Goal: Task Accomplishment & Management: Use online tool/utility

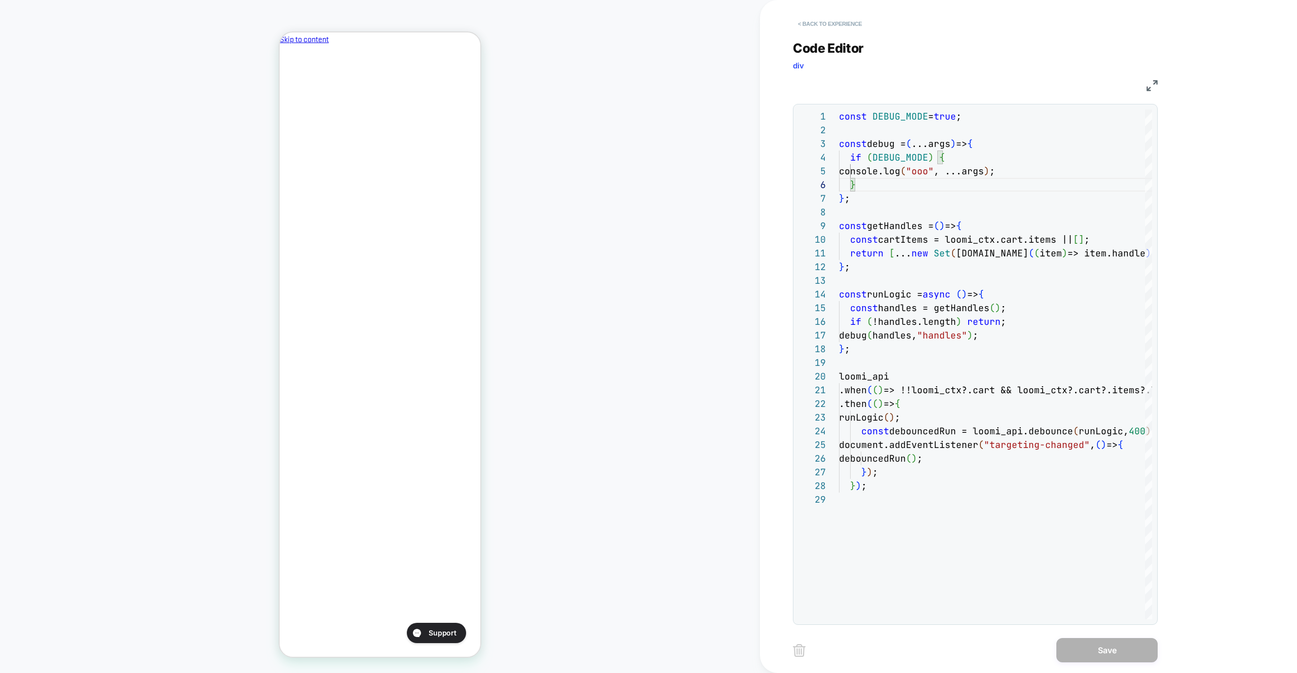
click at [833, 22] on button "< Back to experience" at bounding box center [830, 24] width 74 height 16
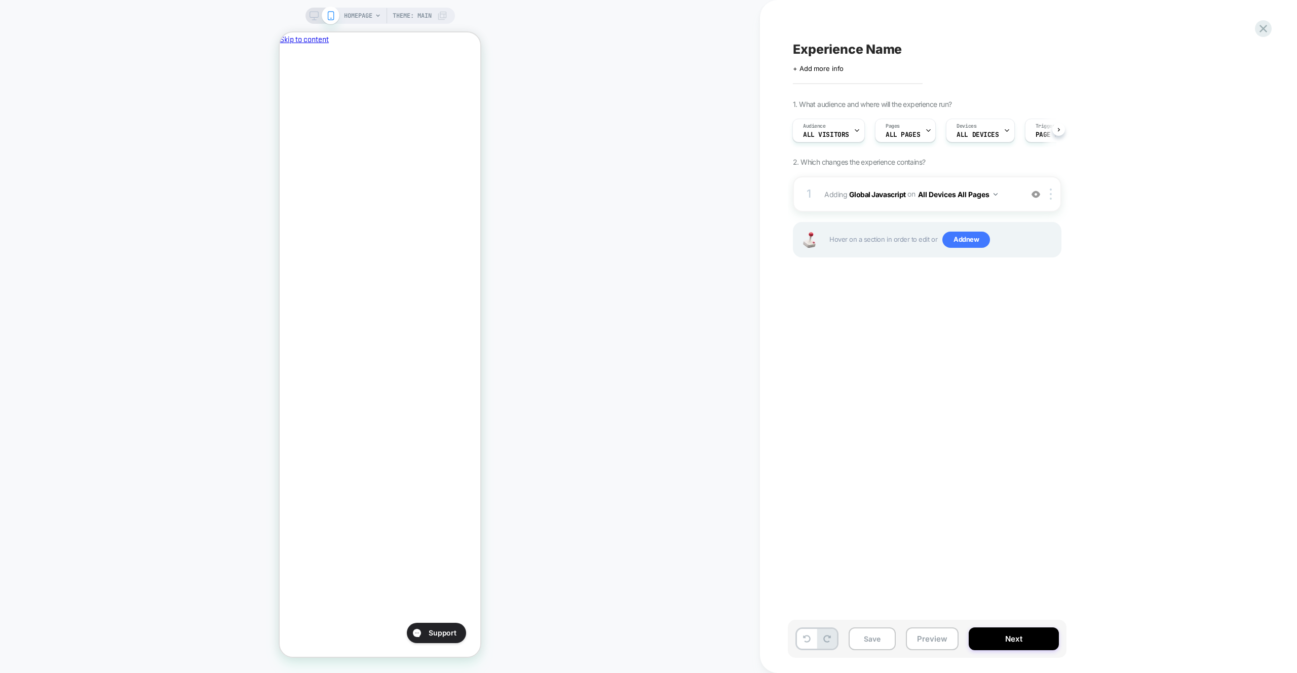
scroll to position [0, 174]
click at [1016, 189] on span "Adding Global Javascript on All Devices All Pages" at bounding box center [920, 194] width 193 height 15
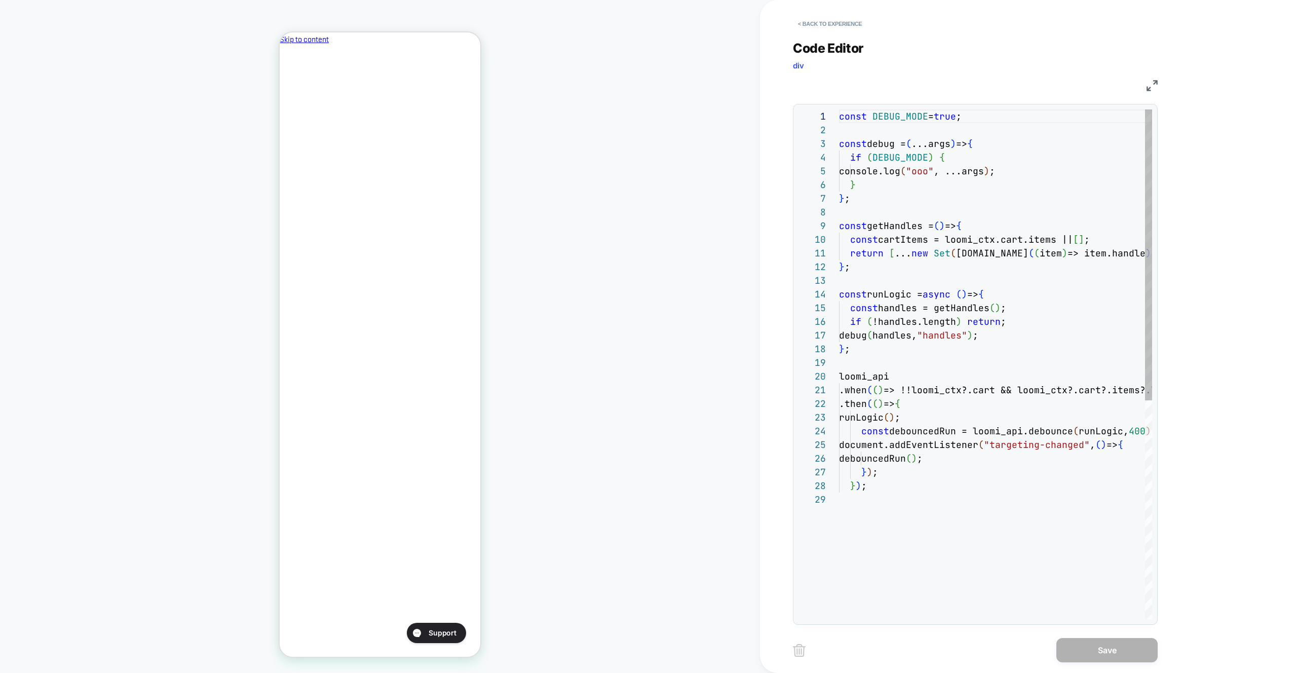
scroll to position [137, 0]
click at [1016, 189] on div "const DEBUG_MODE = true ; const debug = ( ...args ) => { if ( DEBUG_MODE ) { co…" at bounding box center [995, 555] width 313 height 893
type textarea "**********"
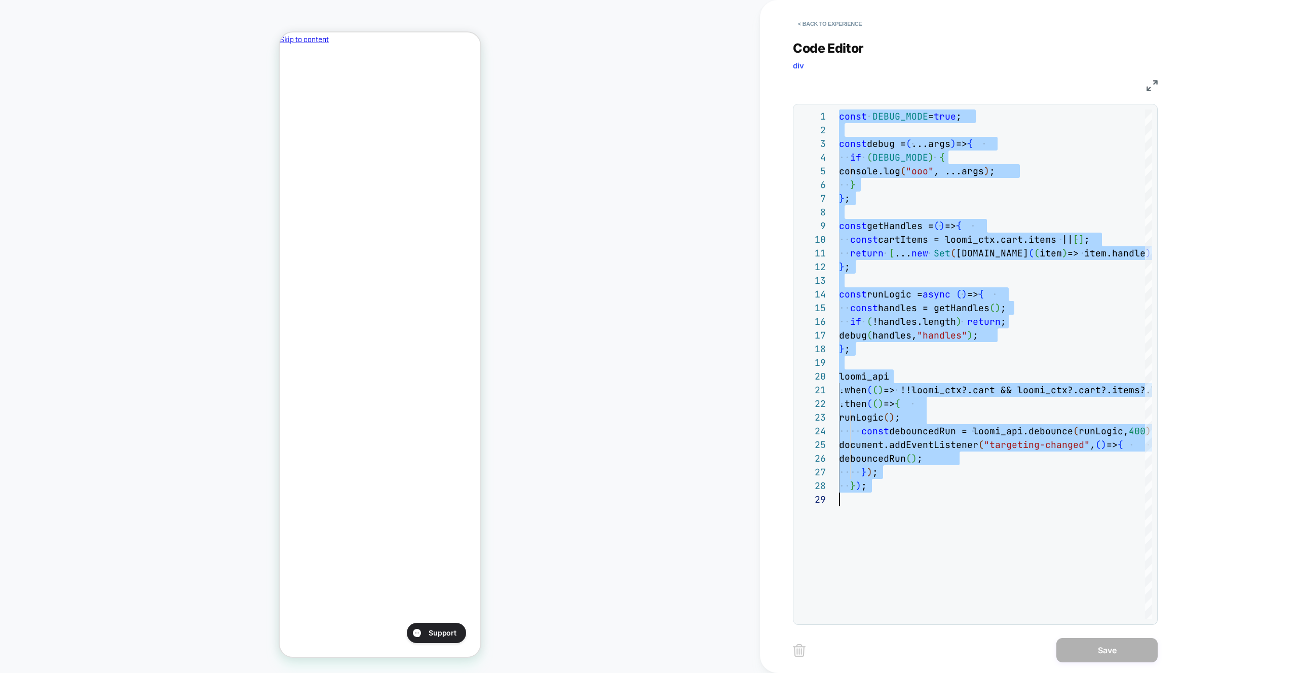
scroll to position [0, 0]
click at [498, 34] on div "HOMEPAGE Theme: MAIN" at bounding box center [380, 336] width 760 height 653
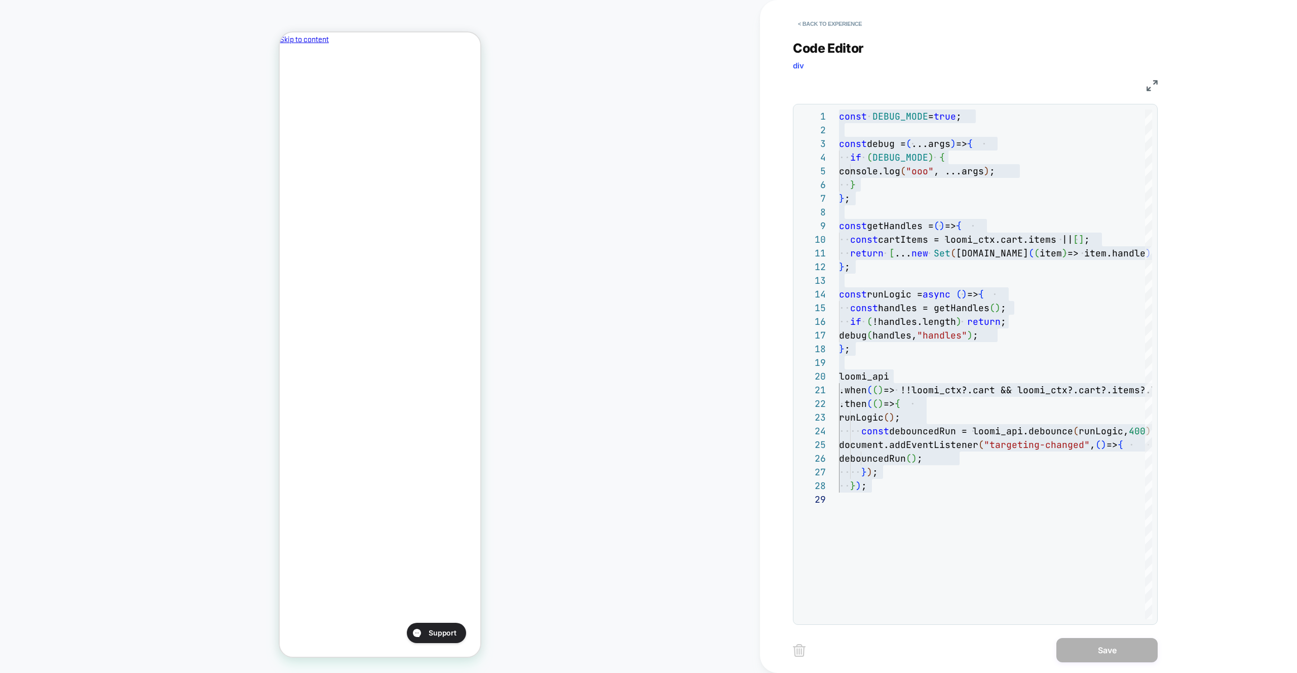
click at [836, 14] on div "< Back to experience" at bounding box center [1061, 15] width 537 height 30
click at [837, 21] on button "< Back to experience" at bounding box center [830, 24] width 74 height 16
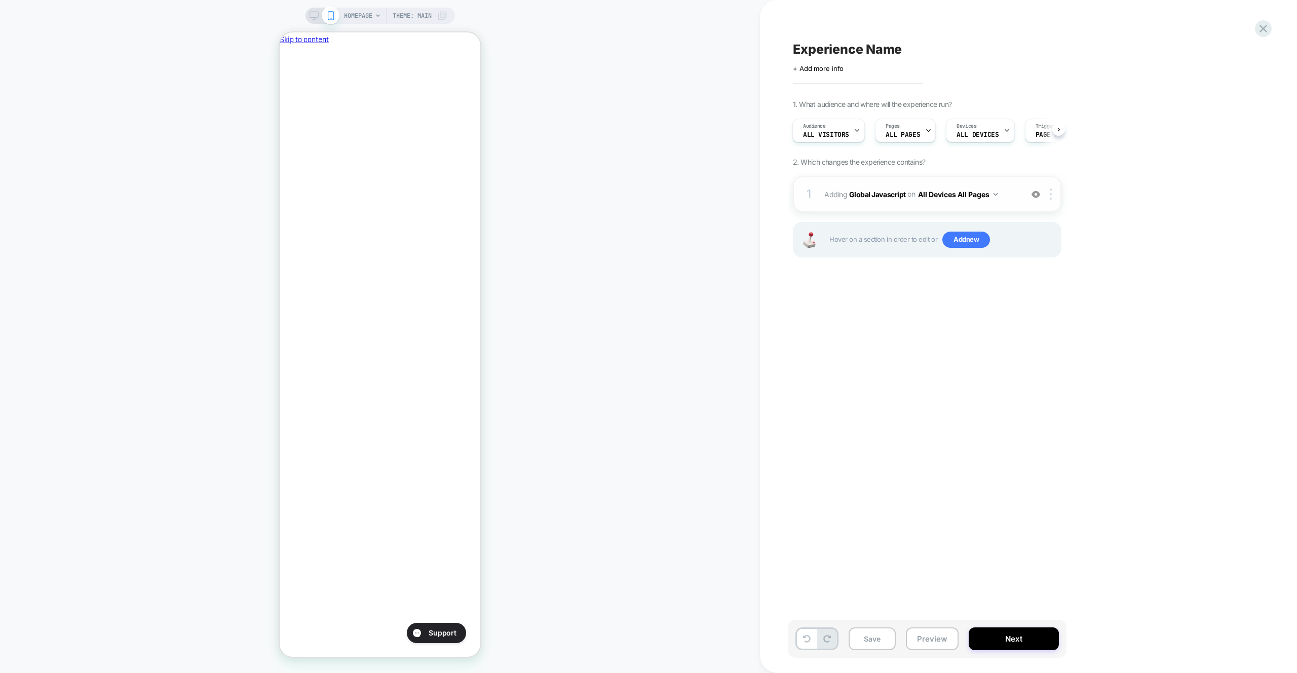
click at [1002, 180] on div "1 Adding Global Javascript on All Devices All Pages Add Before Add After Target…" at bounding box center [927, 193] width 269 height 35
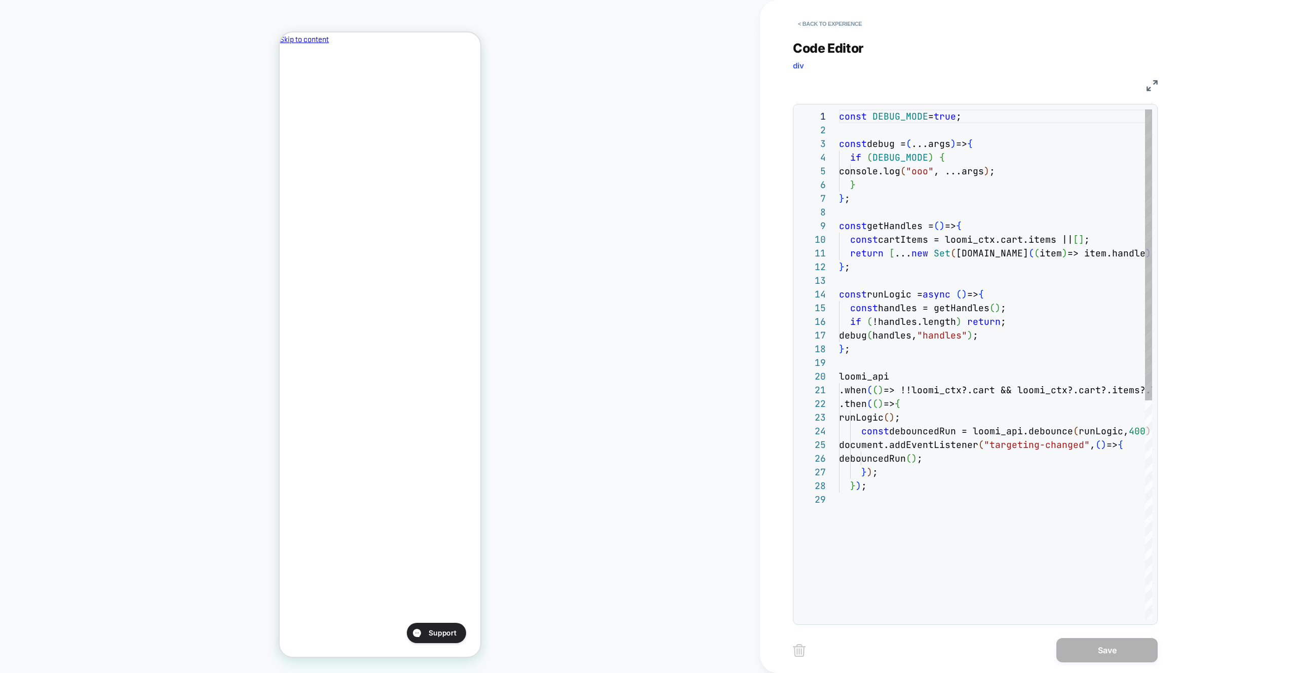
scroll to position [137, 0]
click at [1020, 182] on div "const DEBUG_MODE = true ; const debug = ( ...args ) => { if ( DEBUG_MODE ) { co…" at bounding box center [1045, 555] width 412 height 893
type textarea "**********"
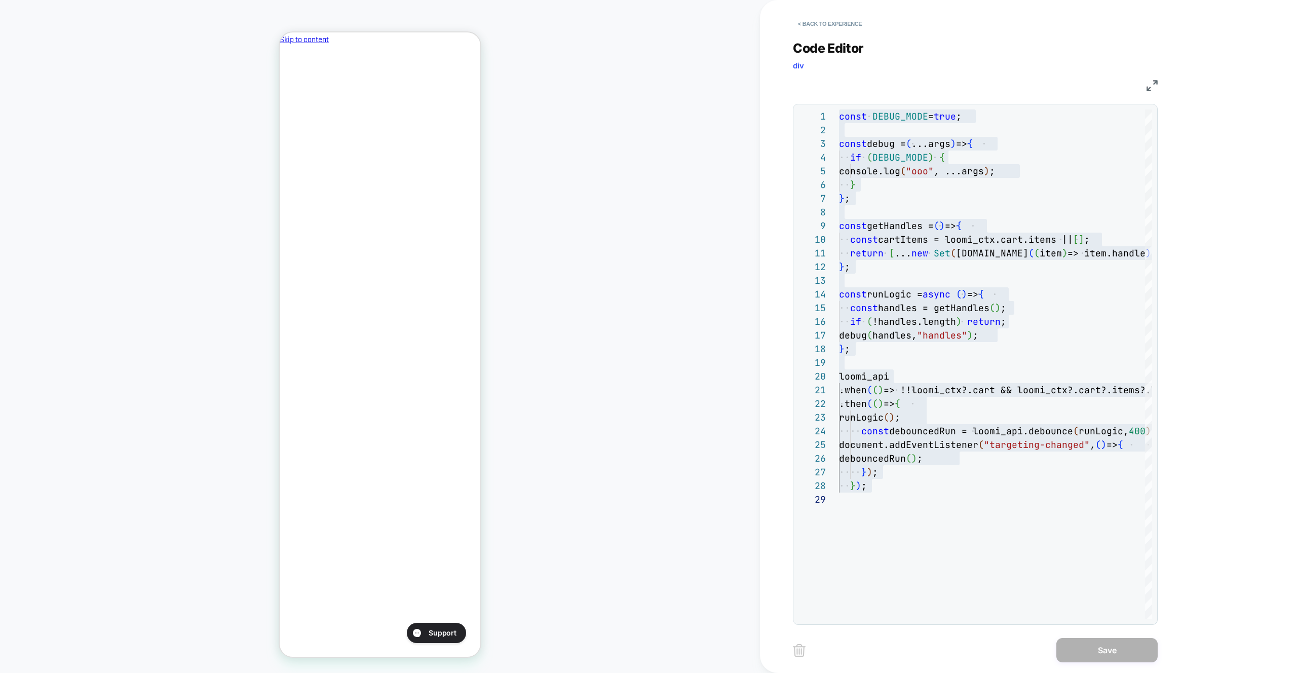
scroll to position [0, 174]
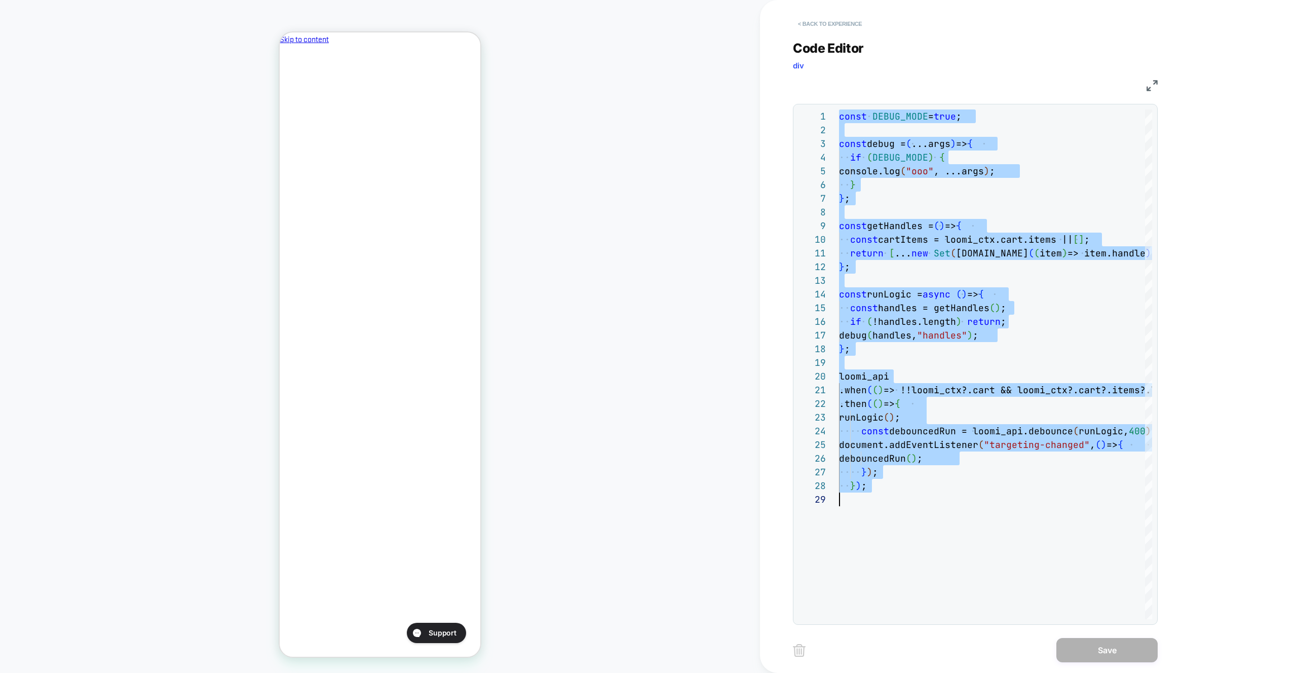
click at [826, 17] on button "< Back to experience" at bounding box center [830, 24] width 74 height 16
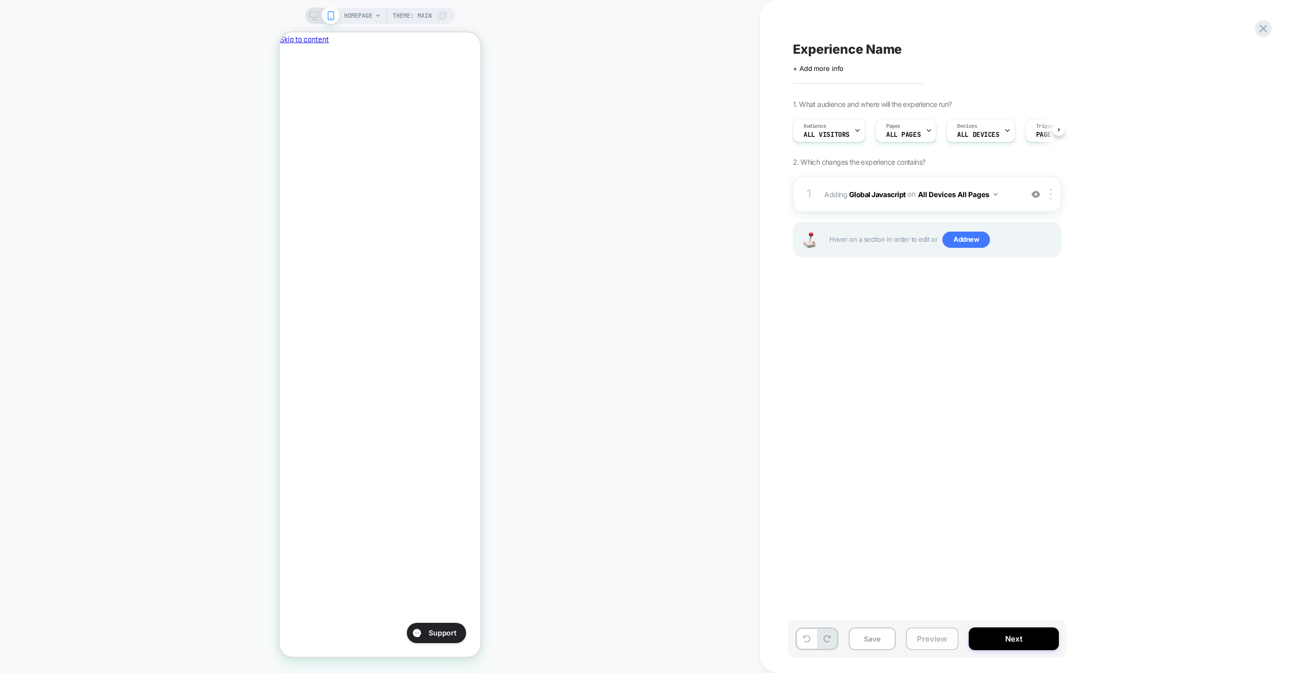
scroll to position [0, 1]
drag, startPoint x: 954, startPoint y: 642, endPoint x: 953, endPoint y: 619, distance: 23.3
click at [954, 642] on button "Preview" at bounding box center [932, 638] width 53 height 23
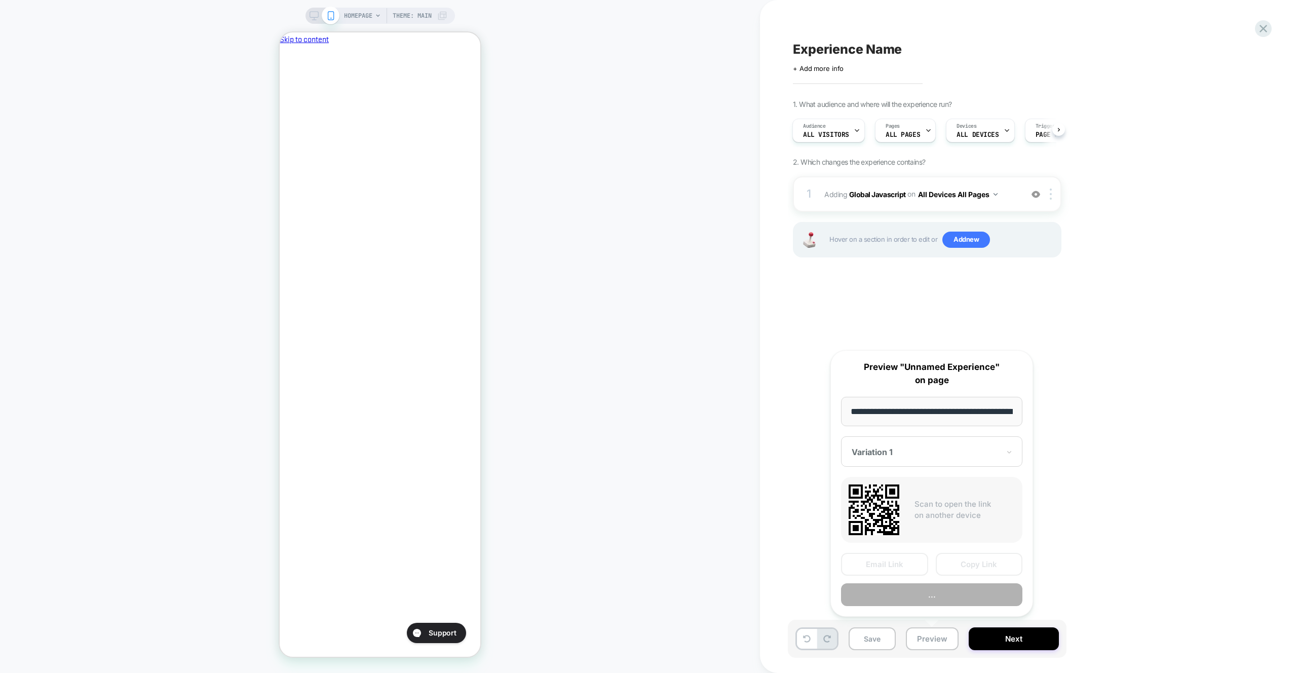
scroll to position [0, 43]
click at [953, 593] on button "..." at bounding box center [931, 595] width 181 height 23
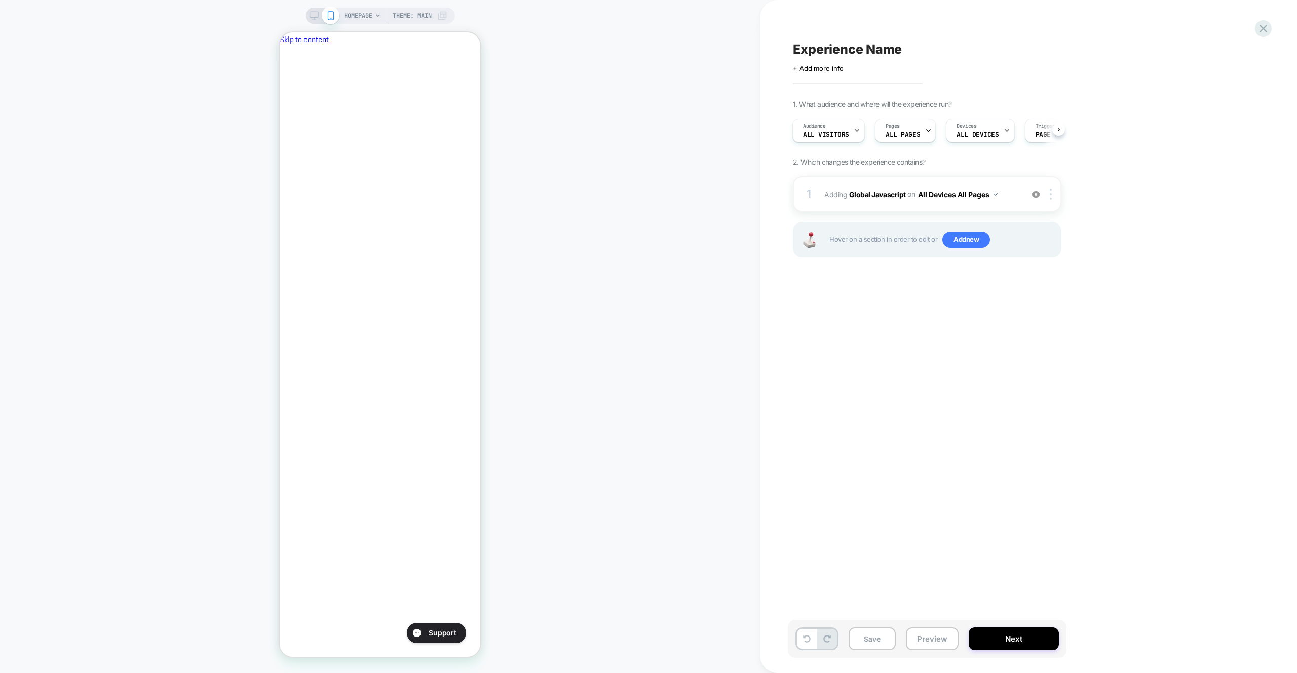
scroll to position [0, 174]
click at [1003, 180] on div "1 Adding Global Javascript on All Devices All Pages Add Before Add After Target…" at bounding box center [927, 193] width 269 height 35
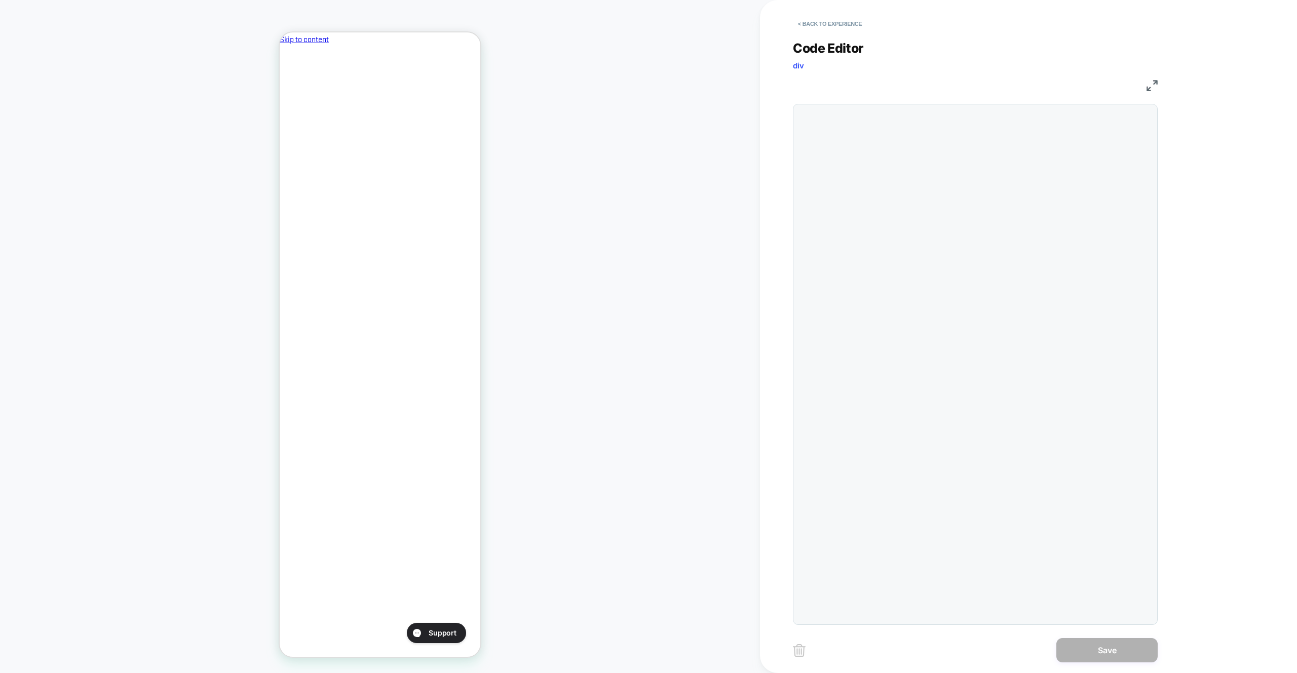
scroll to position [137, 0]
click at [869, 189] on div "const DEBUG_MODE = true; const debug = ( ...args ) => { if ( DEBUG_MODE ) { con…" at bounding box center [853, 555] width 29 height 893
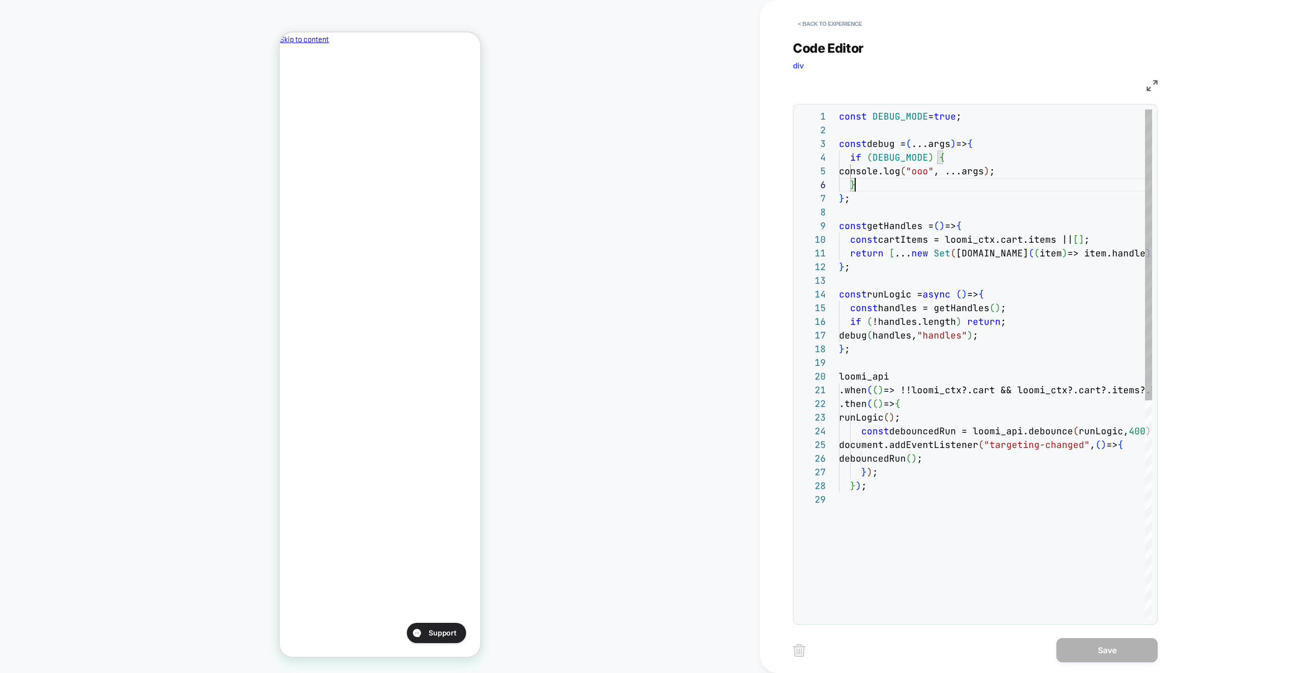
scroll to position [0, 0]
type textarea "**********"
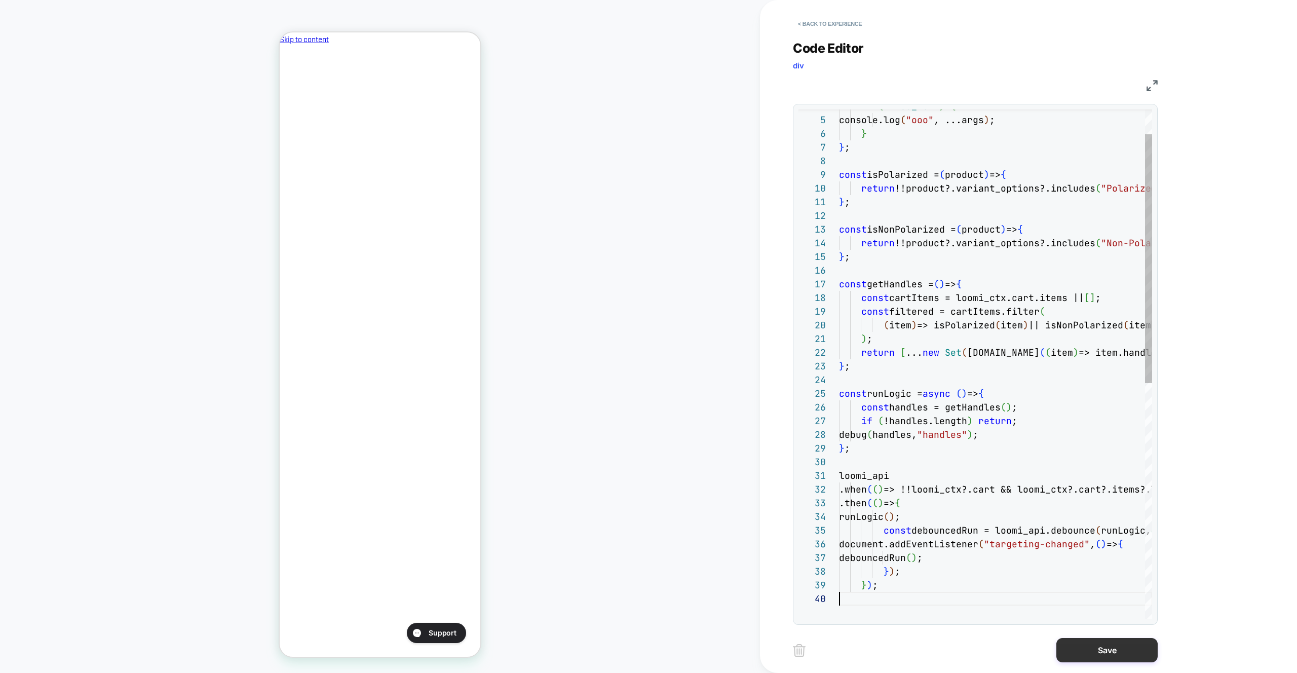
drag, startPoint x: 1106, startPoint y: 662, endPoint x: 1096, endPoint y: 661, distance: 9.7
click at [1105, 662] on button "Save" at bounding box center [1107, 650] width 101 height 24
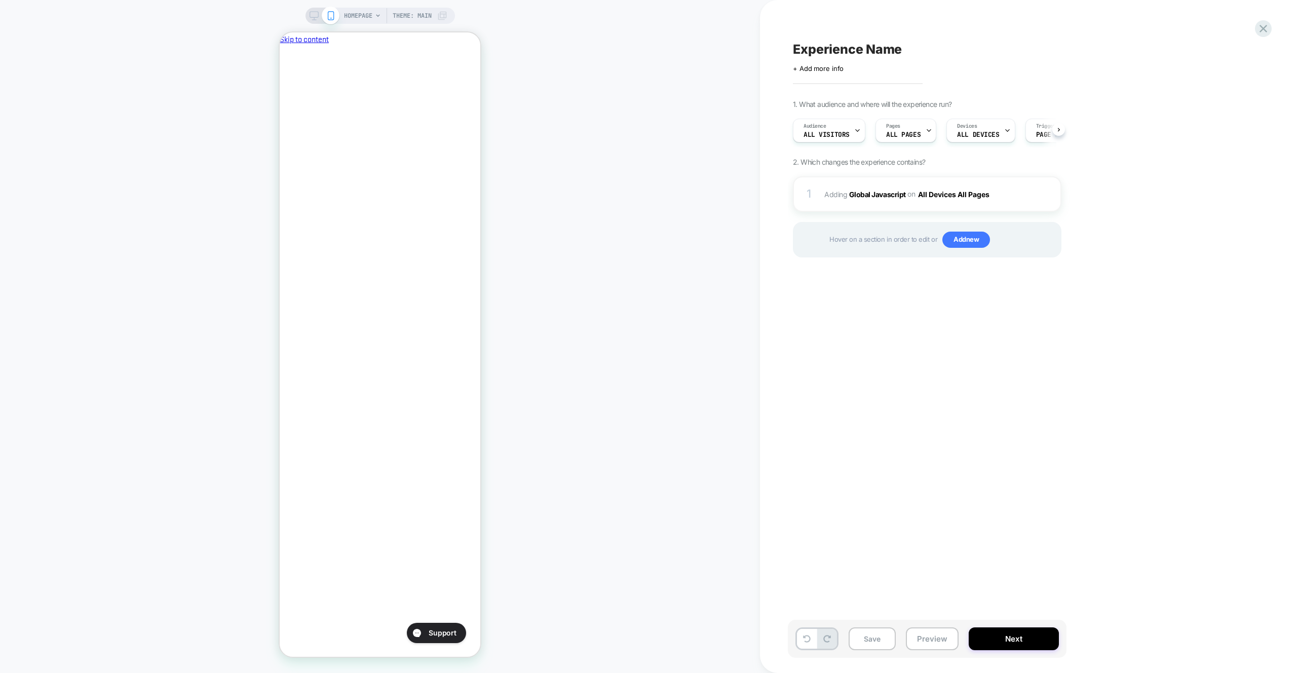
scroll to position [0, 0]
click at [945, 644] on button "Preview" at bounding box center [932, 638] width 53 height 23
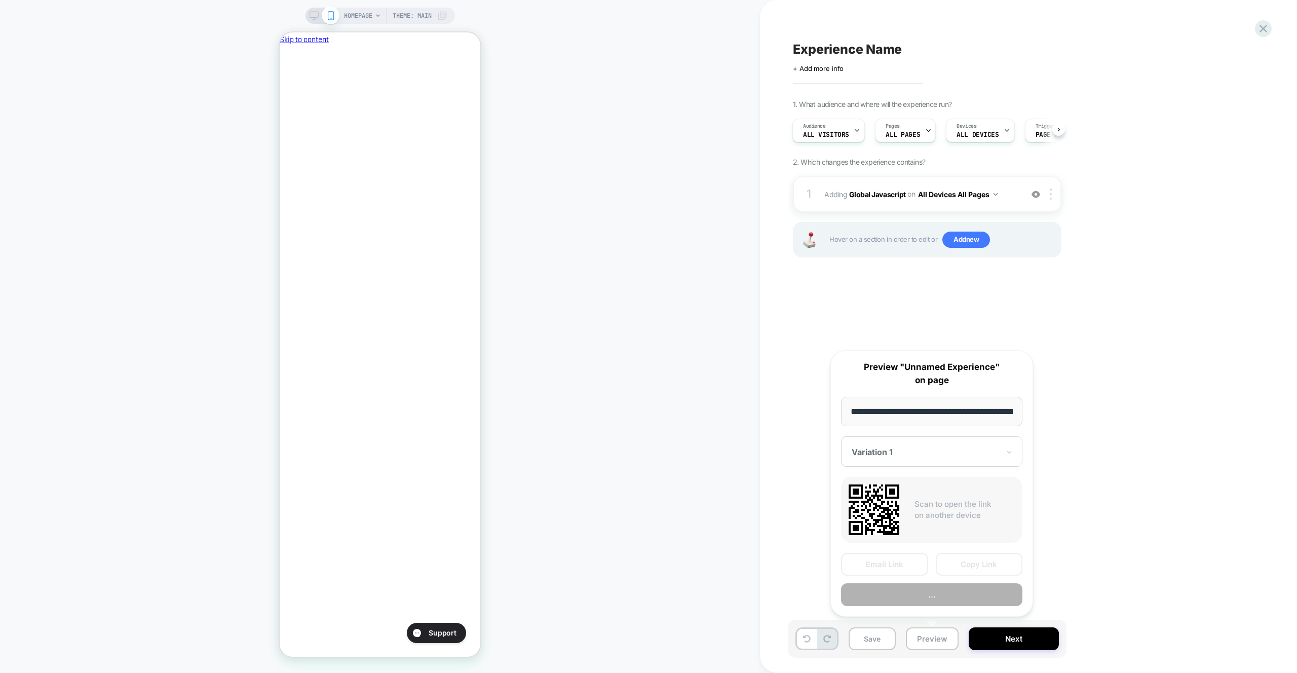
click at [945, 603] on button "..." at bounding box center [931, 594] width 181 height 23
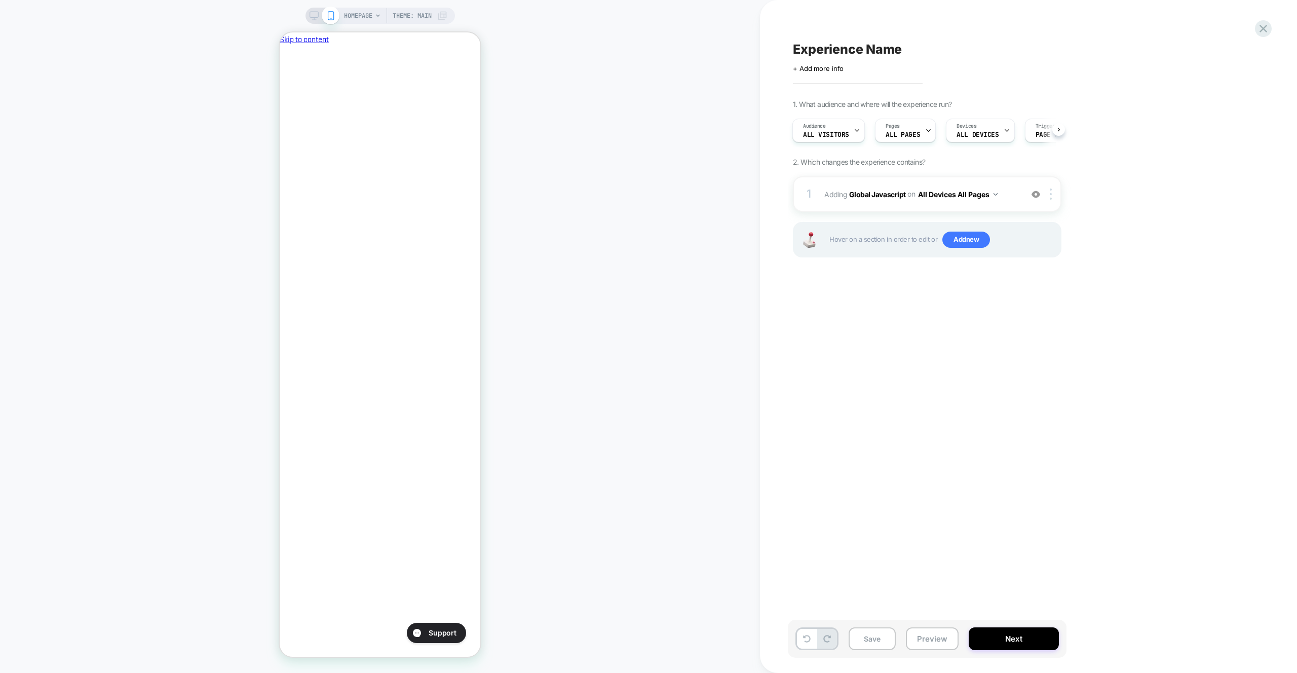
scroll to position [0, 0]
click at [595, 38] on div "HOMEPAGE Theme: MAIN" at bounding box center [380, 336] width 760 height 653
click at [936, 181] on div "1 Adding Global Javascript on All Devices All Pages Add Before Add After Target…" at bounding box center [927, 193] width 269 height 35
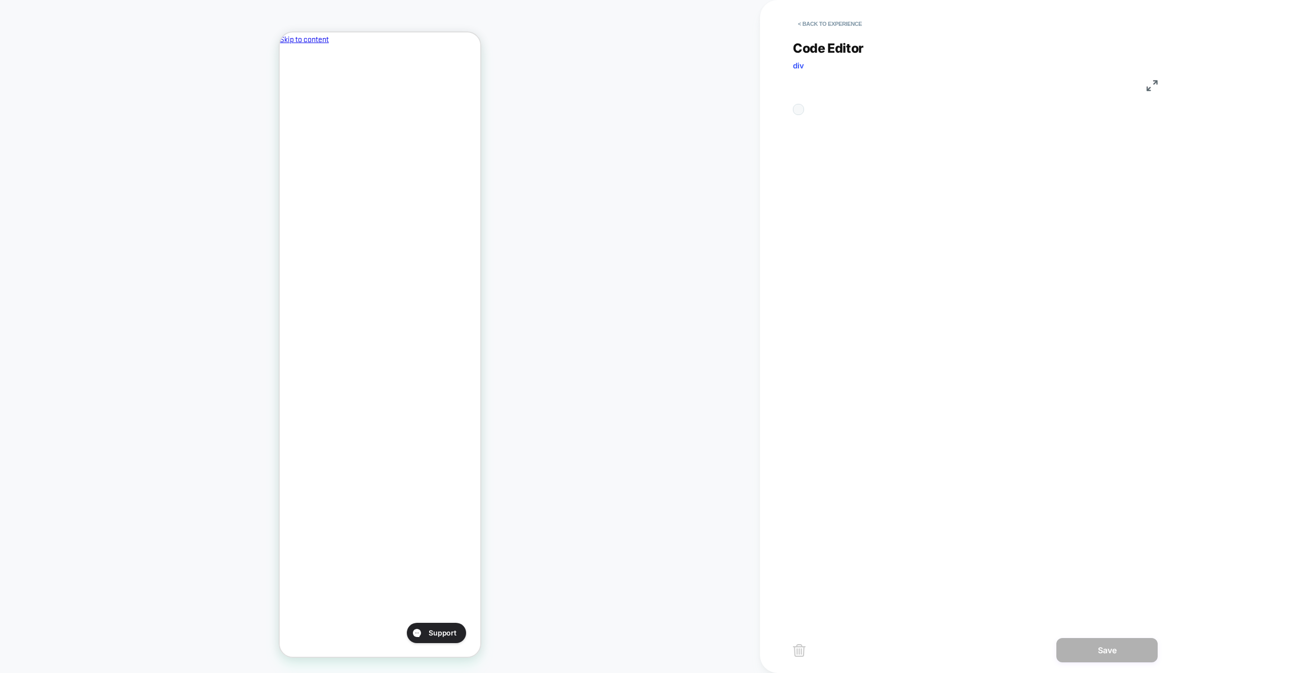
scroll to position [137, 0]
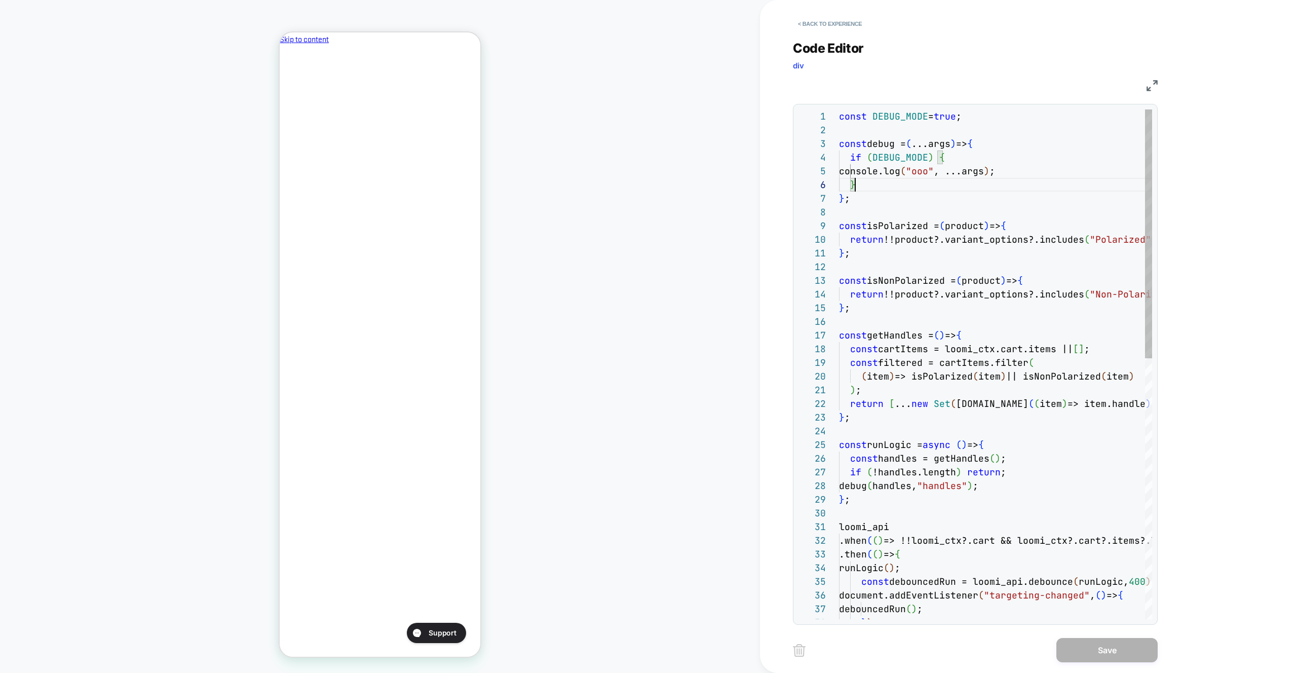
click at [953, 182] on div "const DEBUG_MODE = true ; const debug = ( ...args ) => { if ( DEBUG_MODE ) { co…" at bounding box center [995, 630] width 313 height 1043
type textarea "**********"
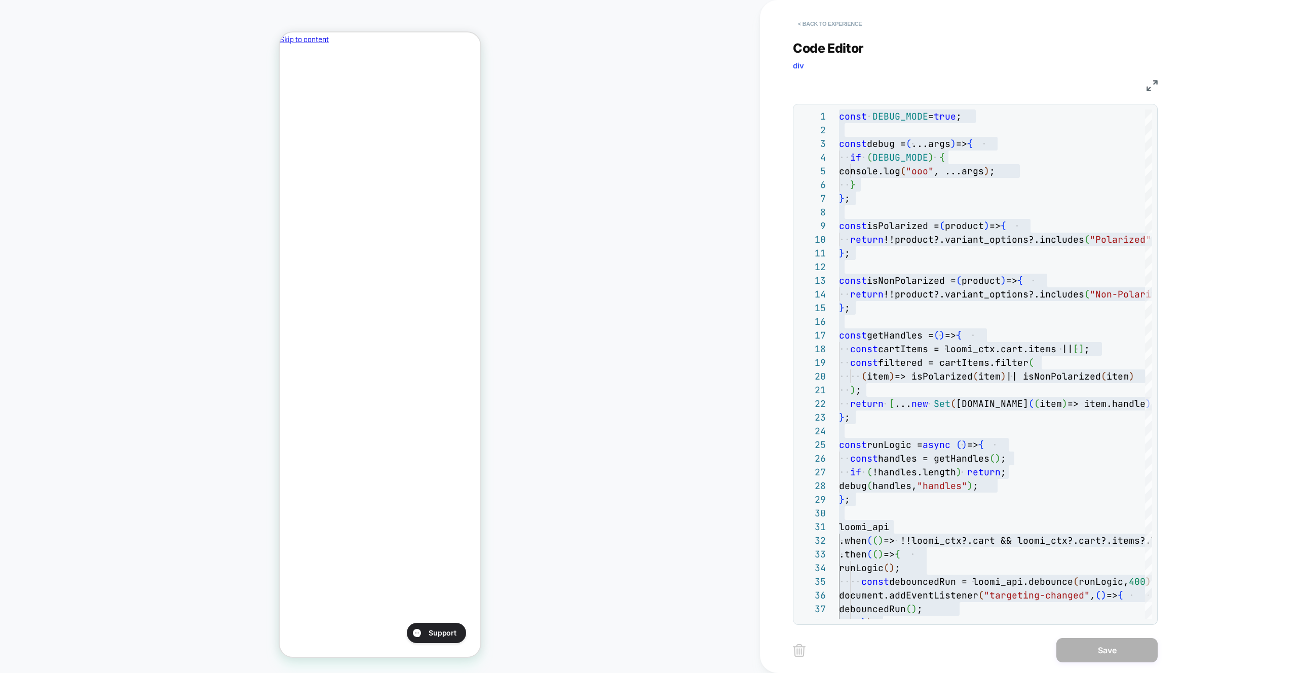
click at [821, 18] on button "< Back to experience" at bounding box center [830, 24] width 74 height 16
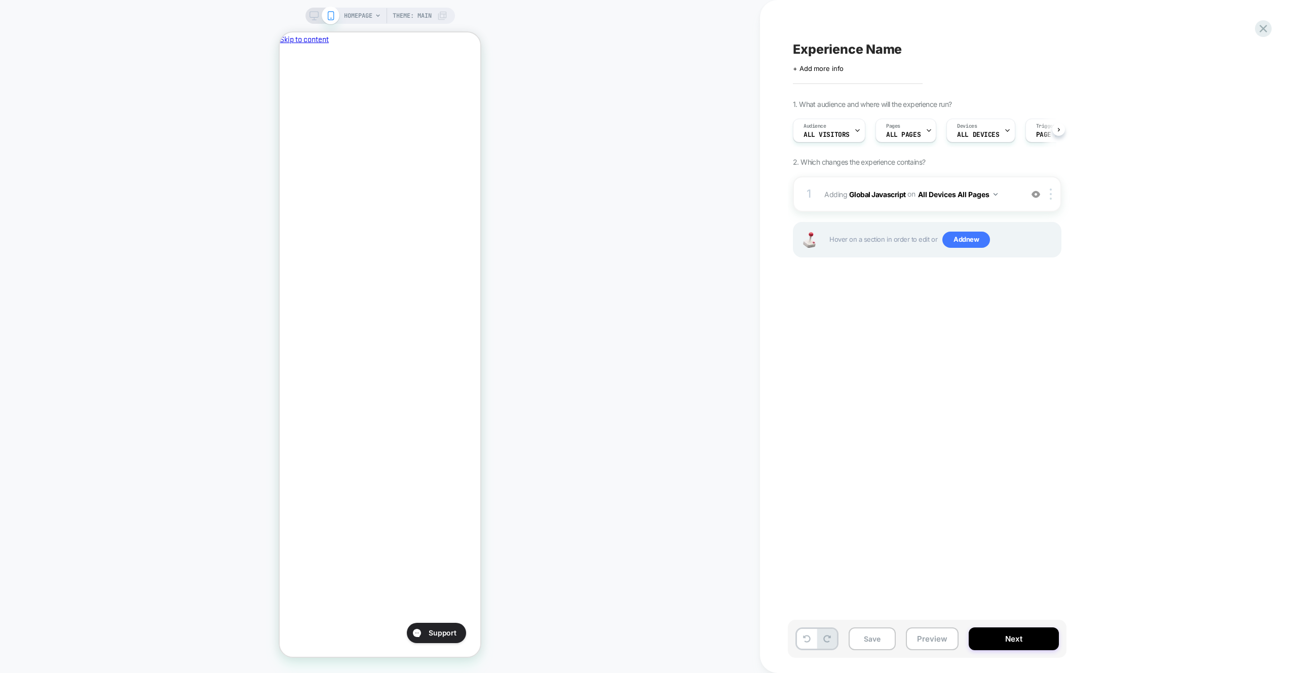
click at [1272, 26] on div "Experience Name Click to edit experience details + Add more info 1. What audien…" at bounding box center [1028, 336] width 537 height 673
click at [1262, 26] on icon at bounding box center [1264, 29] width 14 height 14
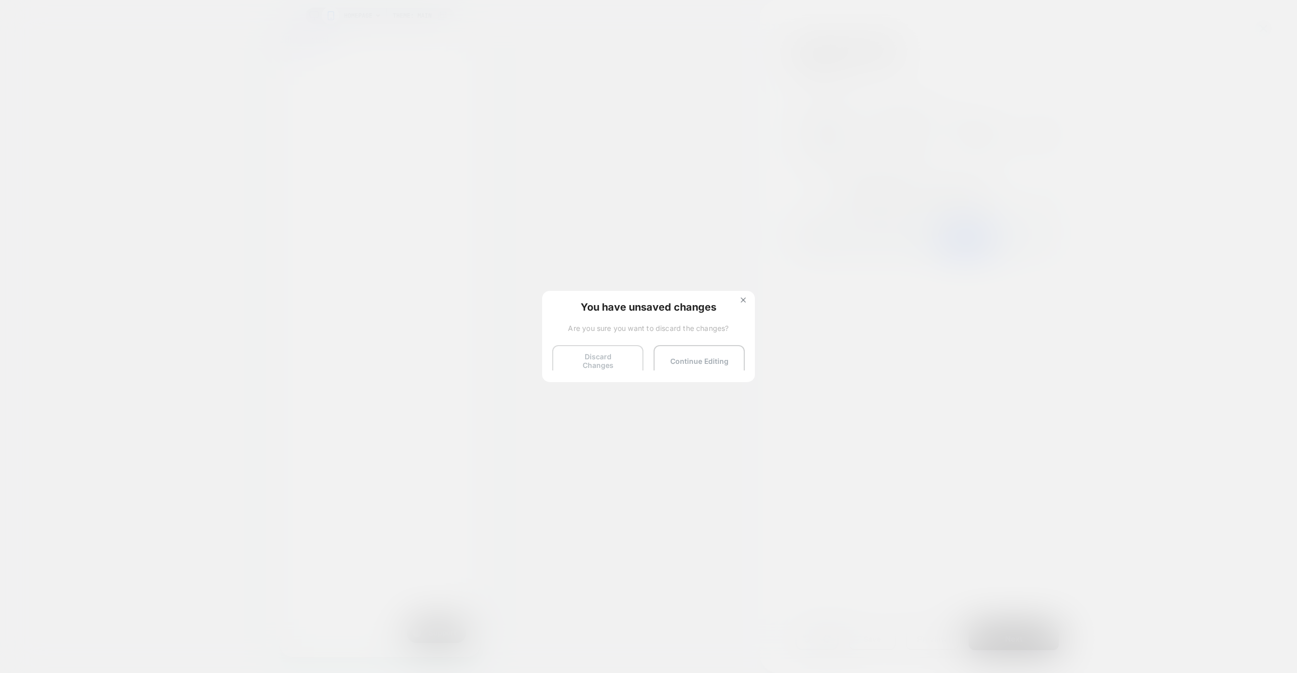
click at [553, 358] on button "Discard Changes" at bounding box center [597, 360] width 91 height 31
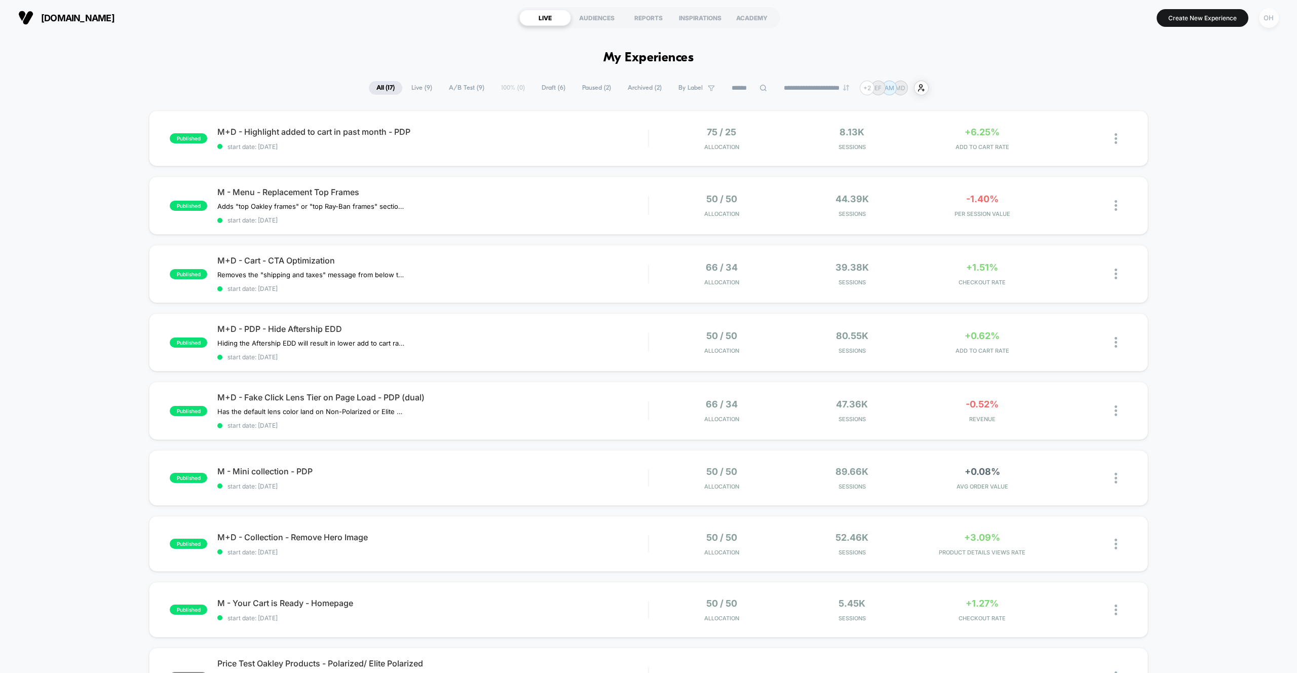
click at [1274, 14] on div "OH" at bounding box center [1269, 18] width 20 height 20
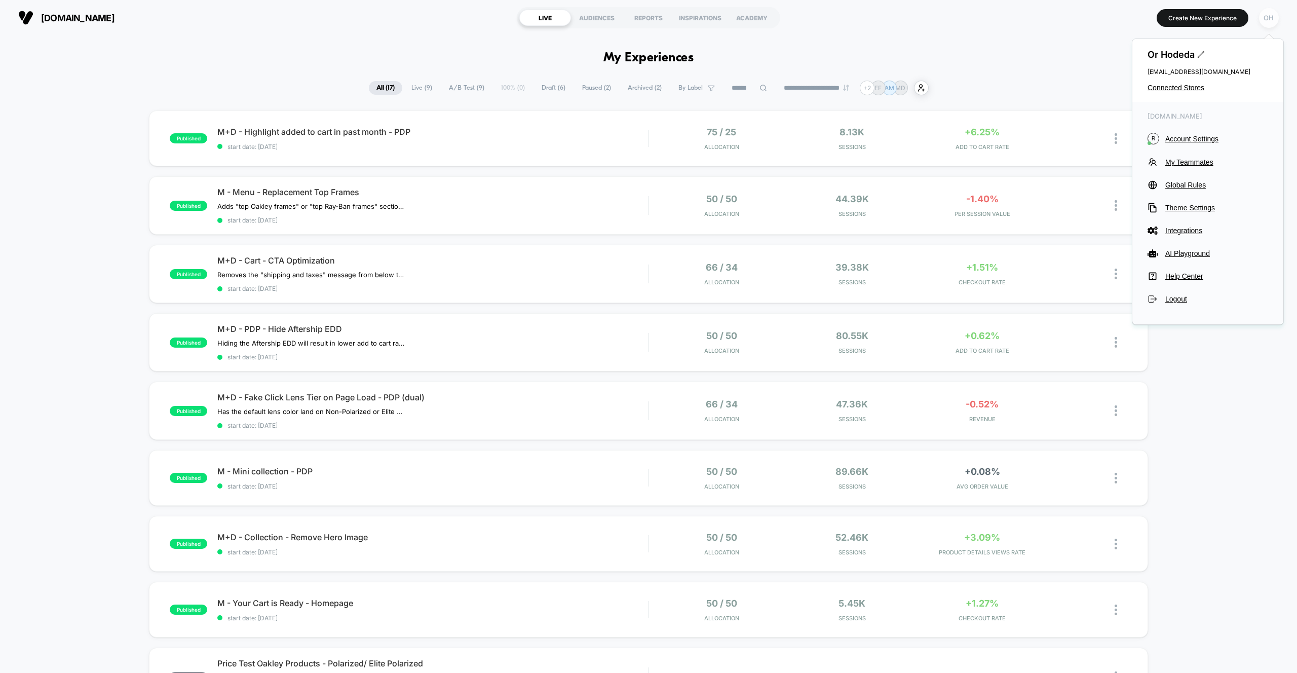
click at [1271, 20] on div "OH" at bounding box center [1269, 18] width 20 height 20
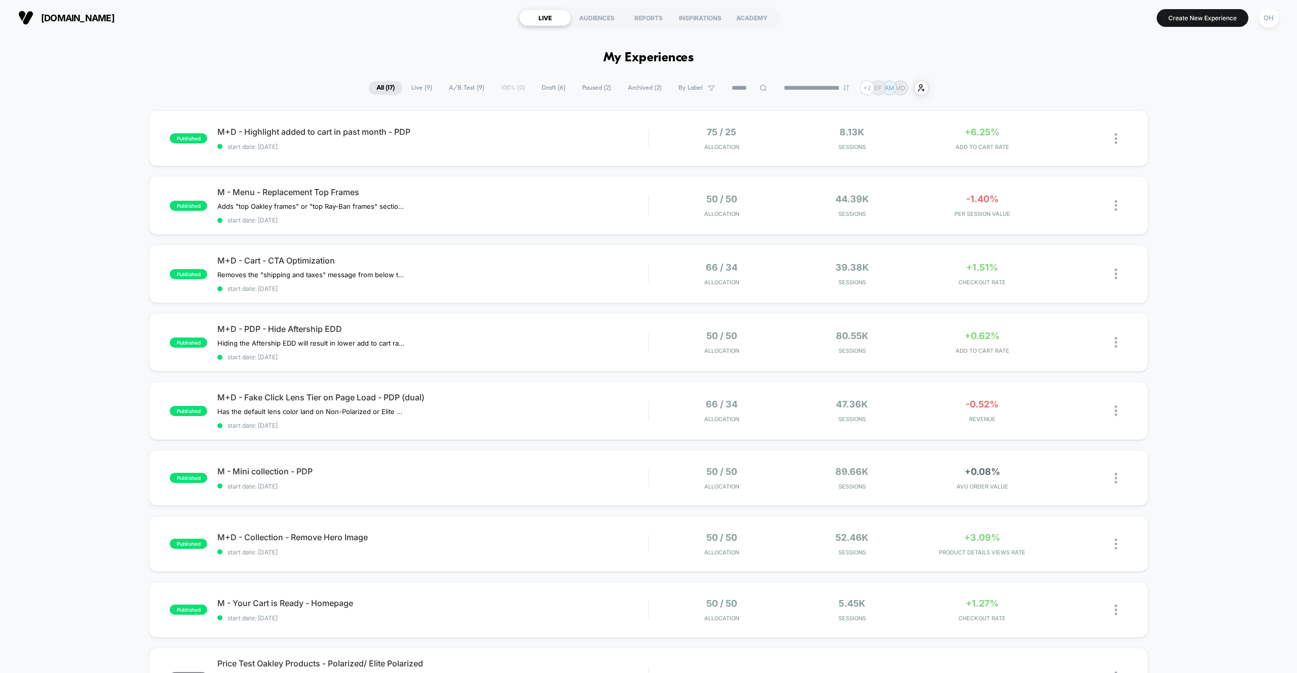
drag, startPoint x: 1271, startPoint y: 20, endPoint x: 1264, endPoint y: 27, distance: 9.7
click at [1271, 20] on div "OH" at bounding box center [1269, 18] width 20 height 20
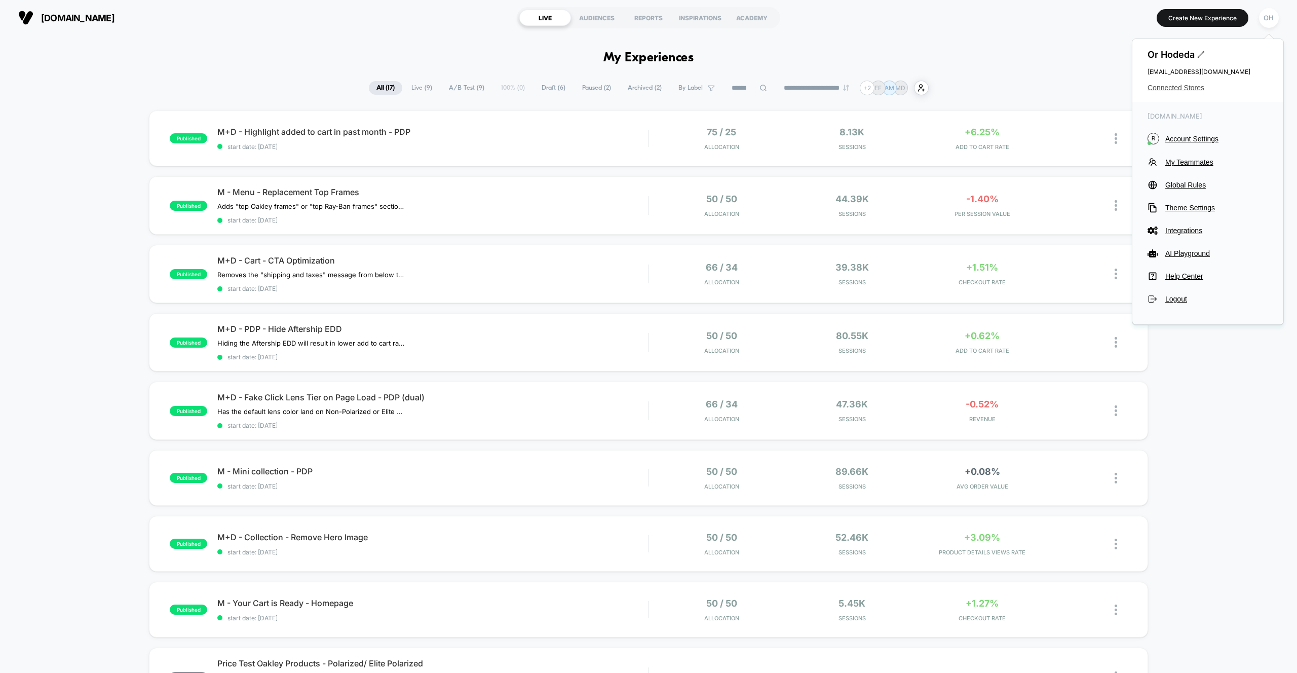
click at [1186, 90] on span "Connected Stores" at bounding box center [1208, 88] width 121 height 8
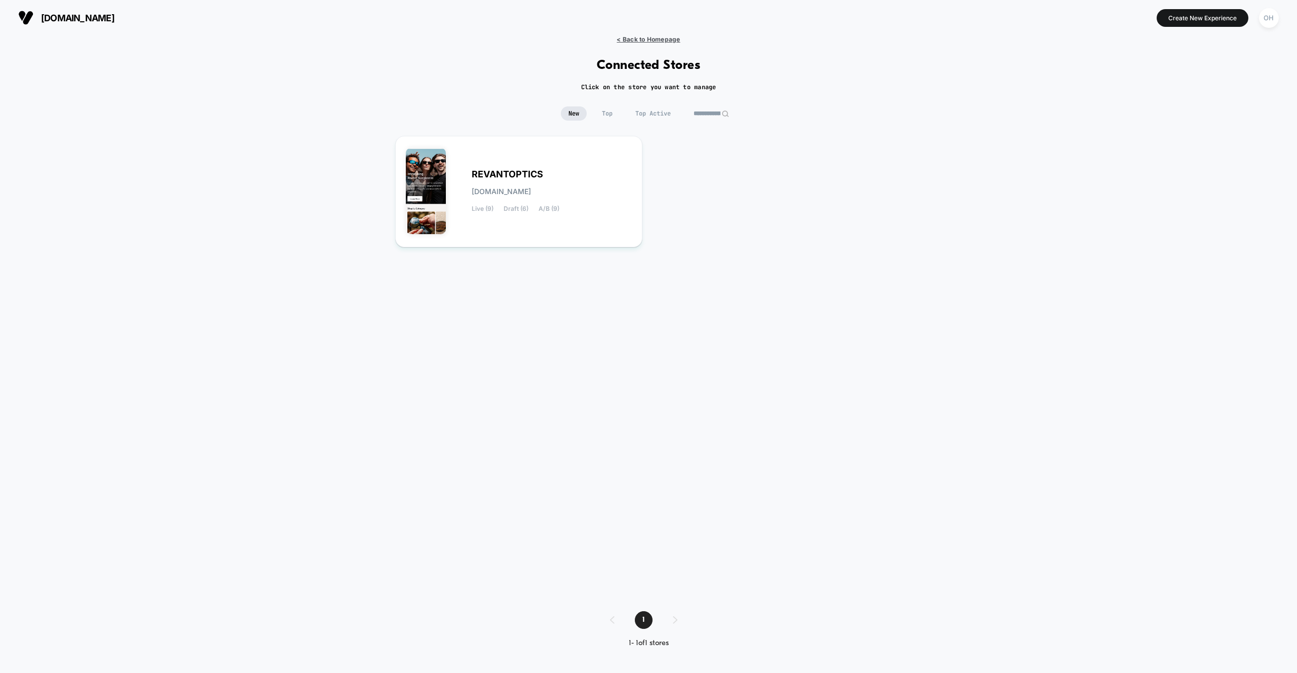
click at [640, 38] on span "< Back to Homepage" at bounding box center [648, 39] width 63 height 8
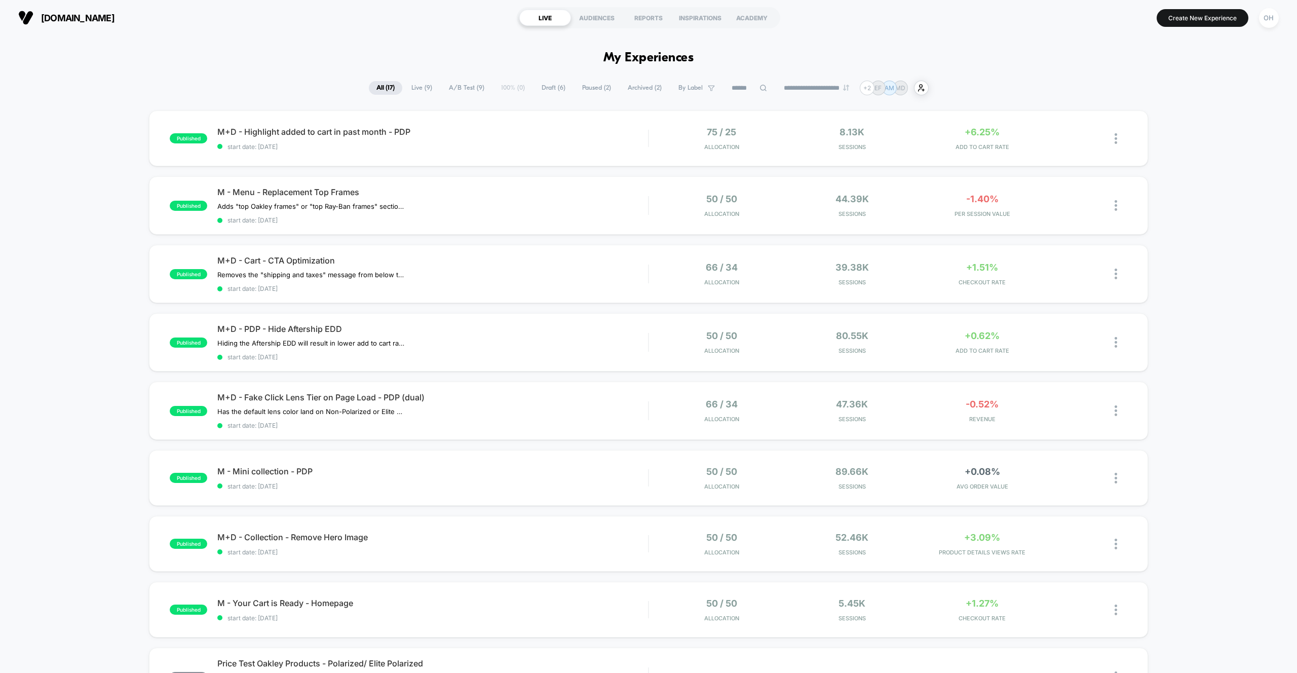
drag, startPoint x: 1272, startPoint y: 22, endPoint x: 1253, endPoint y: 26, distance: 19.7
click at [1272, 22] on div "OH" at bounding box center [1269, 18] width 20 height 20
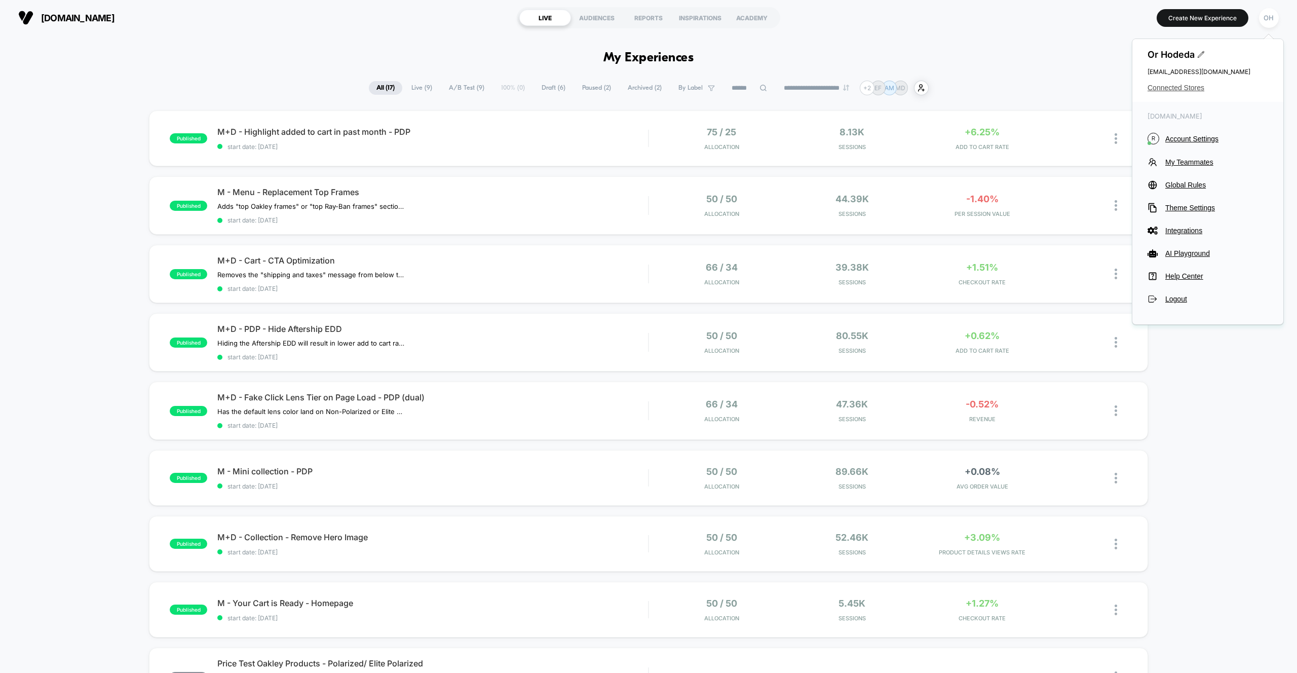
click at [1170, 84] on span "Connected Stores" at bounding box center [1208, 88] width 121 height 8
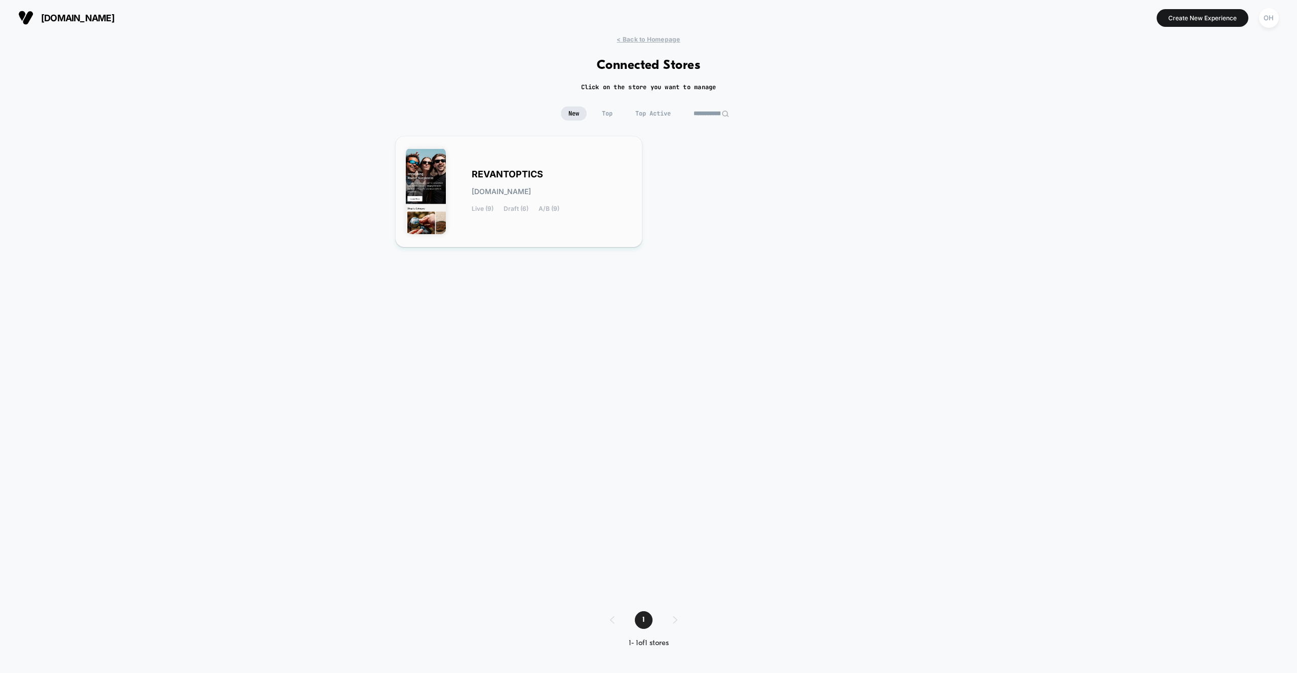
click at [576, 189] on div "REVANTOPTICS revantoptics.myshopify.com Live (9) Draft (6) A/B (9)" at bounding box center [552, 192] width 160 height 42
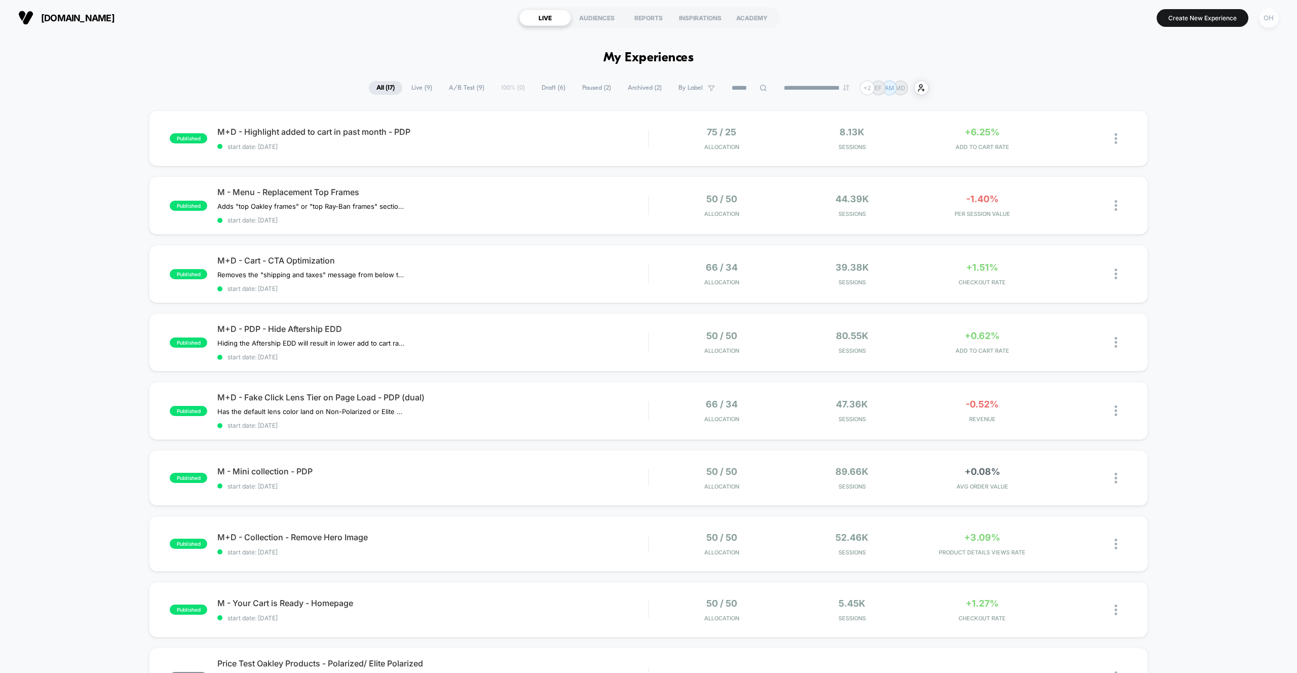
click at [1262, 18] on div "OH" at bounding box center [1269, 18] width 20 height 20
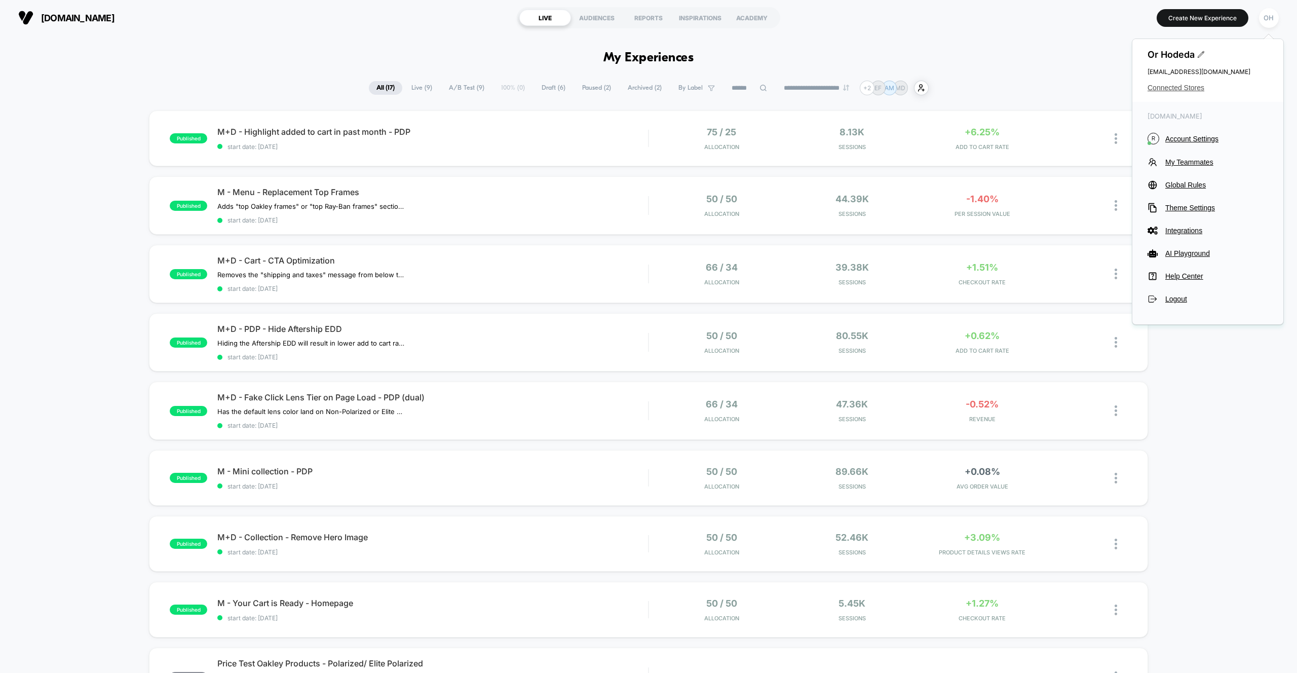
click at [1174, 86] on span "Connected Stores" at bounding box center [1208, 88] width 121 height 8
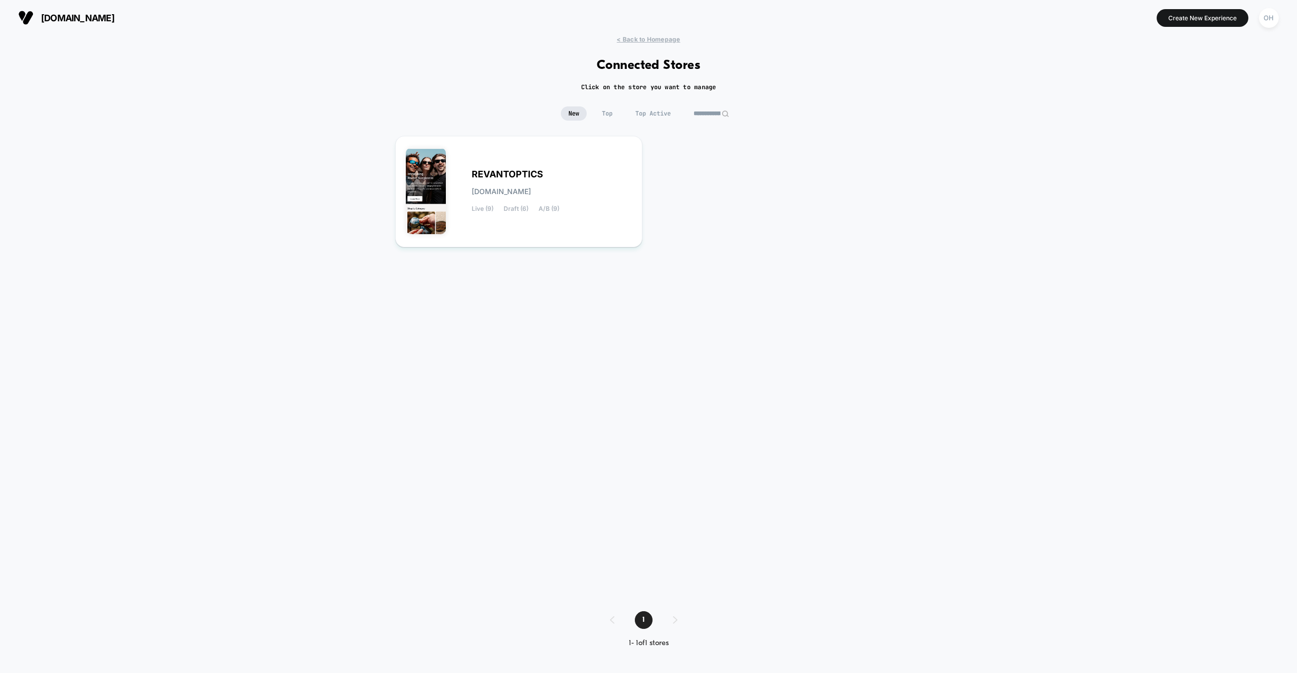
click at [706, 105] on div "**********" at bounding box center [648, 348] width 1297 height 627
click at [708, 110] on input "**********" at bounding box center [711, 113] width 51 height 14
type input "****"
click at [578, 235] on div "HOSSTOOLSSTORE hosstoolsstore.myshopify.com Live (6) Draft (5) A/B (4)" at bounding box center [519, 191] width 226 height 90
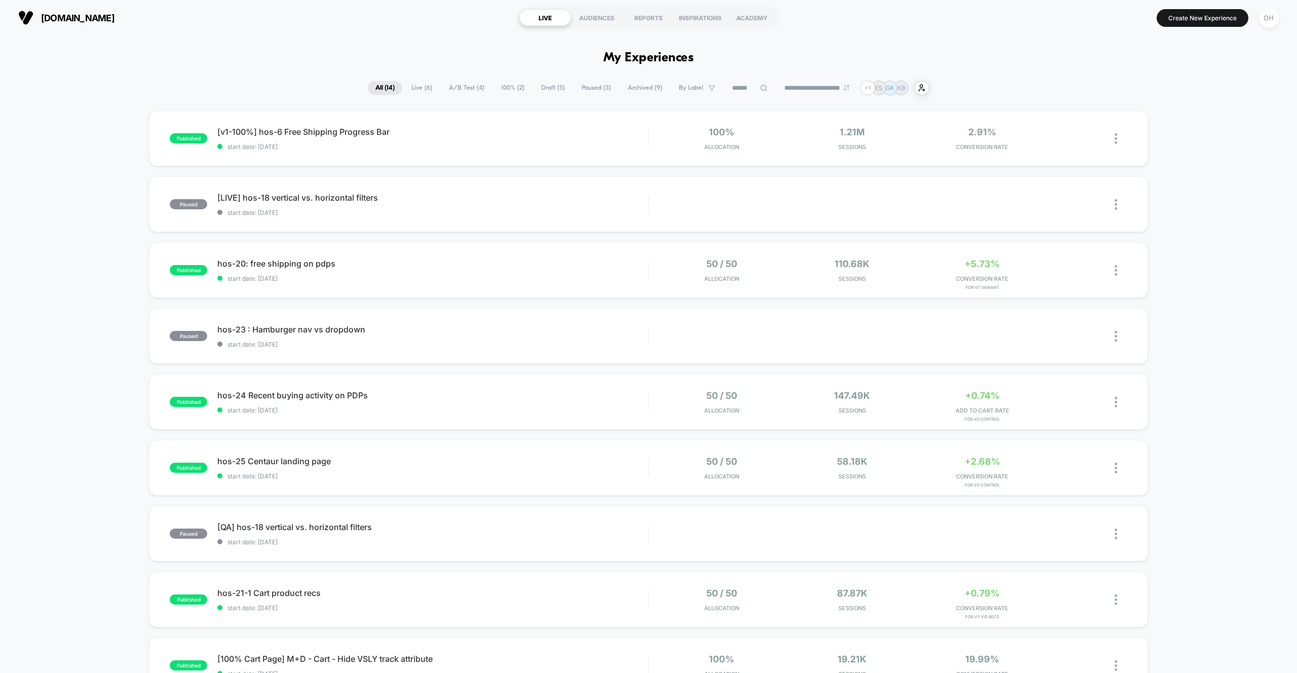
drag, startPoint x: 1267, startPoint y: 23, endPoint x: 1265, endPoint y: 28, distance: 5.9
click at [1267, 23] on div "OH" at bounding box center [1269, 18] width 20 height 20
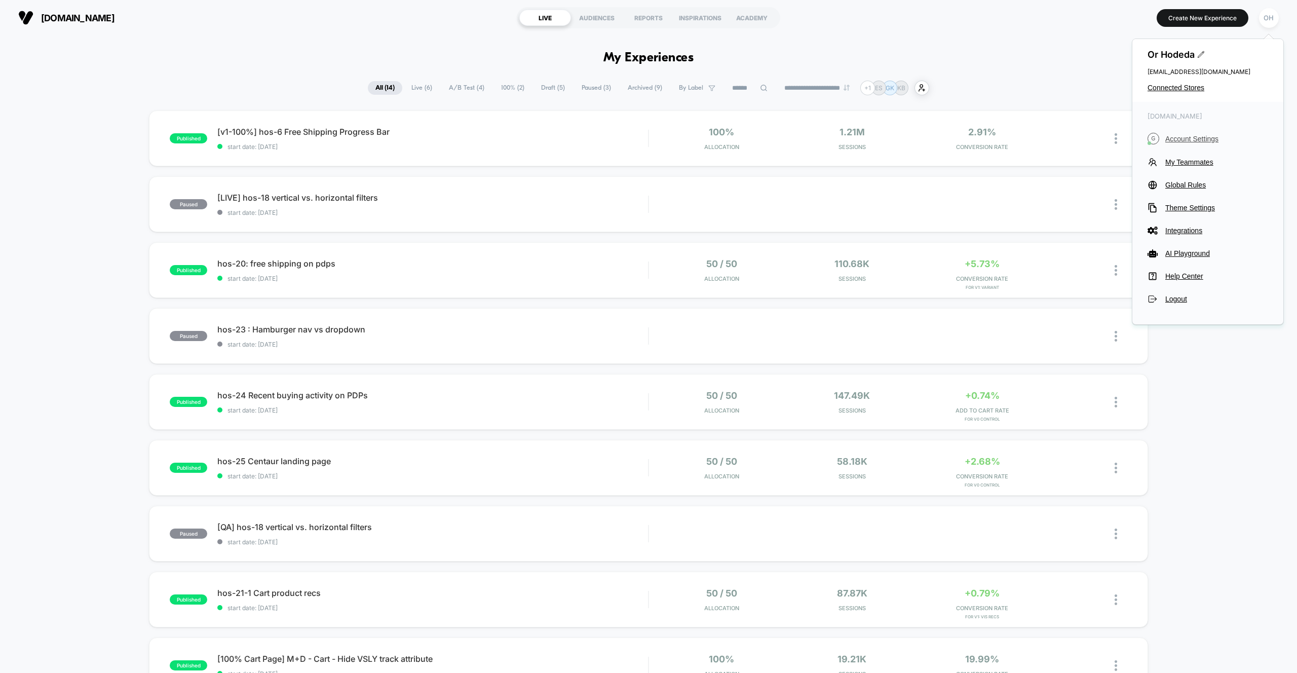
click at [1191, 138] on span "Account Settings" at bounding box center [1216, 139] width 103 height 8
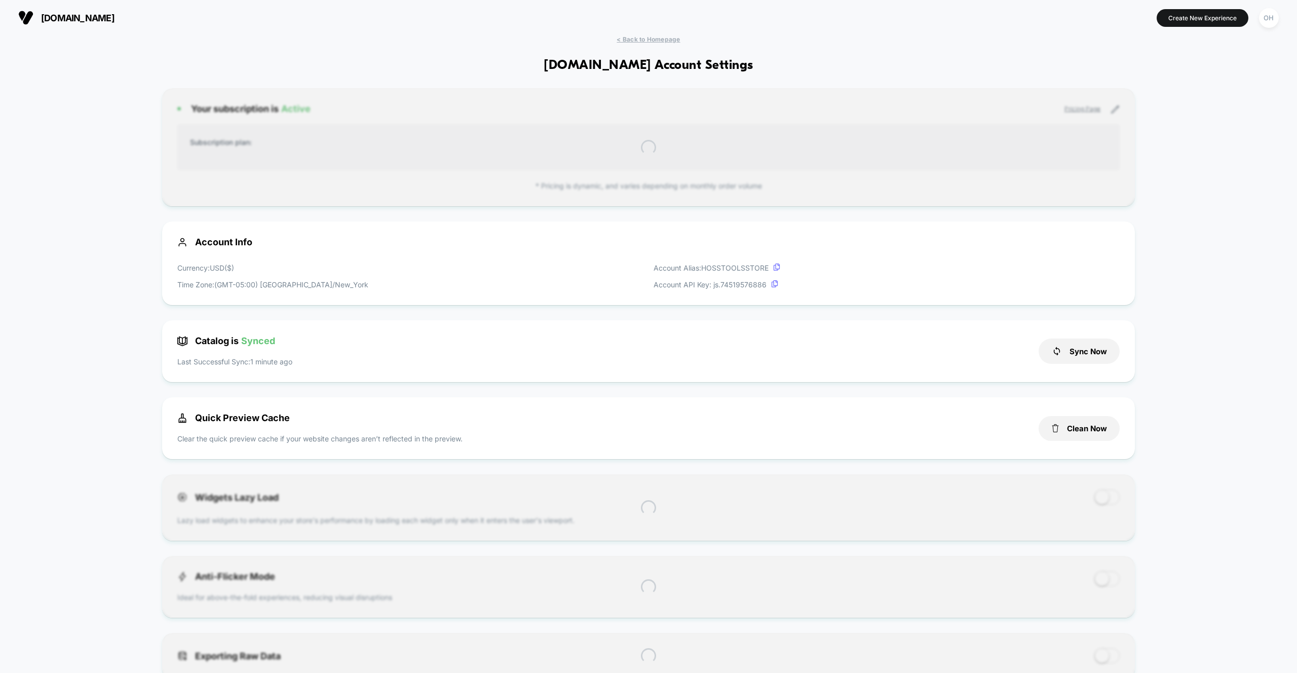
scroll to position [137, 0]
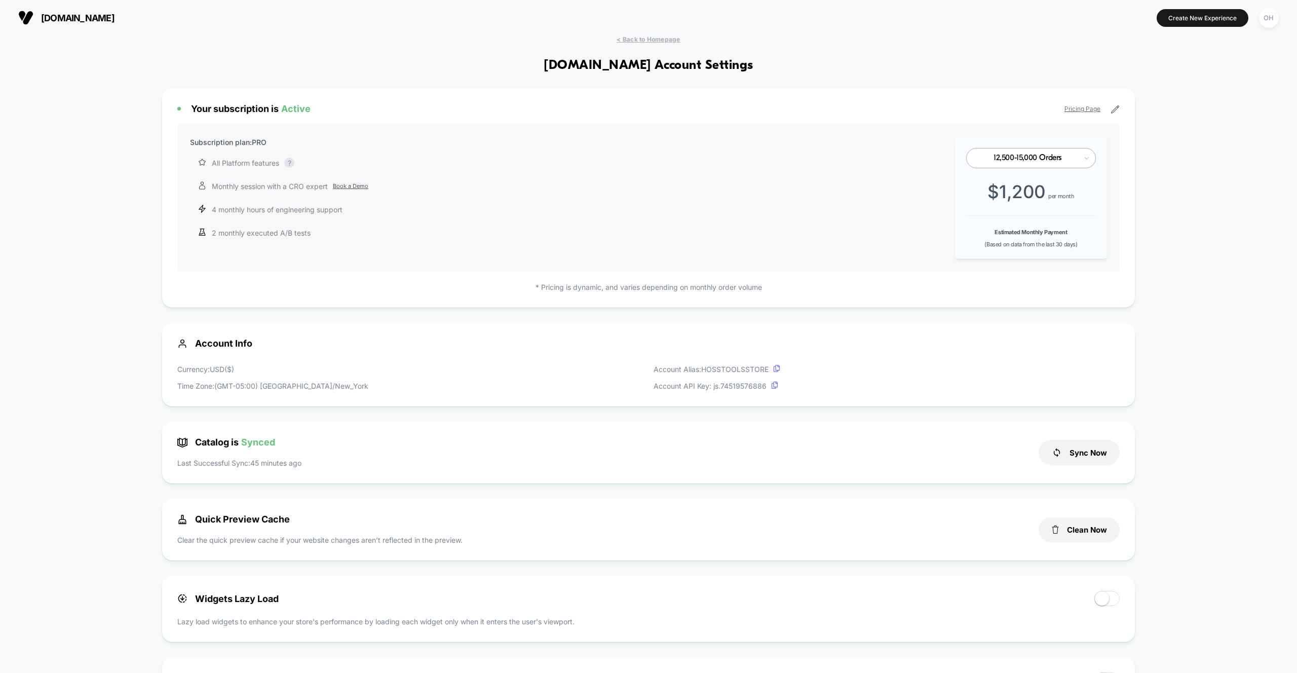
click at [1191, 138] on div "< Back to Homepage growhoss.com Account Settings Your subscription is Active Pr…" at bounding box center [648, 679] width 1297 height 1288
click at [1190, 138] on div "< Back to Homepage growhoss.com Account Settings Your subscription is Active Pr…" at bounding box center [648, 679] width 1297 height 1288
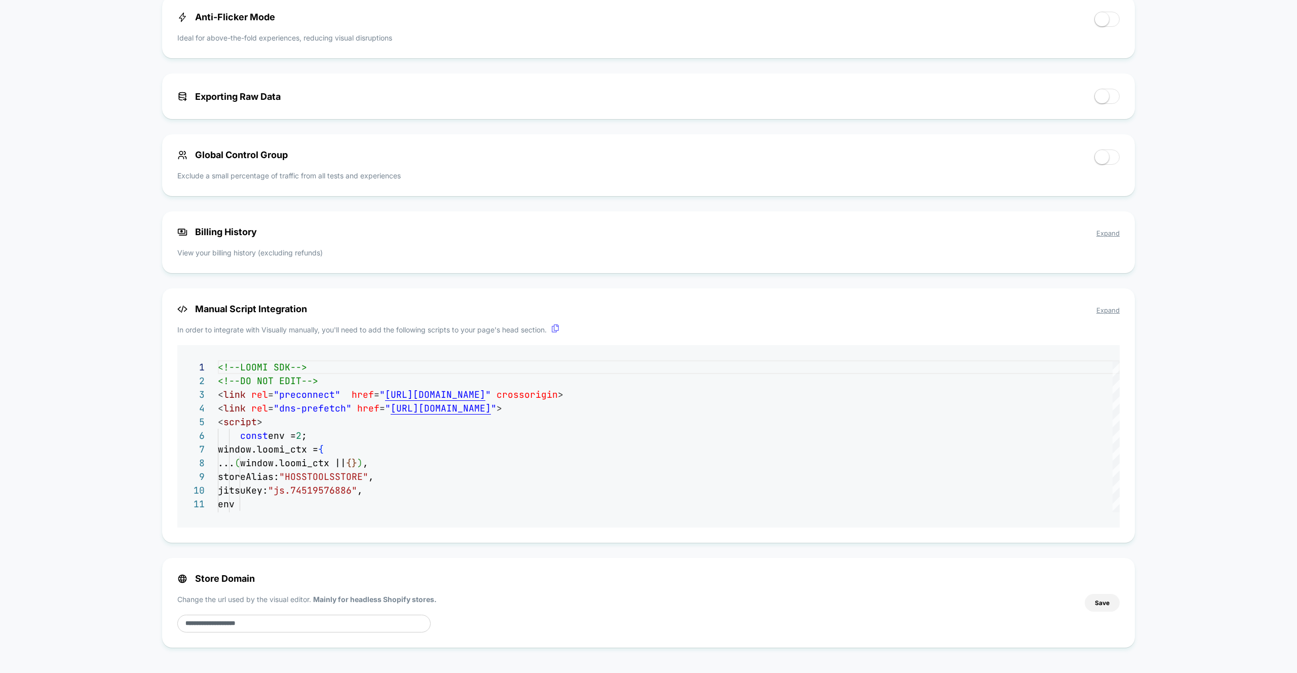
scroll to position [0, 0]
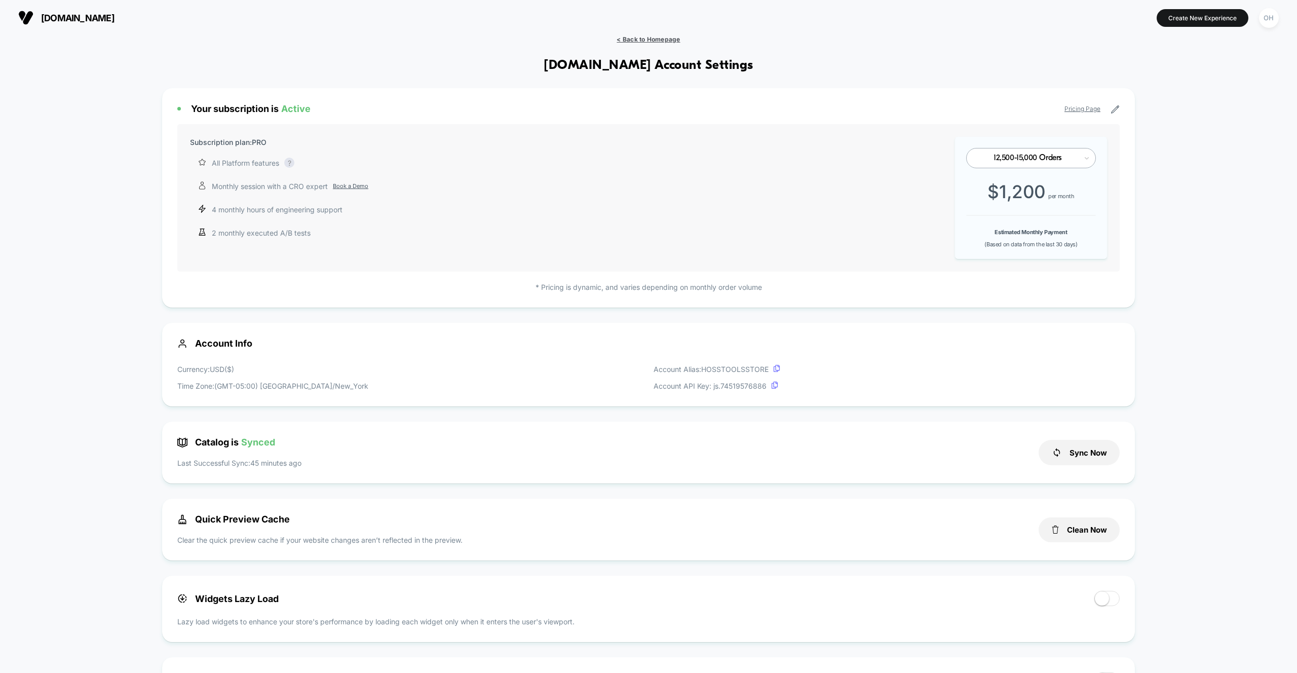
click at [646, 39] on span "< Back to Homepage" at bounding box center [648, 39] width 63 height 8
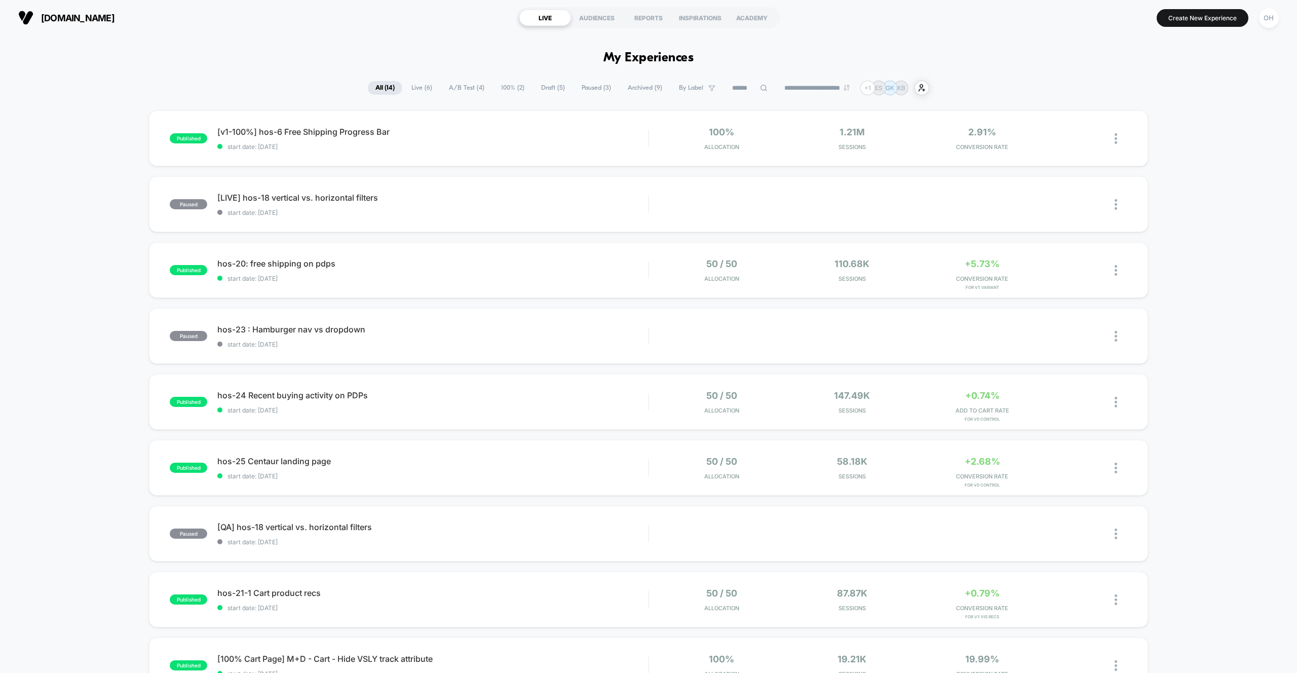
drag, startPoint x: 1283, startPoint y: 32, endPoint x: 1277, endPoint y: 25, distance: 9.3
click at [1283, 32] on div "growhoss.com LIVE AUDIENCES REPORTS INSPIRATIONS ACADEMY Create New Experience …" at bounding box center [648, 17] width 1297 height 35
click at [1277, 25] on button "OH" at bounding box center [1269, 18] width 26 height 21
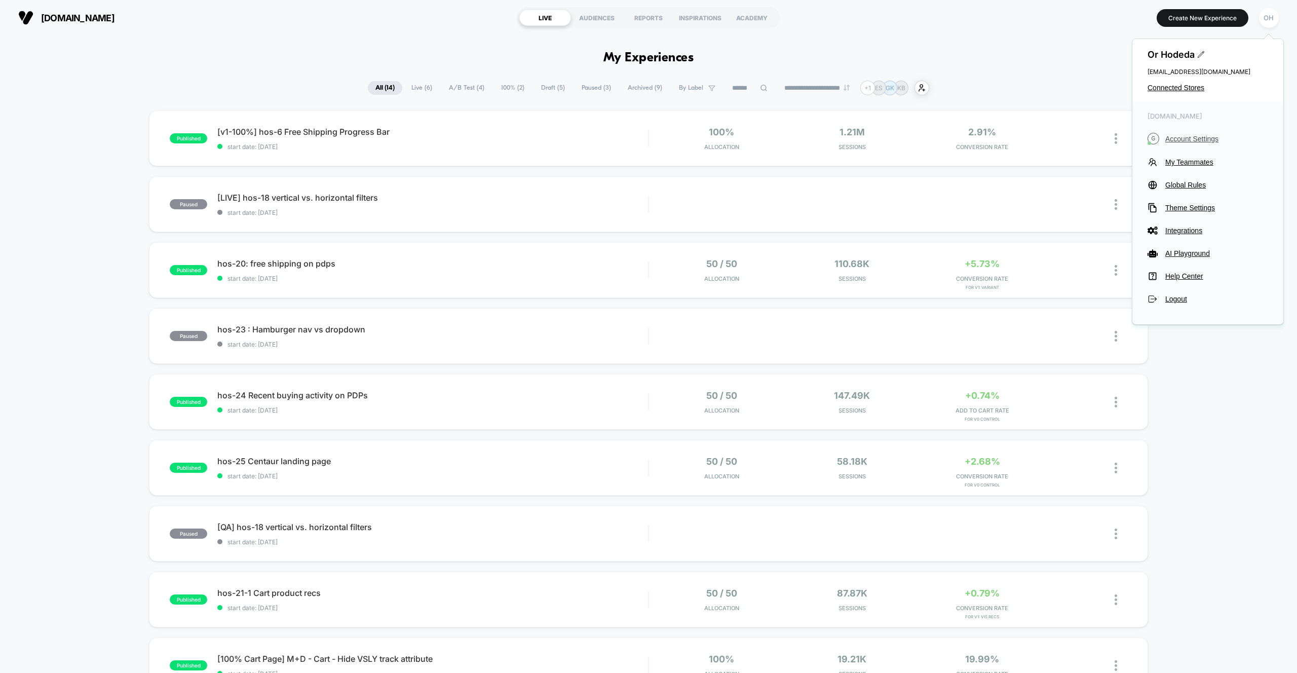
click at [1197, 141] on span "Account Settings" at bounding box center [1216, 139] width 103 height 8
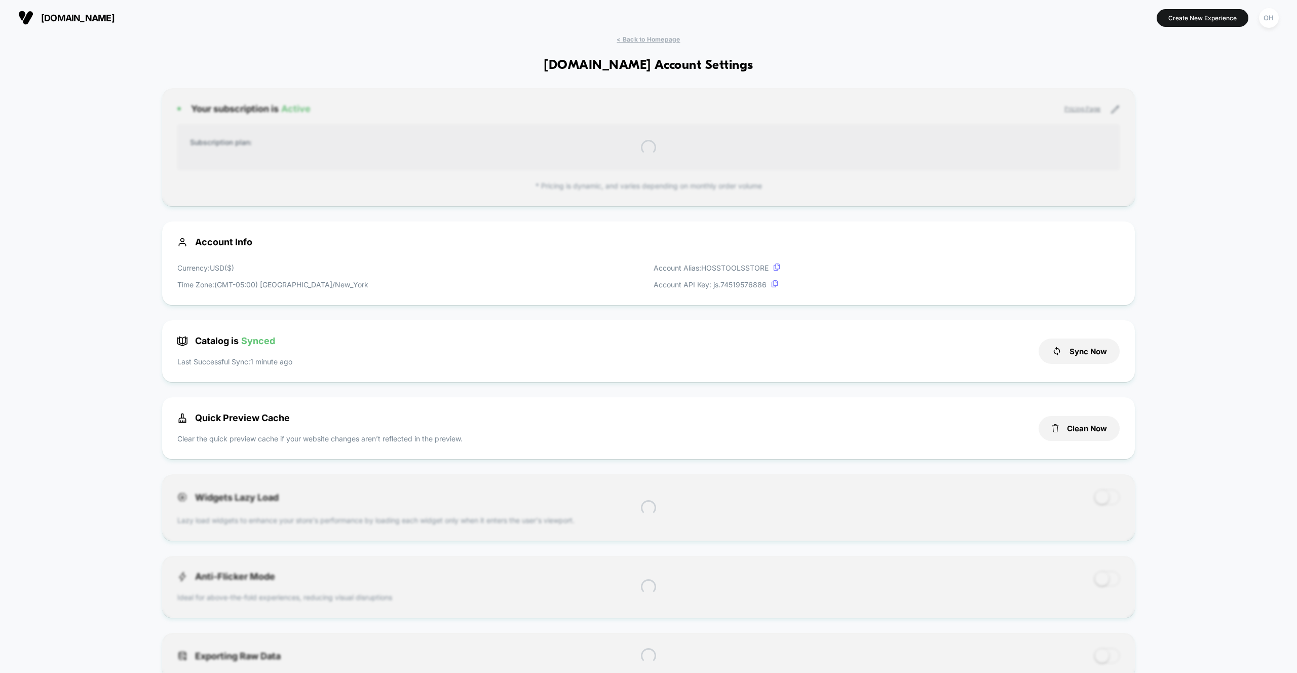
scroll to position [137, 0]
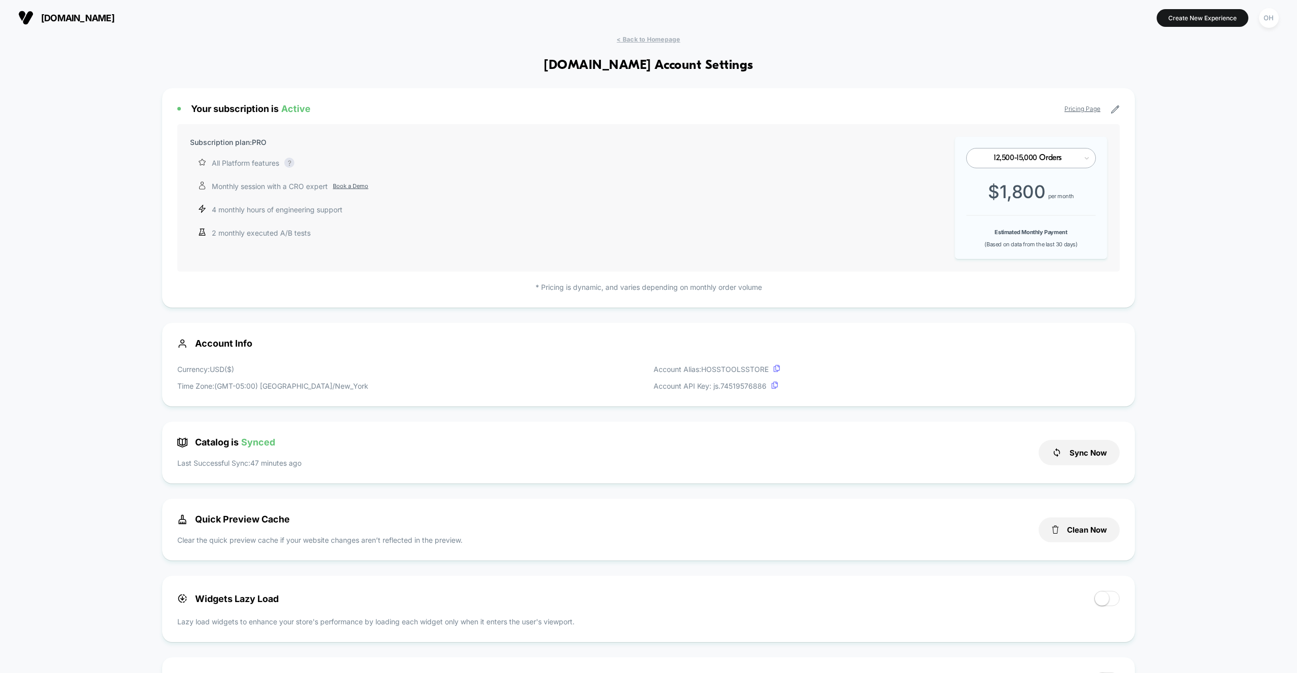
click at [1197, 141] on div "< Back to Homepage growhoss.com Account Settings Your subscription is Active Pr…" at bounding box center [648, 679] width 1297 height 1288
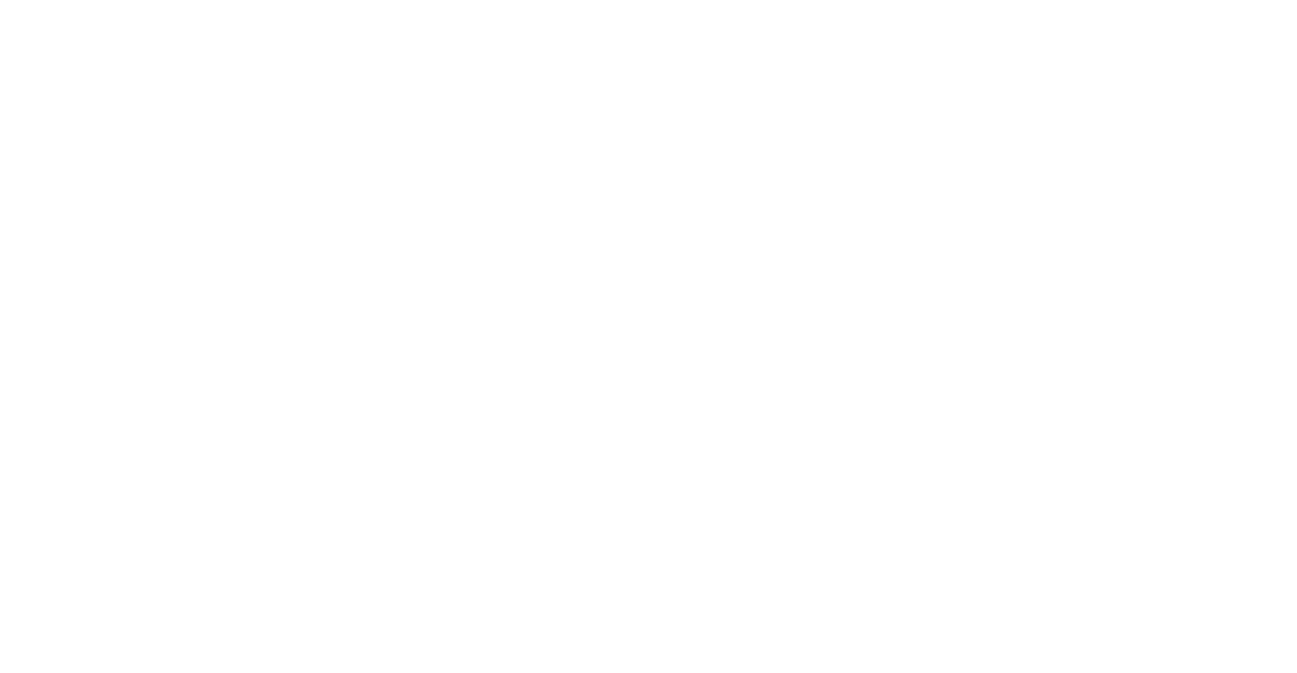
drag, startPoint x: 1272, startPoint y: 47, endPoint x: 1272, endPoint y: 23, distance: 23.8
click at [1272, 4] on html at bounding box center [648, 2] width 1297 height 4
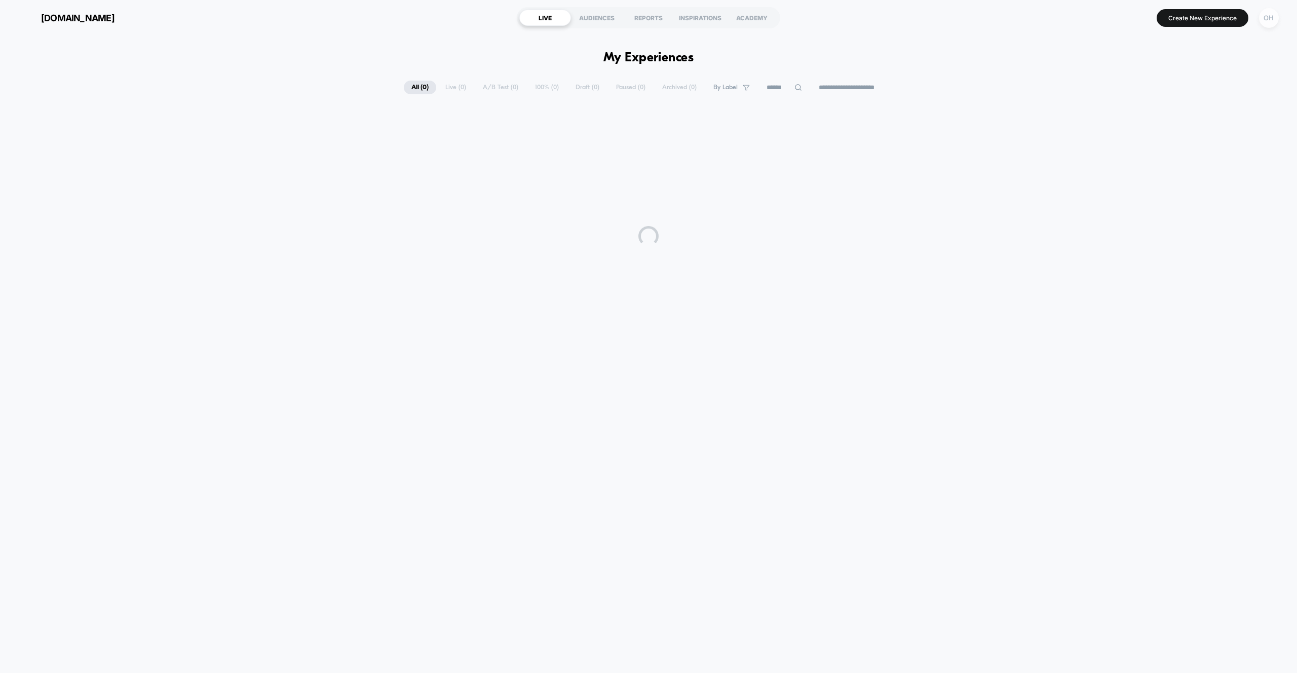
drag, startPoint x: 1272, startPoint y: 23, endPoint x: 1272, endPoint y: 13, distance: 10.1
click at [1272, 13] on div "OH" at bounding box center [1269, 18] width 20 height 20
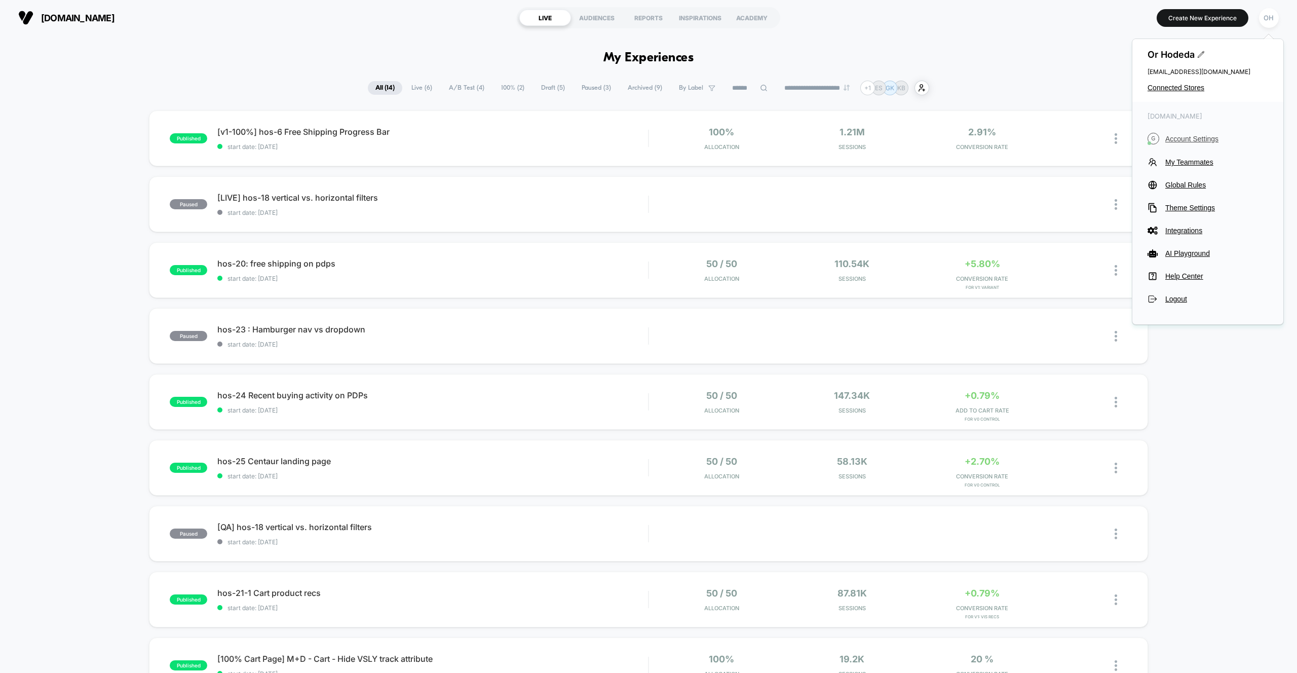
click at [1175, 143] on button "G Account Settings" at bounding box center [1208, 139] width 121 height 12
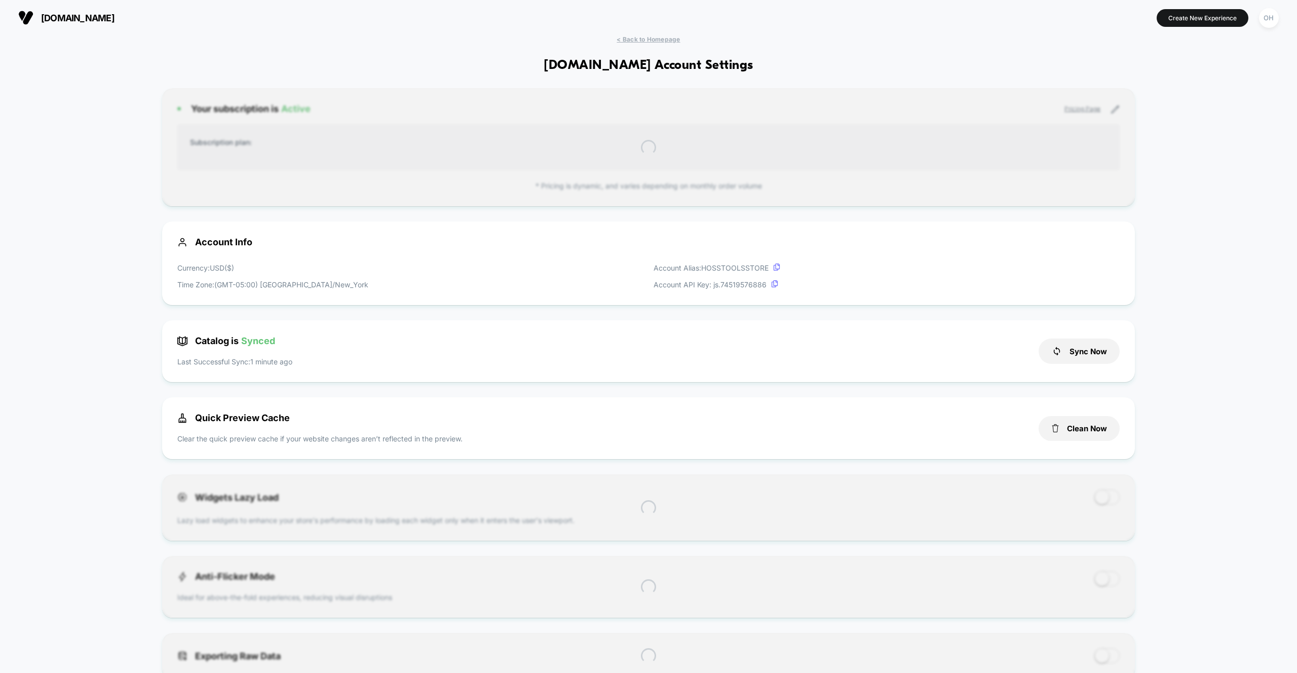
scroll to position [137, 0]
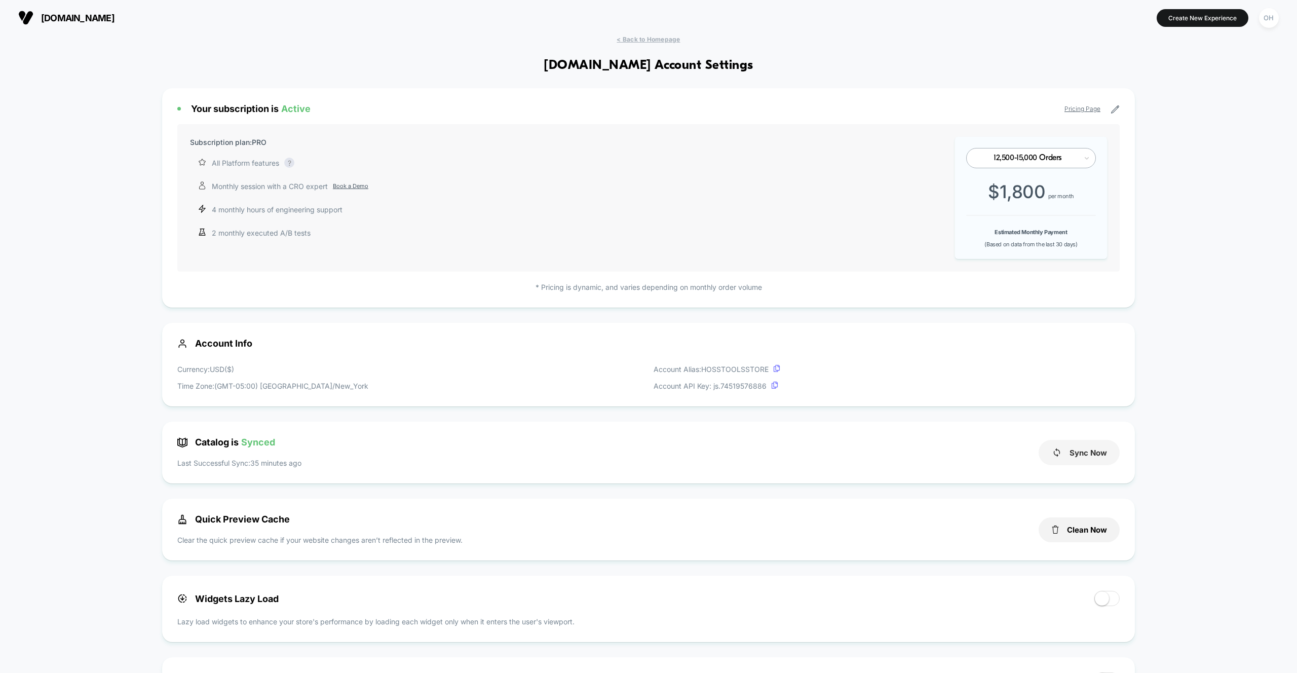
click at [1054, 451] on icon at bounding box center [1056, 452] width 7 height 9
click at [1166, 423] on div "< Back to Homepage growhoss.com Account Settings Your subscription is Active Pr…" at bounding box center [648, 679] width 1297 height 1288
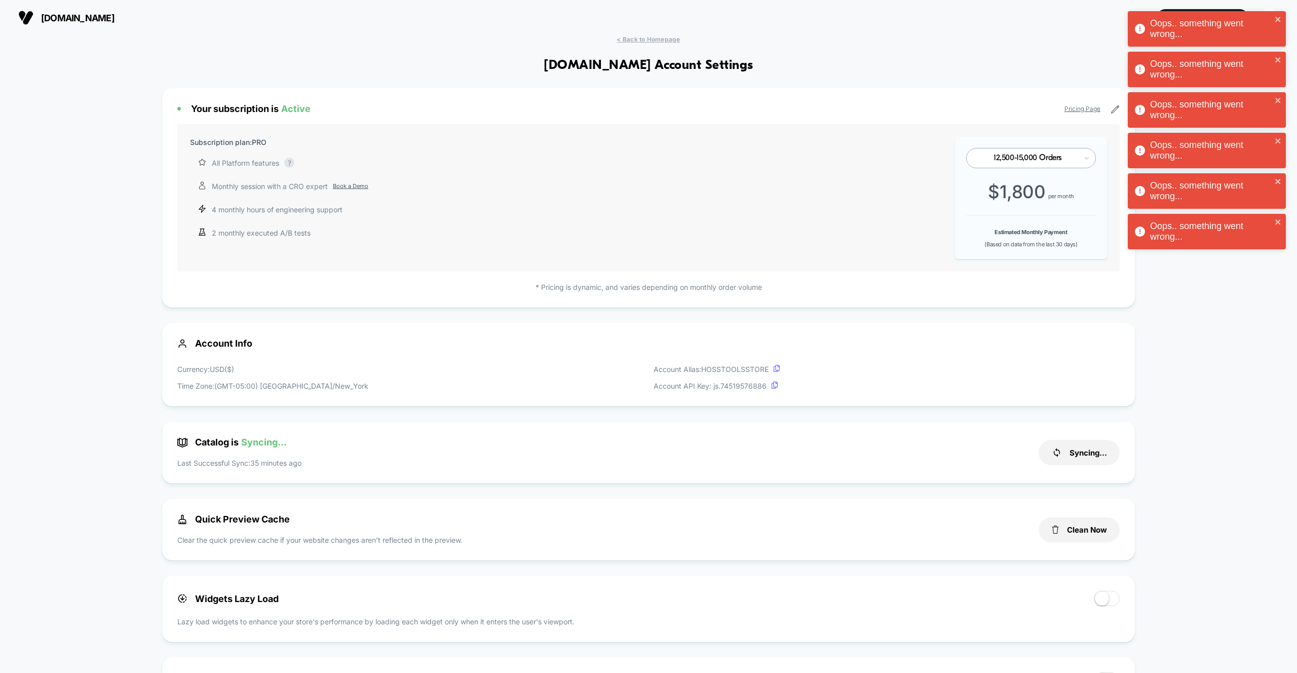
click at [836, 61] on div "< Back to Homepage growhoss.com Account Settings Your subscription is Active Pr…" at bounding box center [648, 679] width 1297 height 1288
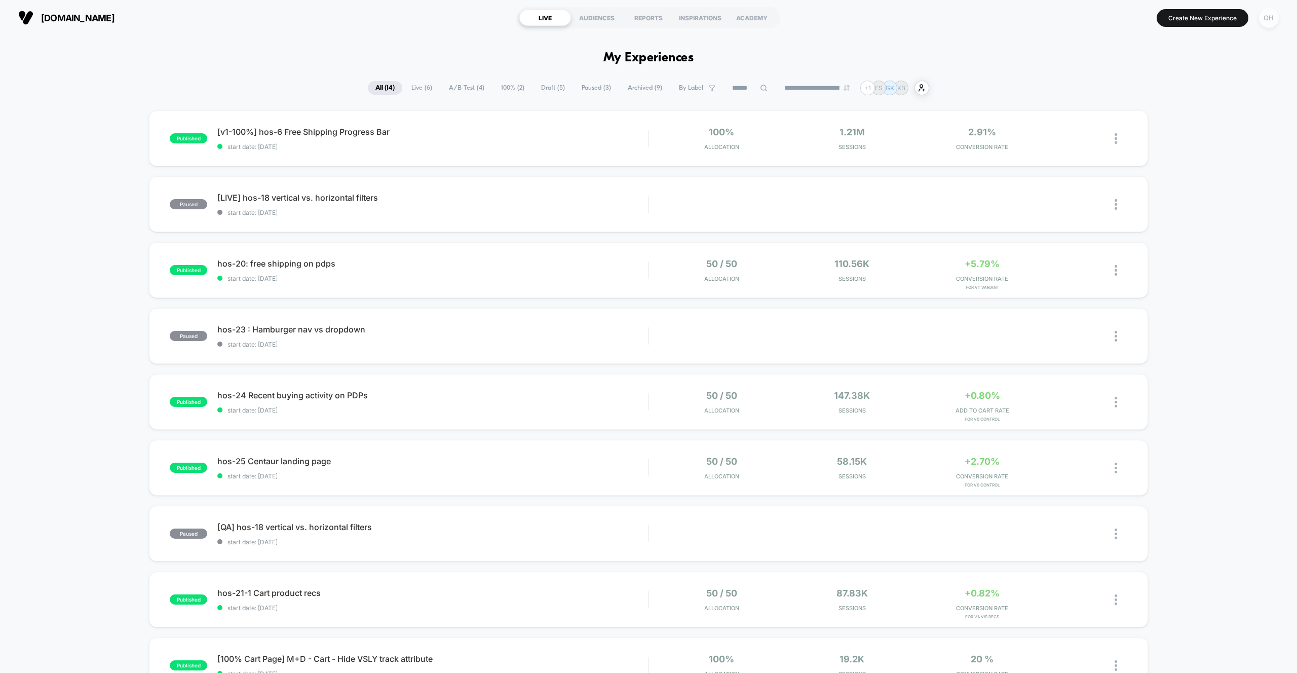
click at [1272, 24] on div "OH" at bounding box center [1269, 18] width 20 height 20
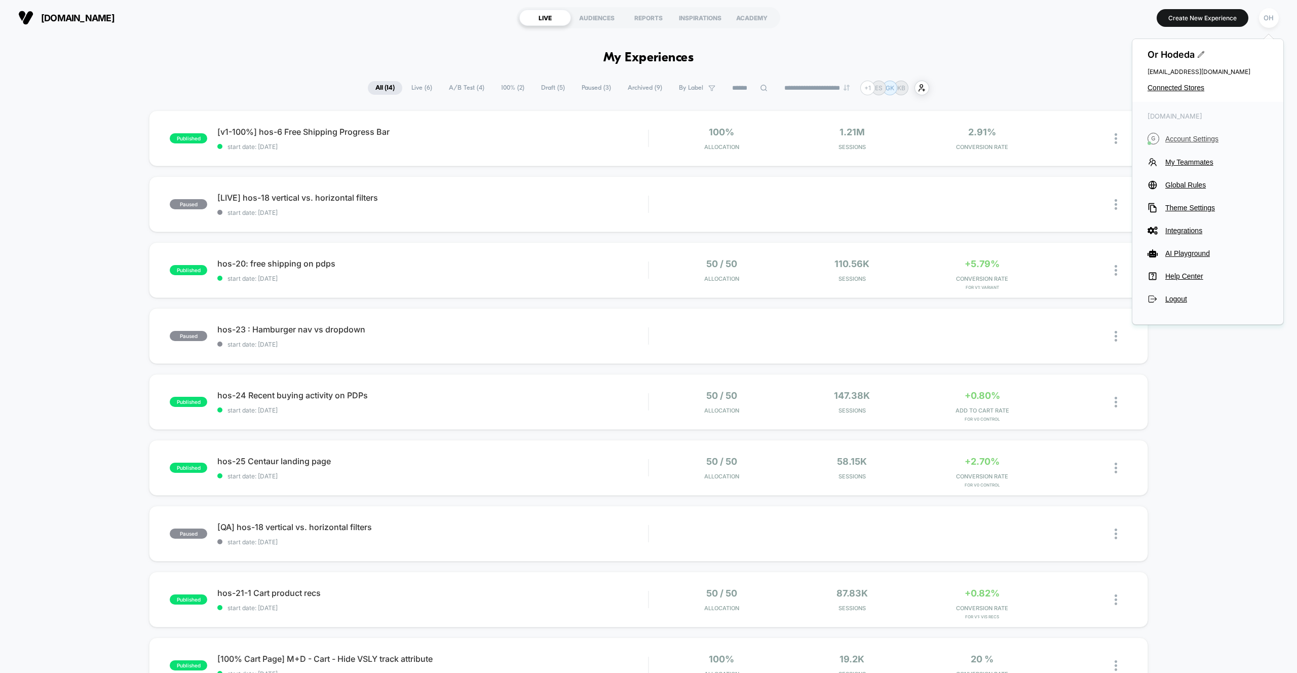
click at [1185, 138] on span "Account Settings" at bounding box center [1216, 139] width 103 height 8
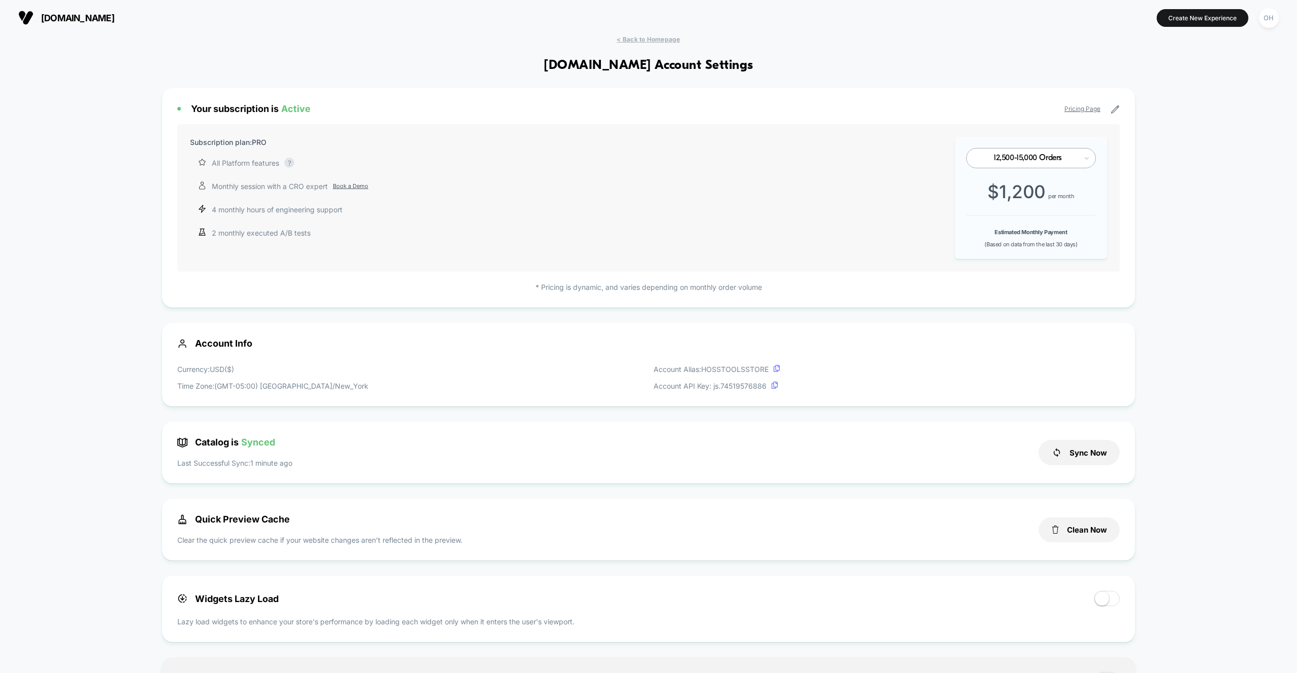
scroll to position [137, 0]
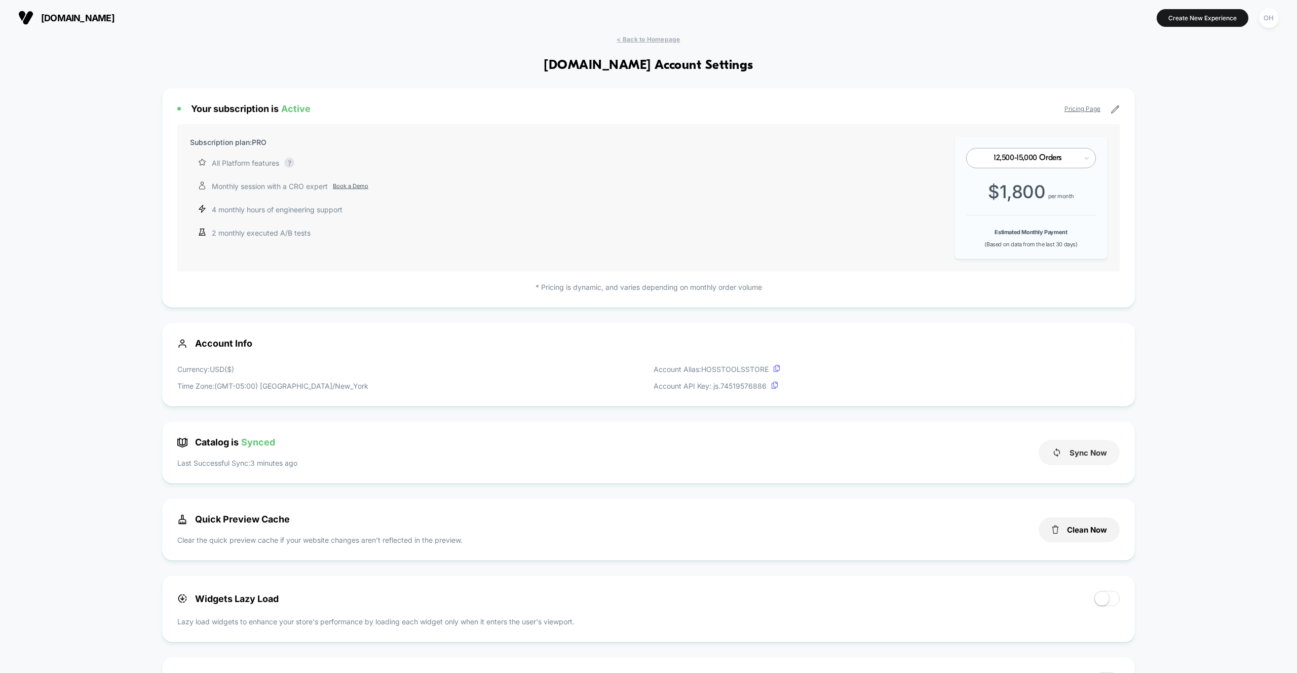
click at [1067, 458] on button "Sync Now" at bounding box center [1079, 452] width 81 height 25
click at [1184, 454] on div "< Back to Homepage growhoss.com Account Settings Your subscription is Active Pr…" at bounding box center [648, 679] width 1297 height 1288
click at [1197, 449] on div "< Back to Homepage growhoss.com Account Settings Your subscription is Active Pr…" at bounding box center [648, 679] width 1297 height 1288
click at [864, 40] on div "< Back to Homepage growhoss.com Account Settings Your subscription is Active Pr…" at bounding box center [648, 679] width 1297 height 1288
click at [1059, 448] on icon at bounding box center [1056, 452] width 11 height 11
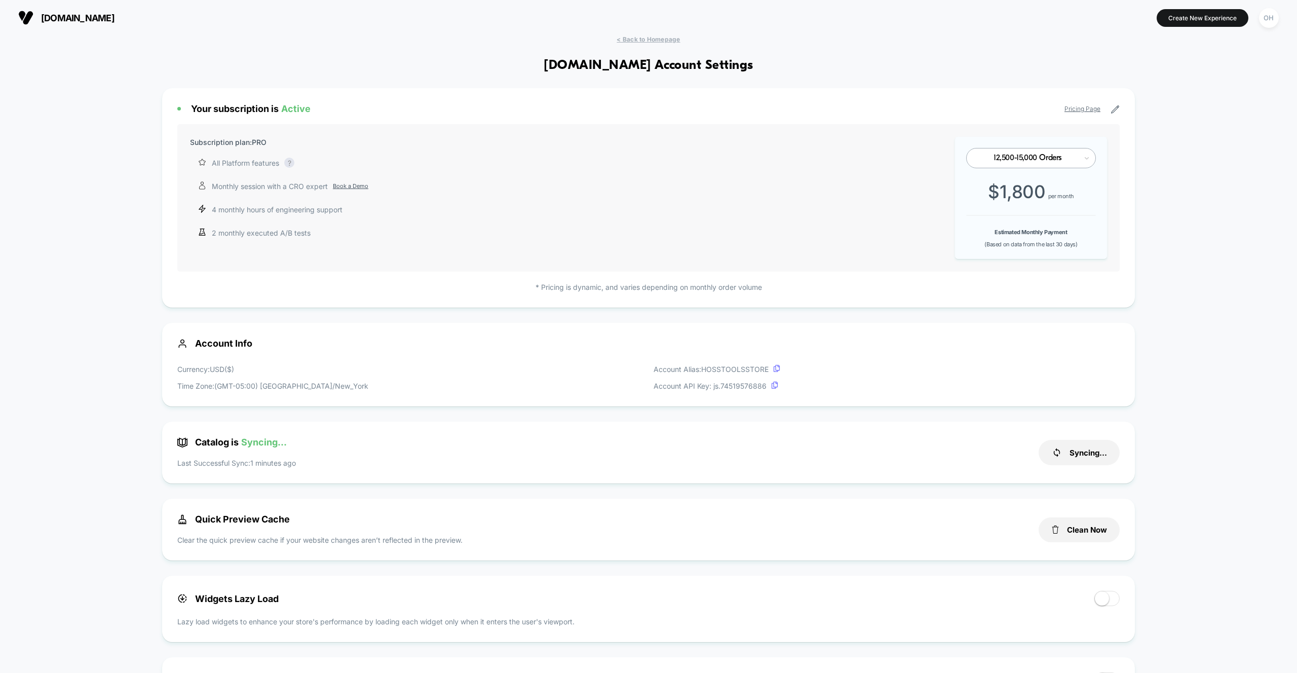
click at [1235, 153] on div "< Back to Homepage growhoss.com Account Settings Your subscription is Active Pr…" at bounding box center [648, 679] width 1297 height 1288
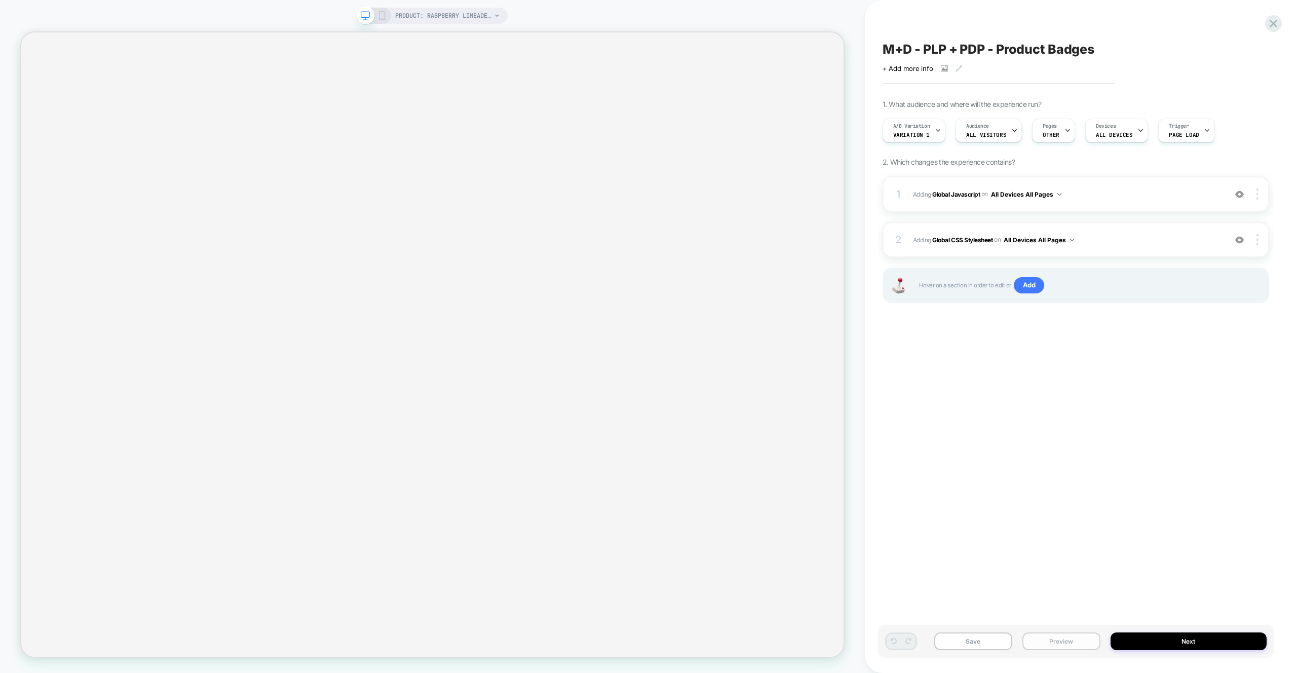
click at [1079, 642] on button "Preview" at bounding box center [1062, 641] width 78 height 18
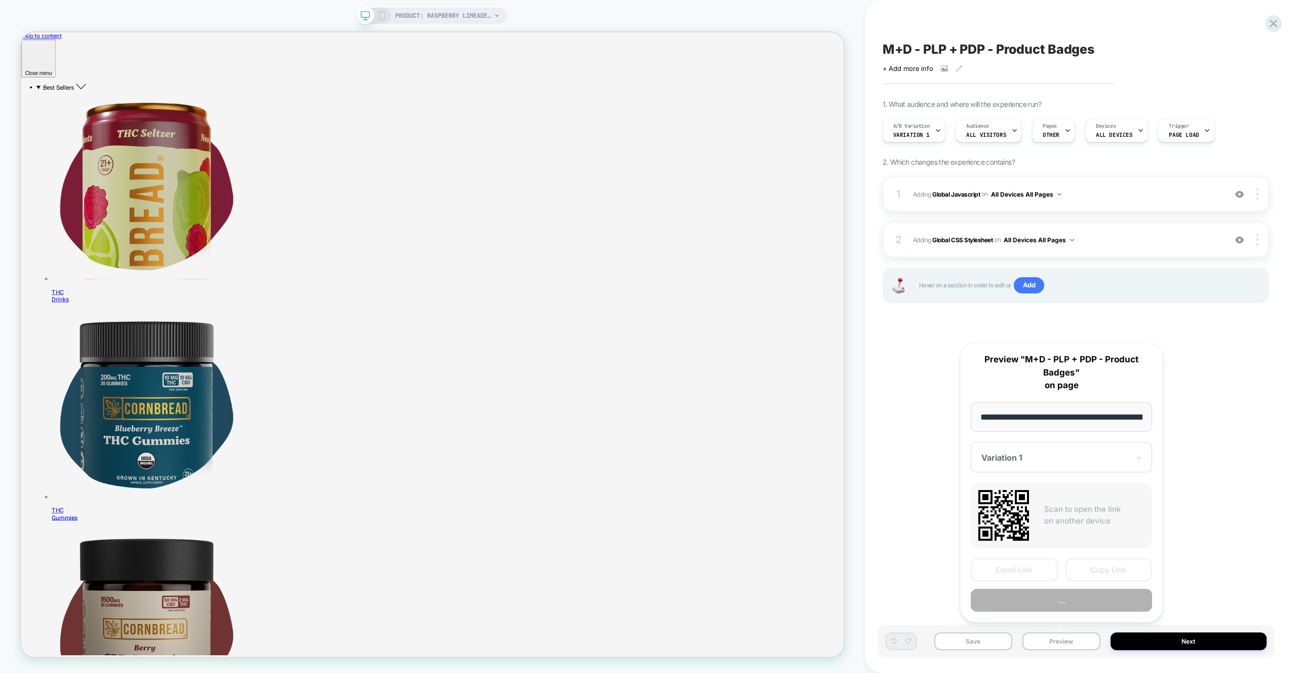
scroll to position [0, 199]
drag, startPoint x: 1096, startPoint y: 574, endPoint x: 994, endPoint y: 552, distance: 104.0
click at [1096, 574] on button "Copy Link" at bounding box center [1109, 570] width 87 height 23
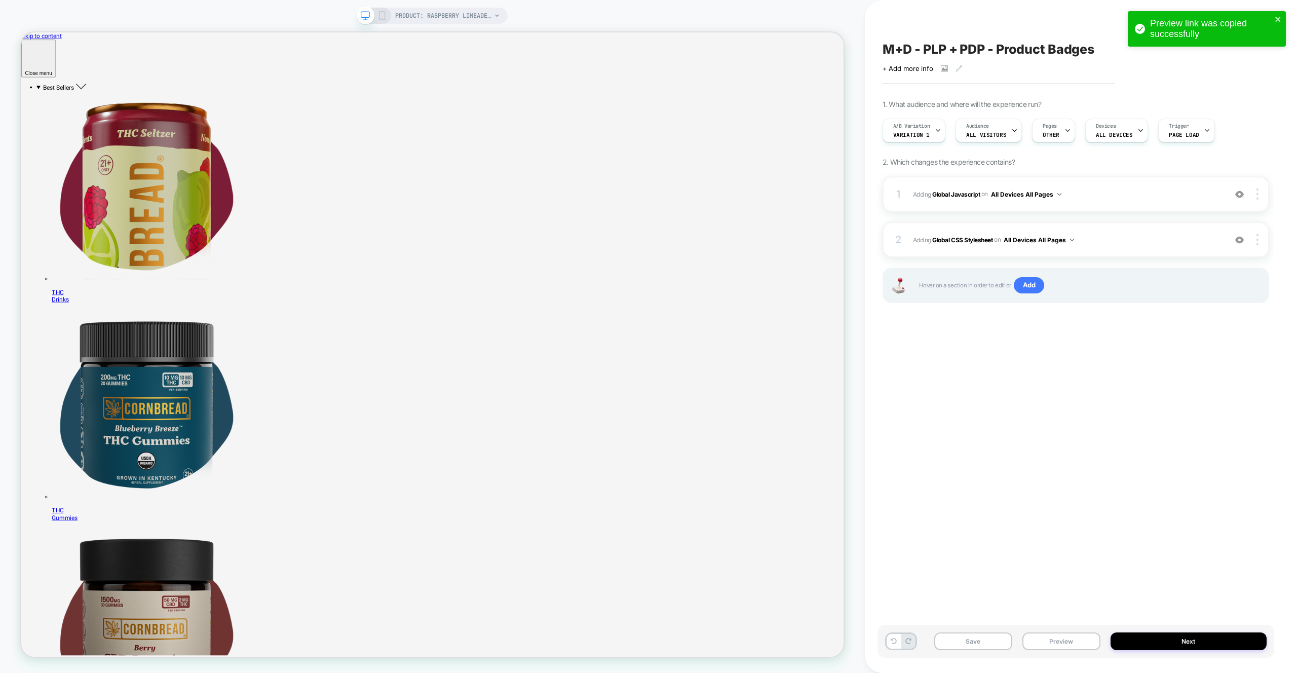
scroll to position [0, 0]
click at [1060, 646] on button "Preview" at bounding box center [1062, 641] width 78 height 18
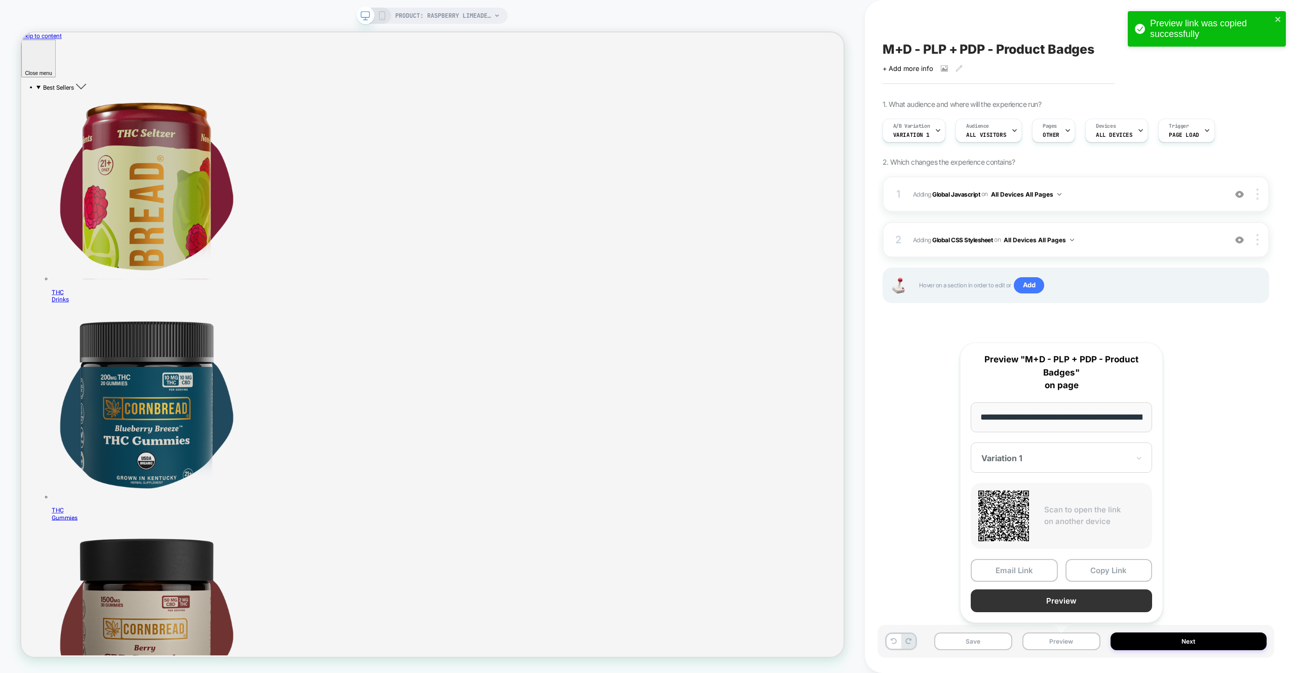
click at [1062, 610] on button "Preview" at bounding box center [1061, 600] width 181 height 23
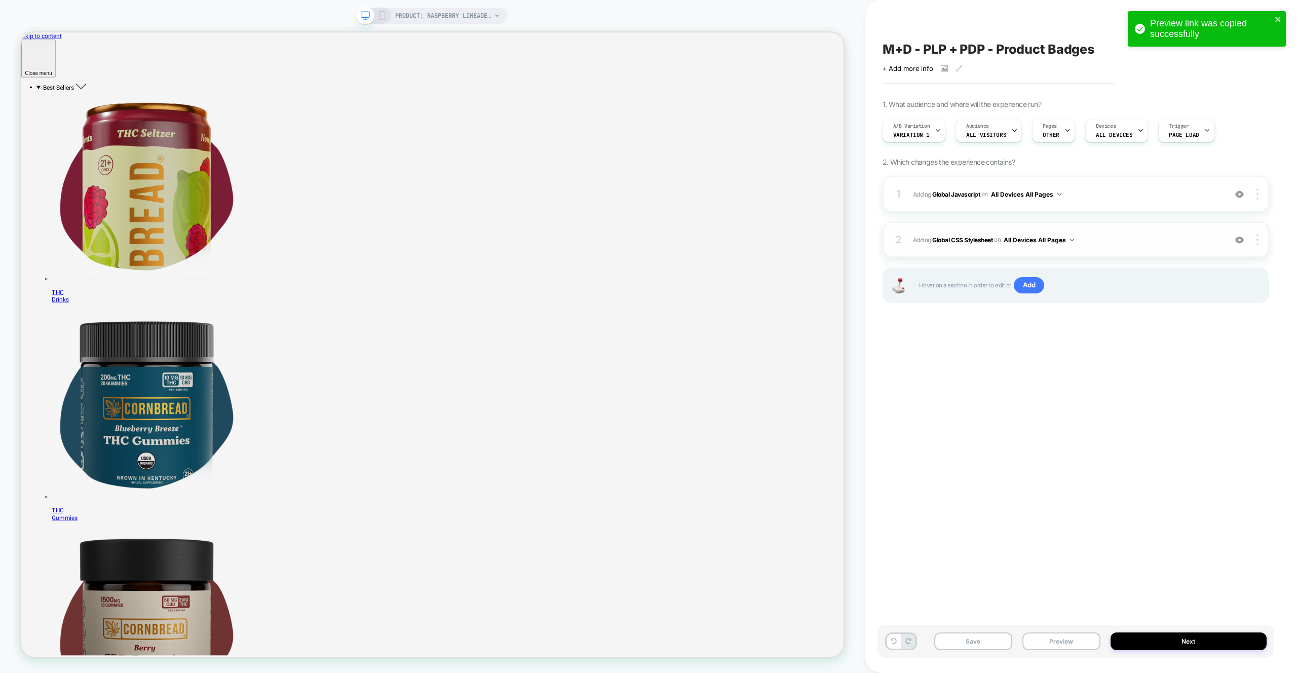
click at [1117, 247] on div "2 Adding Global CSS Stylesheet on All Devices All Pages Add Before Add After Ta…" at bounding box center [1076, 239] width 387 height 35
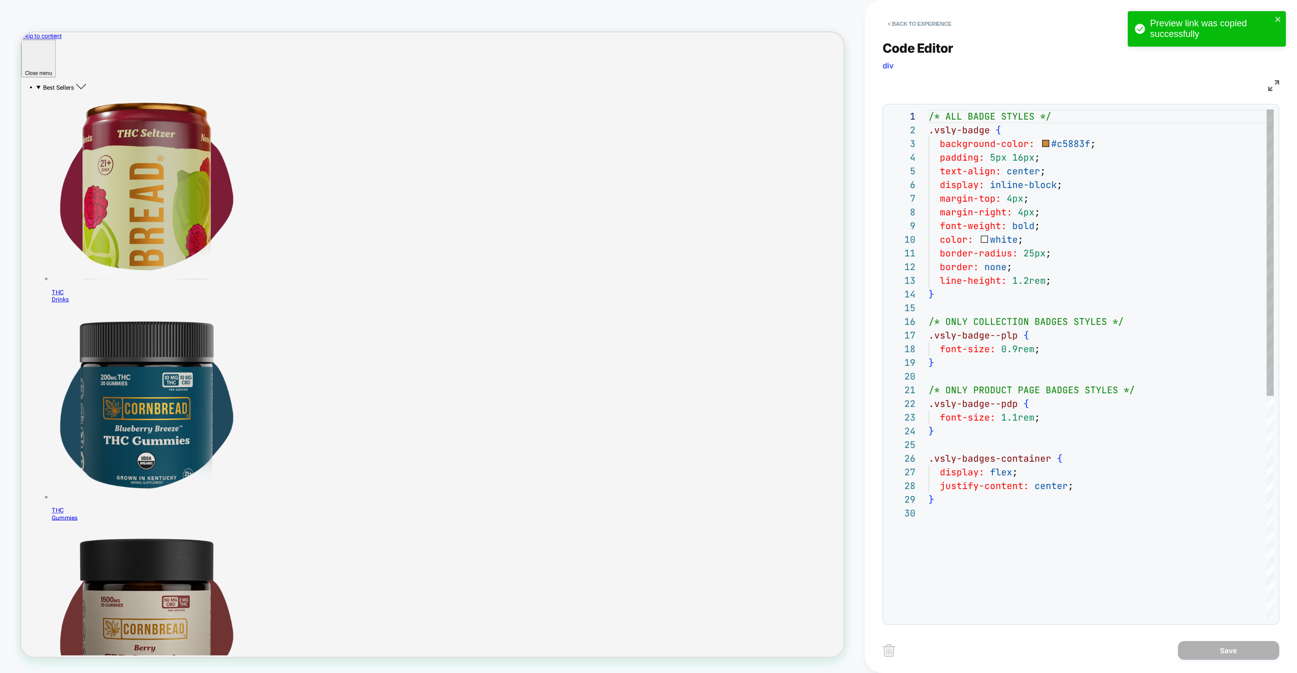
scroll to position [137, 0]
click at [1059, 276] on div "/* ALL BADGE STYLES */ .vsly-badge { background-color: #c5883f ; padding: 5px 1…" at bounding box center [1101, 562] width 345 height 907
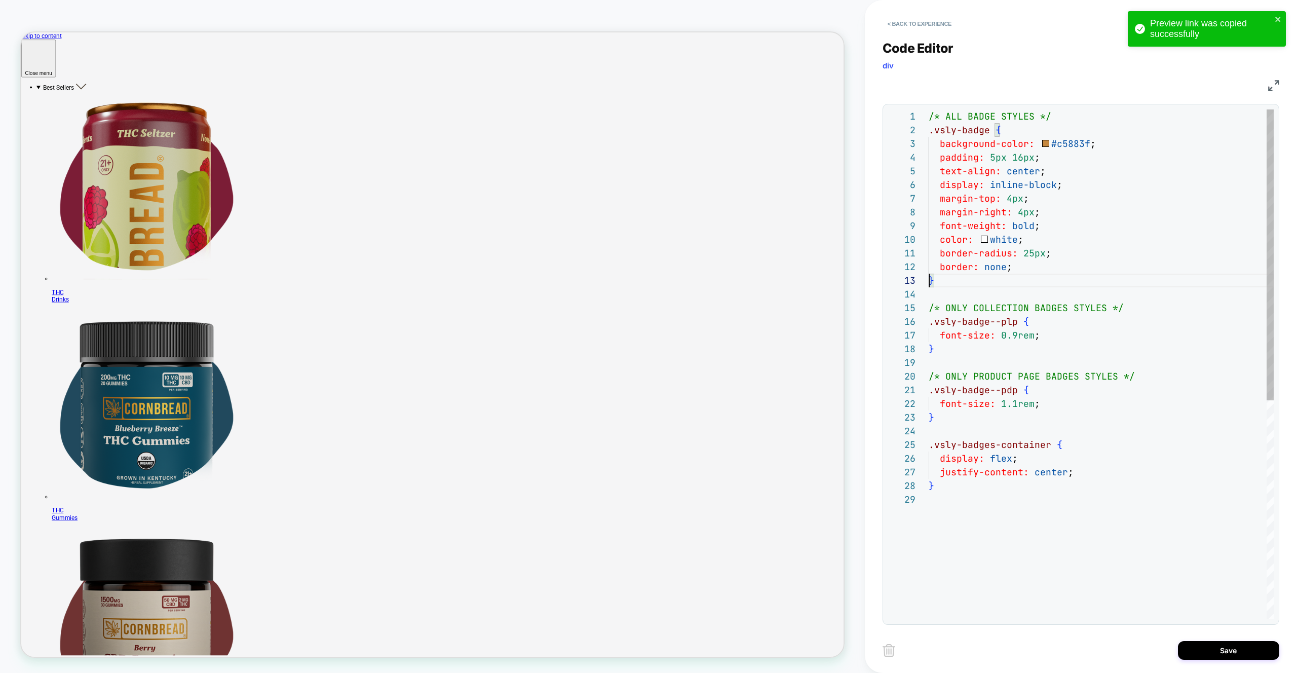
click at [1054, 261] on div "/* ALL BADGE STYLES */ .vsly-badge { background-color: #c5883f ; padding: 5px 1…" at bounding box center [1101, 555] width 345 height 893
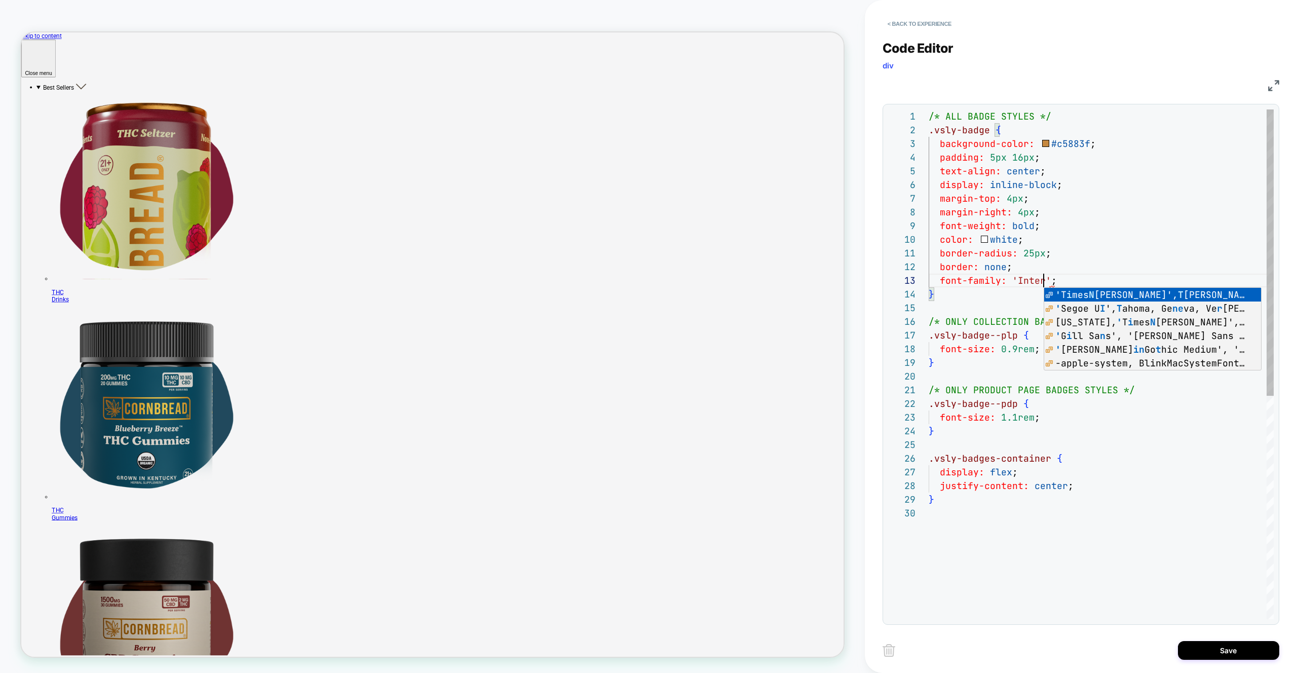
scroll to position [27, 115]
type textarea "**********"
click at [1235, 653] on button "Save" at bounding box center [1228, 650] width 101 height 19
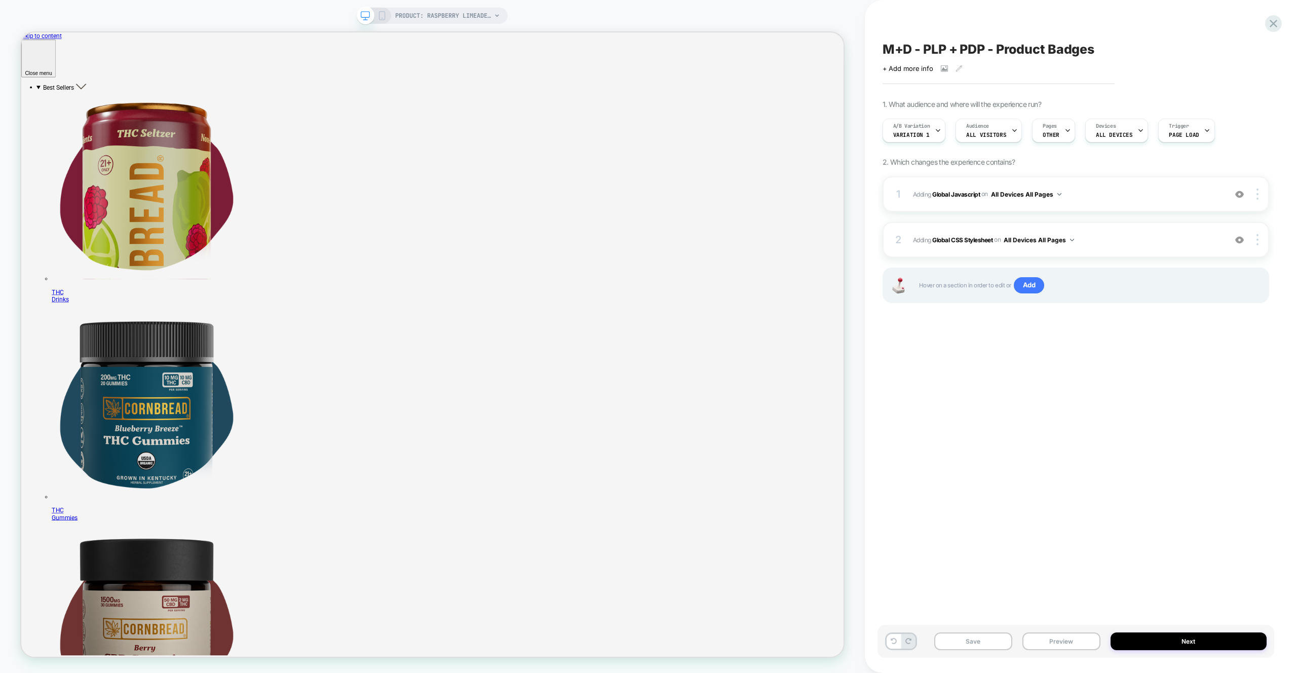
drag, startPoint x: 1069, startPoint y: 639, endPoint x: 1068, endPoint y: 613, distance: 26.9
click at [1069, 639] on button "Preview" at bounding box center [1062, 641] width 78 height 18
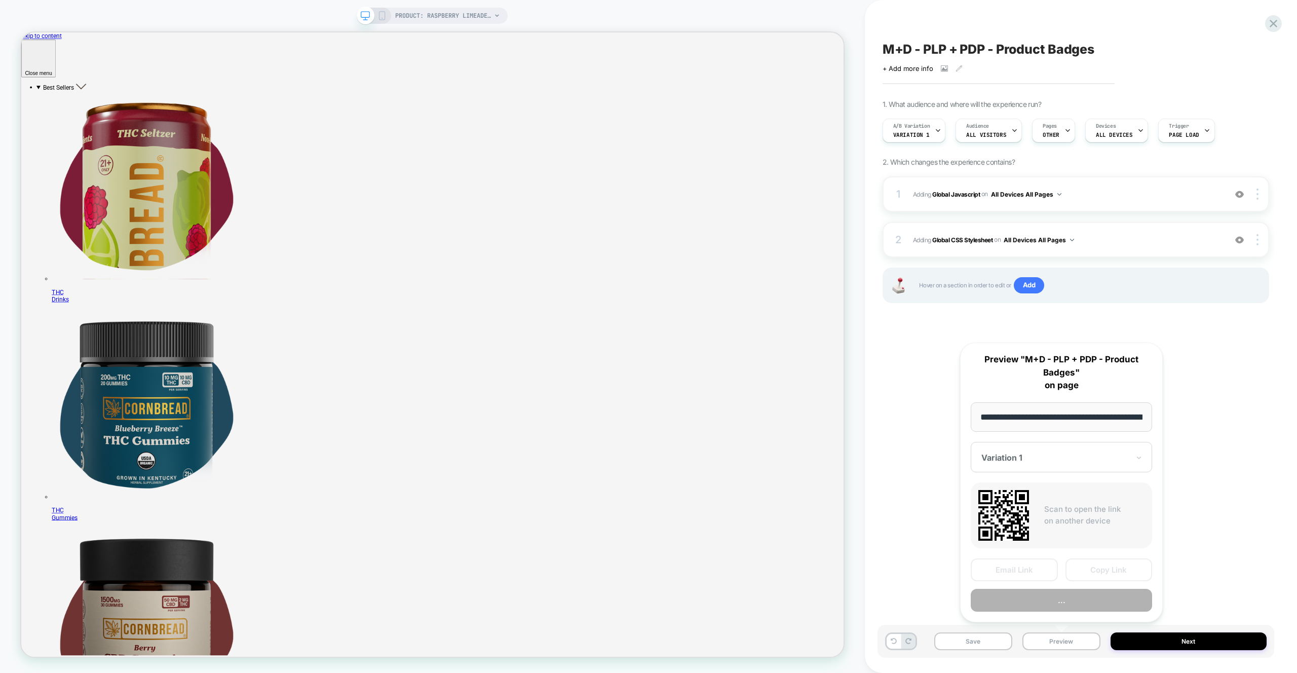
scroll to position [0, 199]
click at [1078, 576] on button "Copy Link" at bounding box center [1109, 570] width 87 height 23
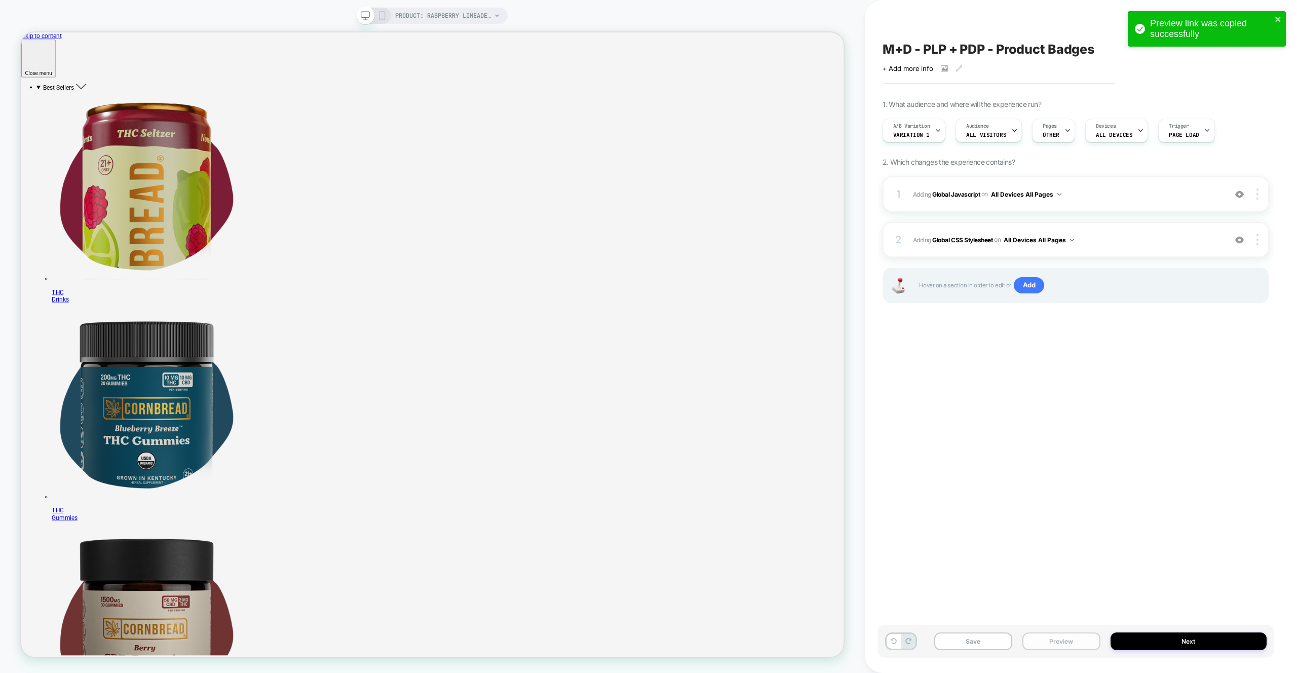
click at [1049, 635] on button "Preview" at bounding box center [1062, 641] width 78 height 18
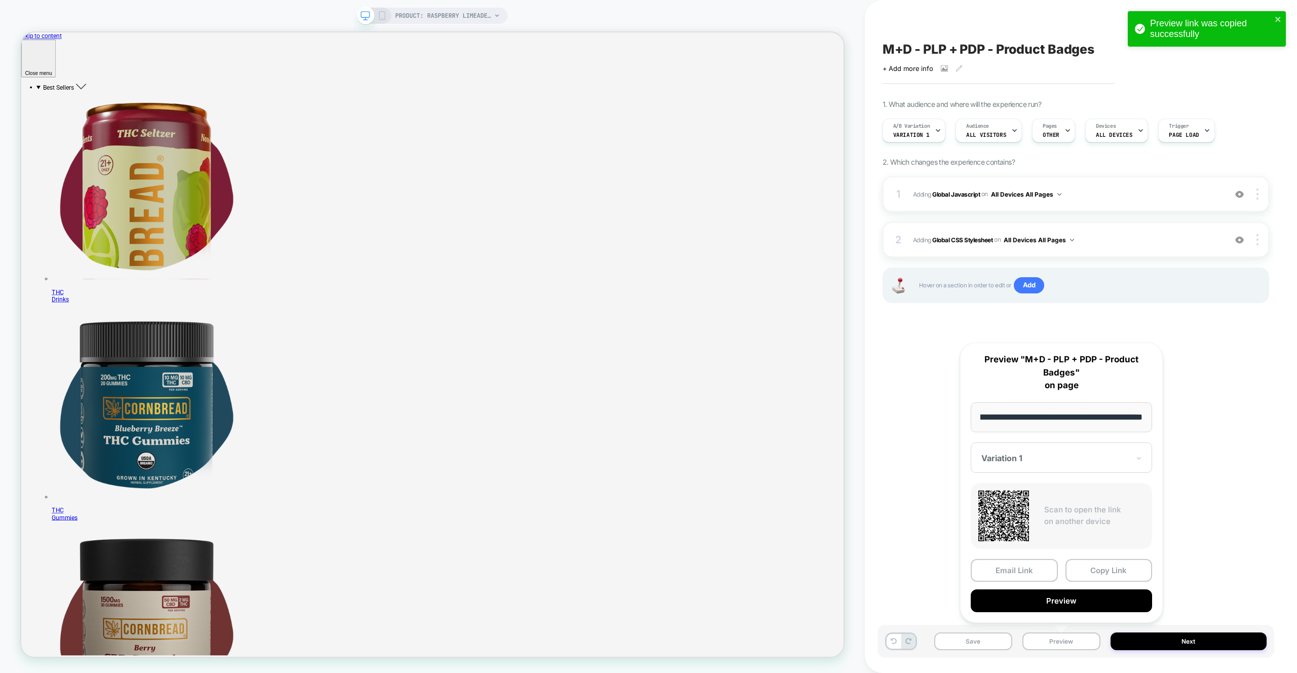
click at [1051, 610] on button "Preview" at bounding box center [1061, 600] width 181 height 23
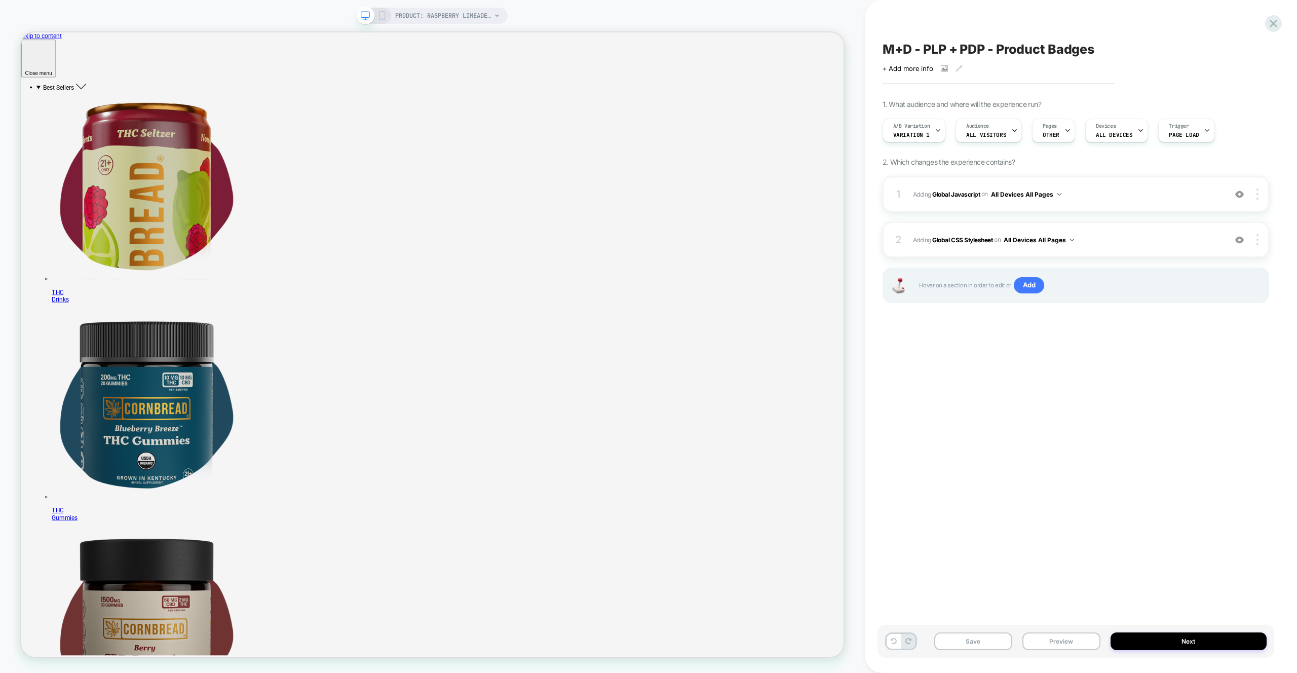
click at [999, 525] on div "M+D - PLP + PDP - Product Badges Click to view images Click to edit experience …" at bounding box center [1076, 336] width 397 height 653
click at [999, 639] on button "Save" at bounding box center [973, 641] width 78 height 18
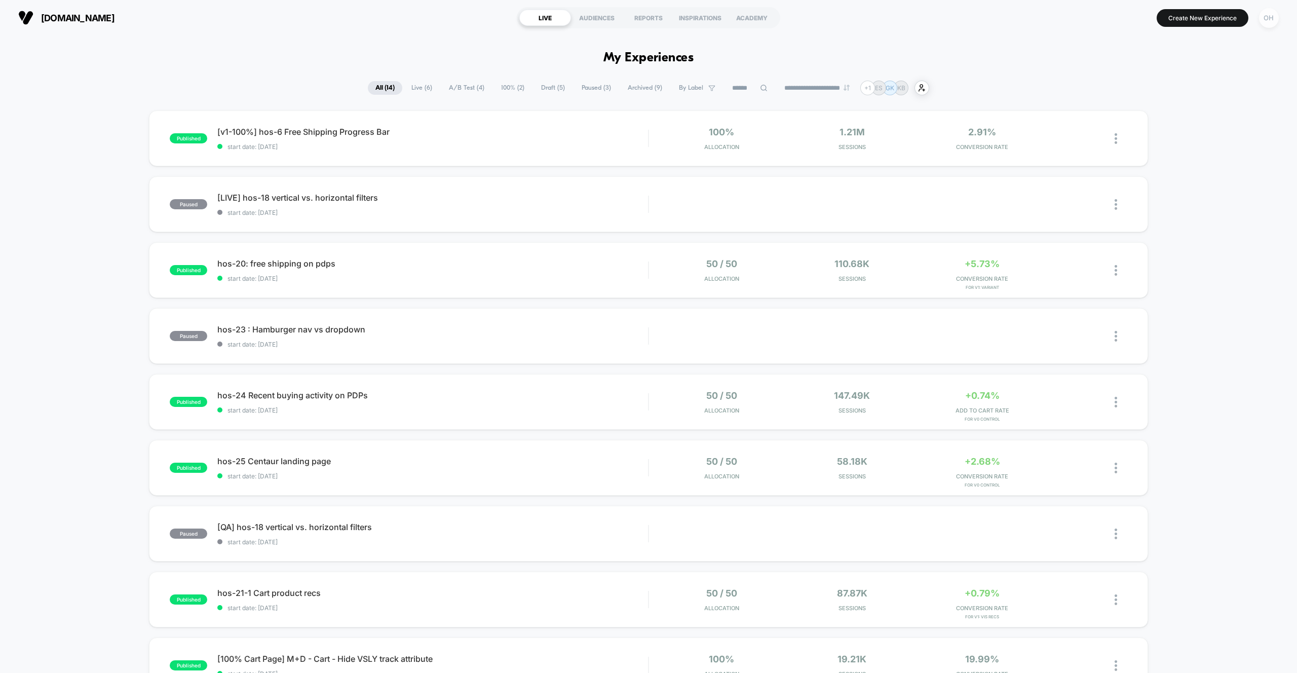
click at [1267, 22] on div "OH" at bounding box center [1269, 18] width 20 height 20
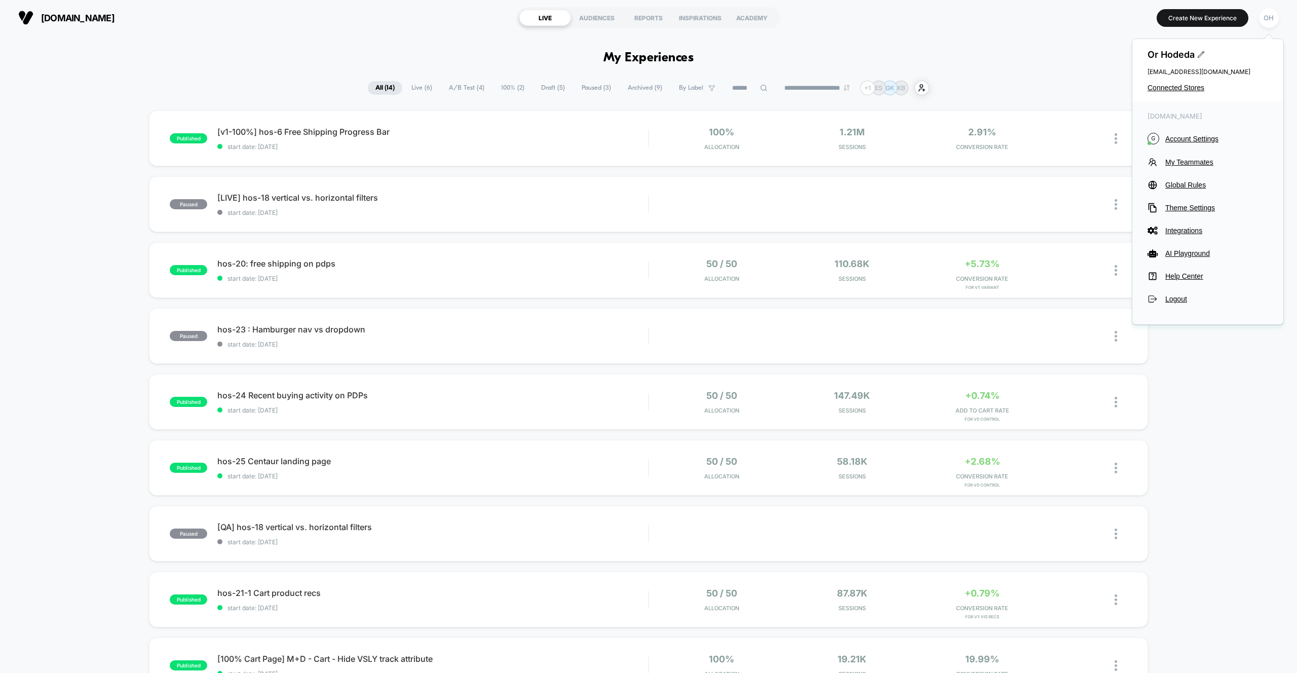
click at [1181, 85] on span "Connected Stores" at bounding box center [1208, 88] width 121 height 8
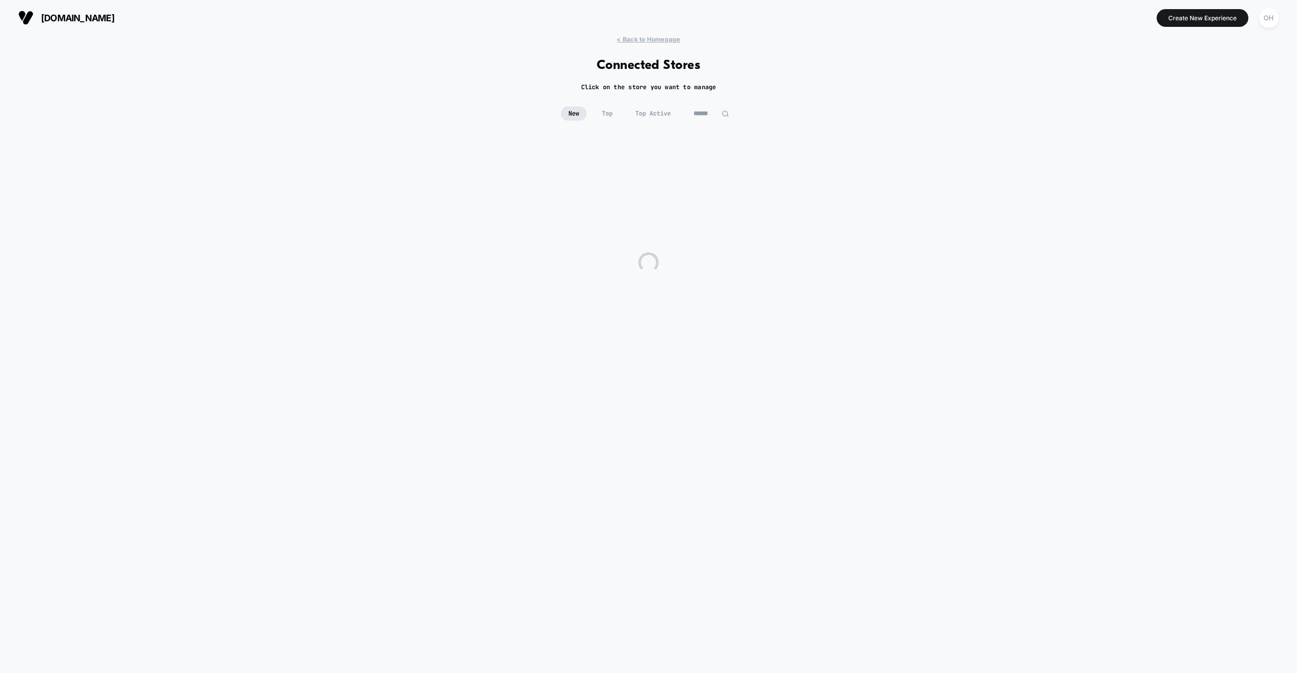
click at [715, 110] on input at bounding box center [711, 113] width 51 height 14
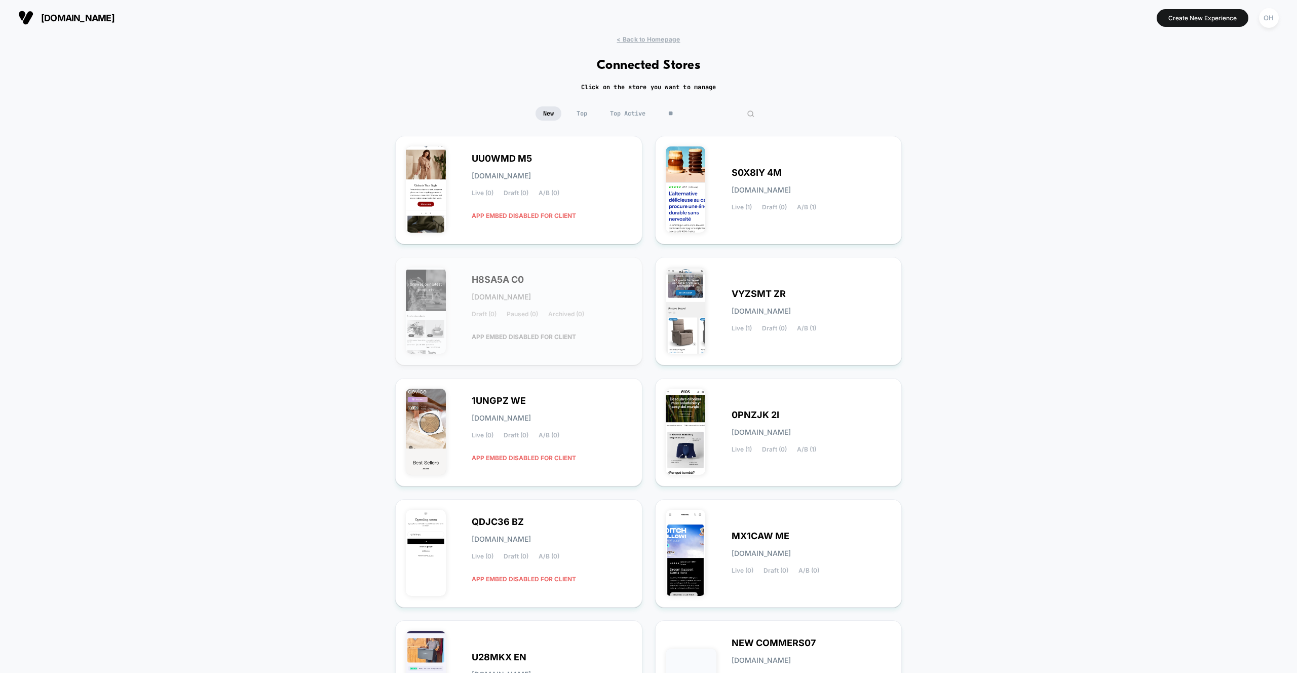
type input "*"
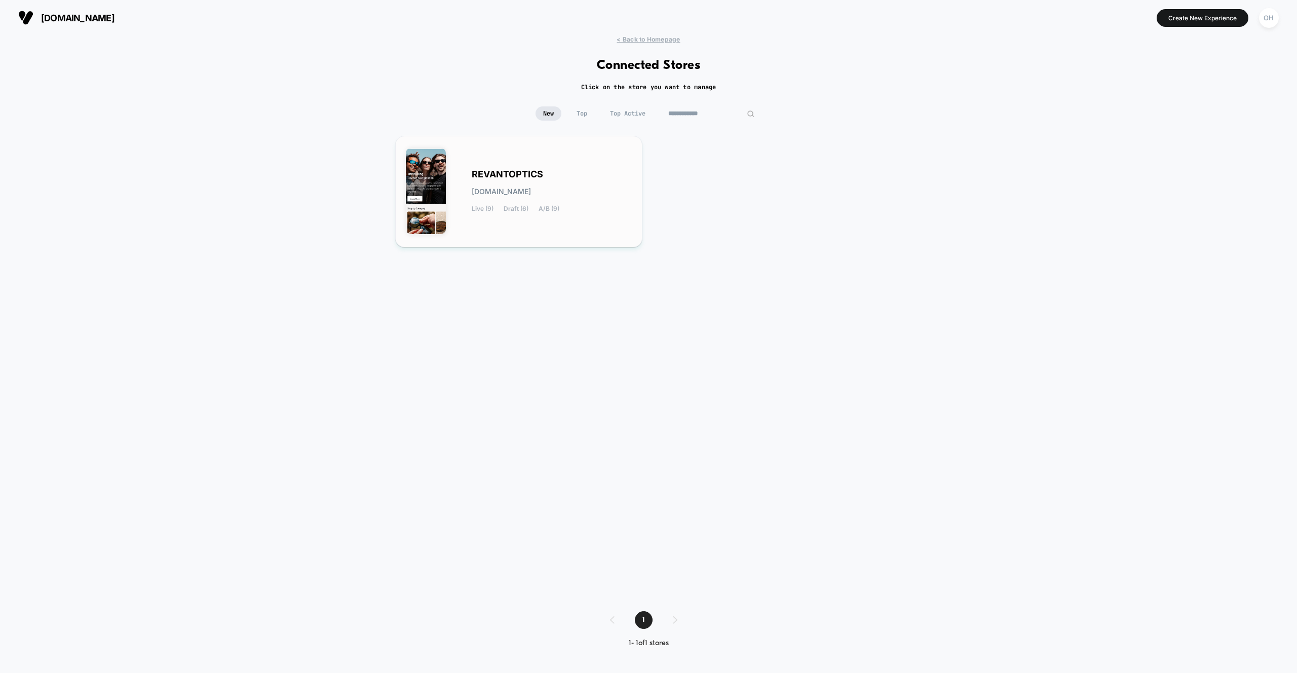
type input "**********"
click at [509, 190] on span "[DOMAIN_NAME]" at bounding box center [501, 191] width 59 height 7
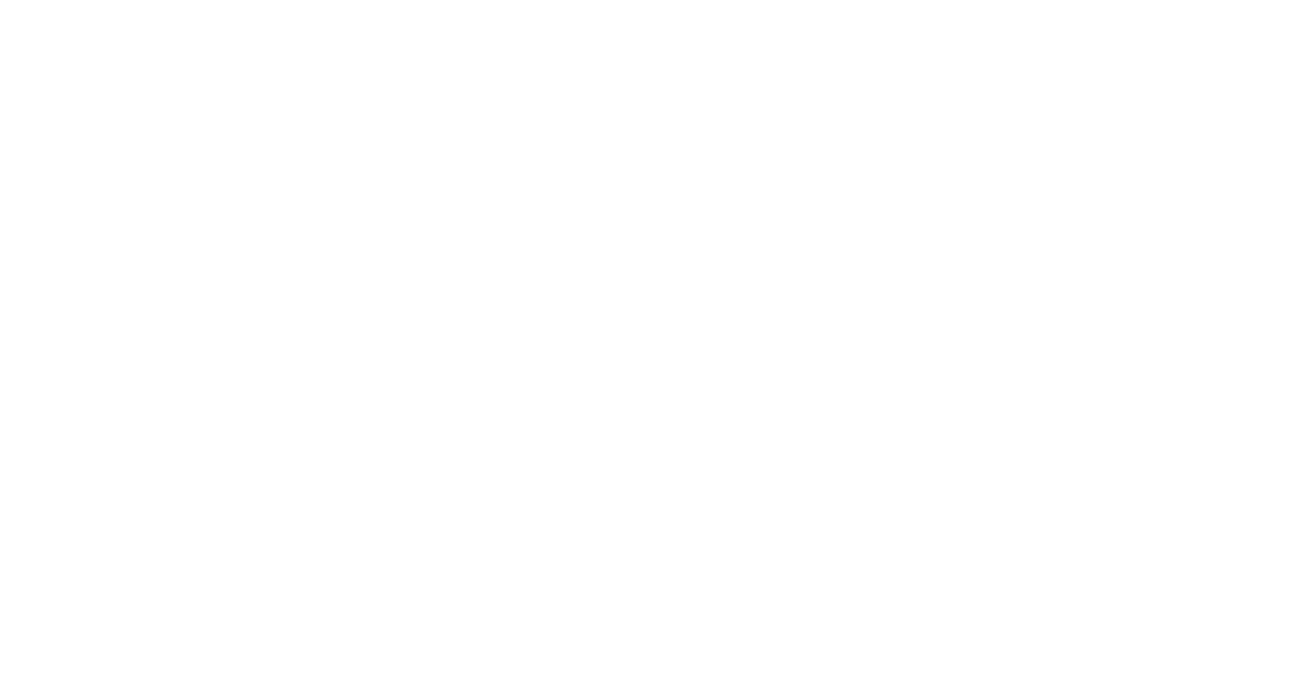
click at [1187, 4] on html "Navigated to [DOMAIN_NAME] | No-code CRO for Shopify" at bounding box center [648, 2] width 1297 height 4
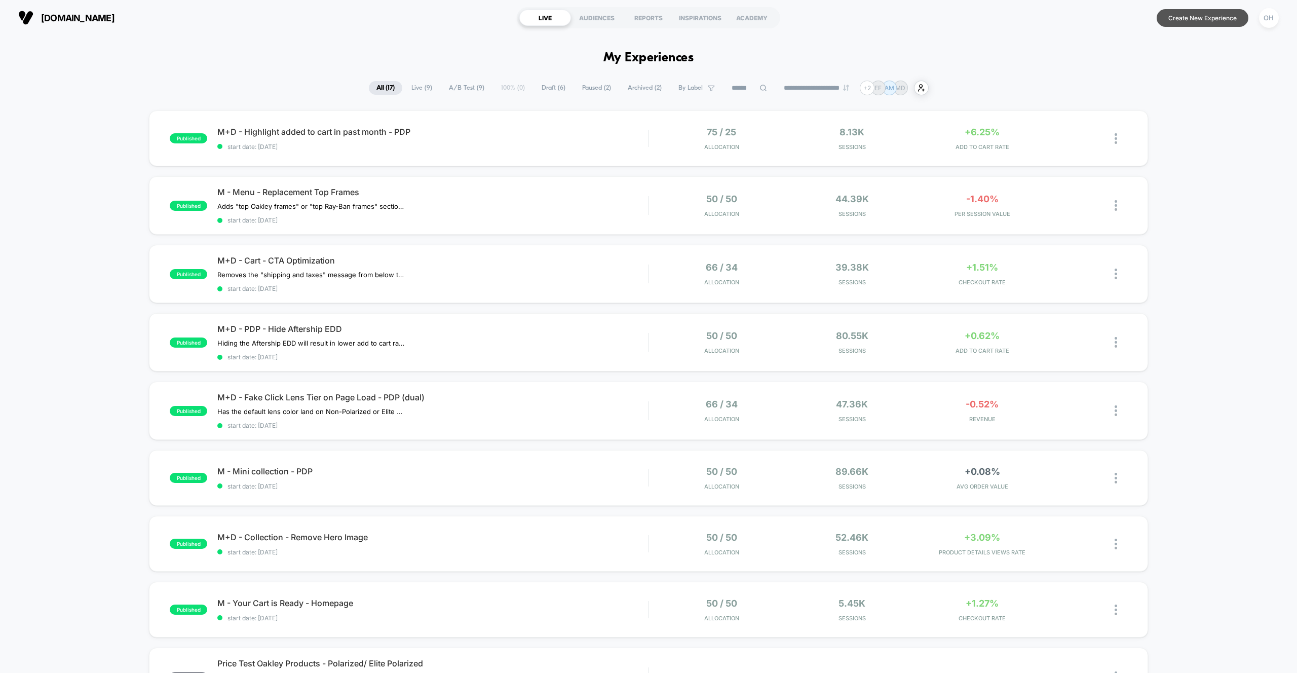
click at [1185, 23] on button "Create New Experience" at bounding box center [1203, 18] width 92 height 18
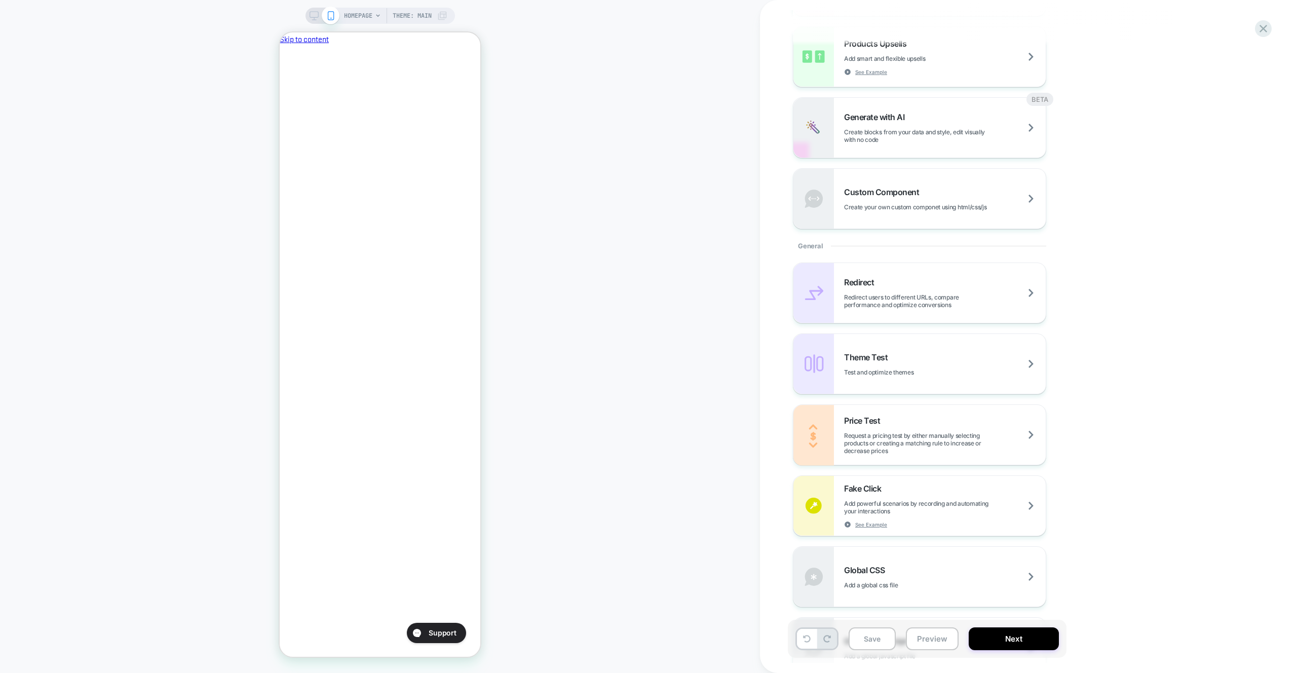
scroll to position [540, 0]
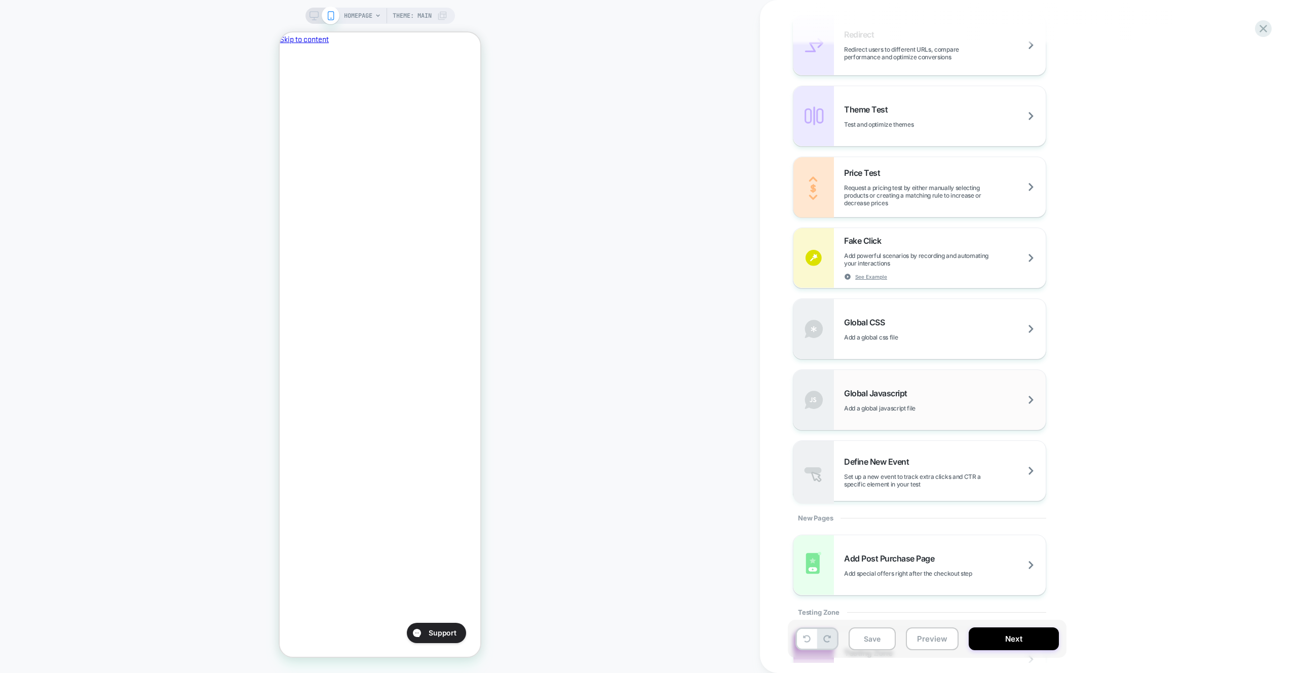
click at [920, 399] on div "Global Javascript Add a global javascript file" at bounding box center [945, 400] width 202 height 24
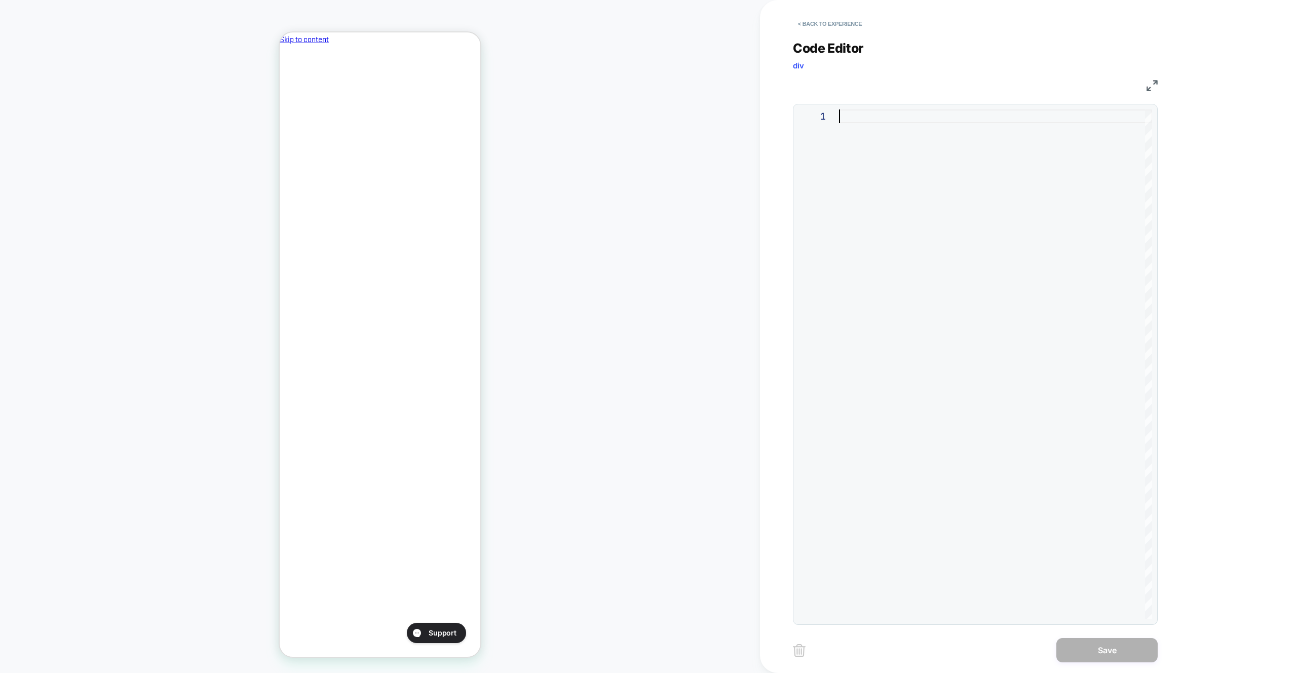
click at [966, 401] on div at bounding box center [995, 364] width 313 height 510
type textarea "***"
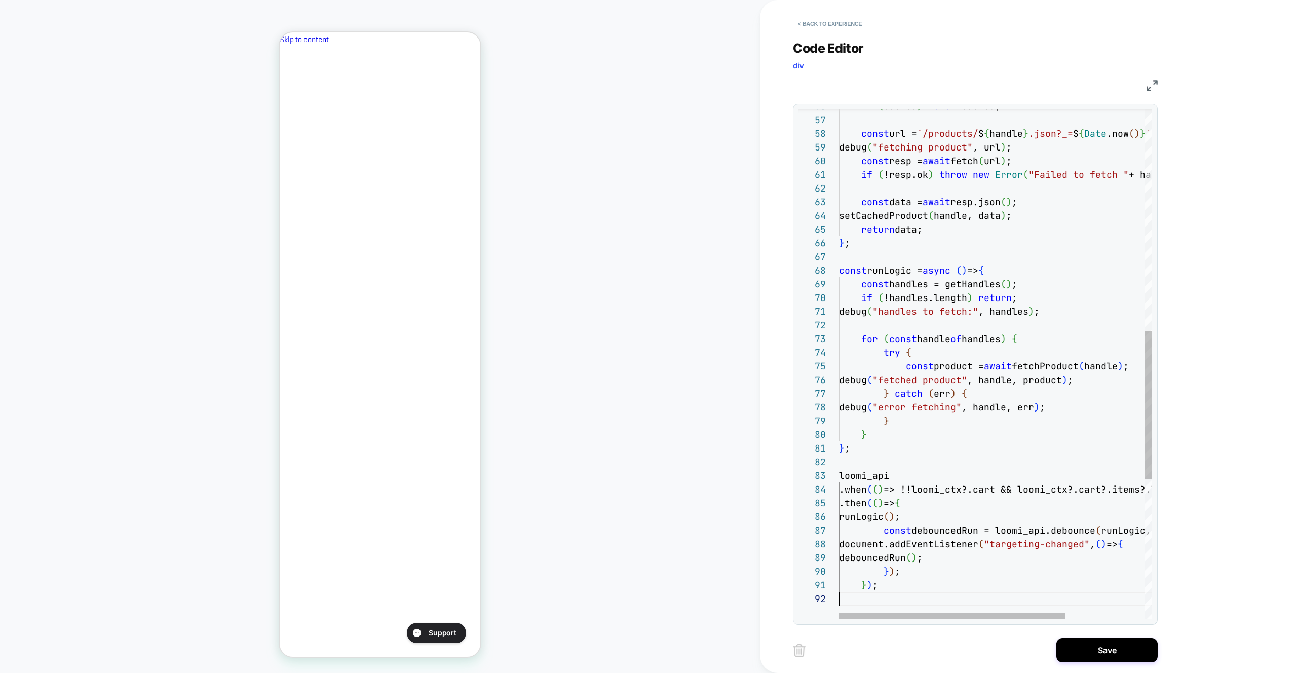
click at [1075, 609] on div "if ( cached ) return cached; const url = `/products/ $ { handle } .json?_= $ { …" at bounding box center [1050, 224] width 423 height 1755
click at [1090, 640] on button "Save" at bounding box center [1107, 650] width 101 height 24
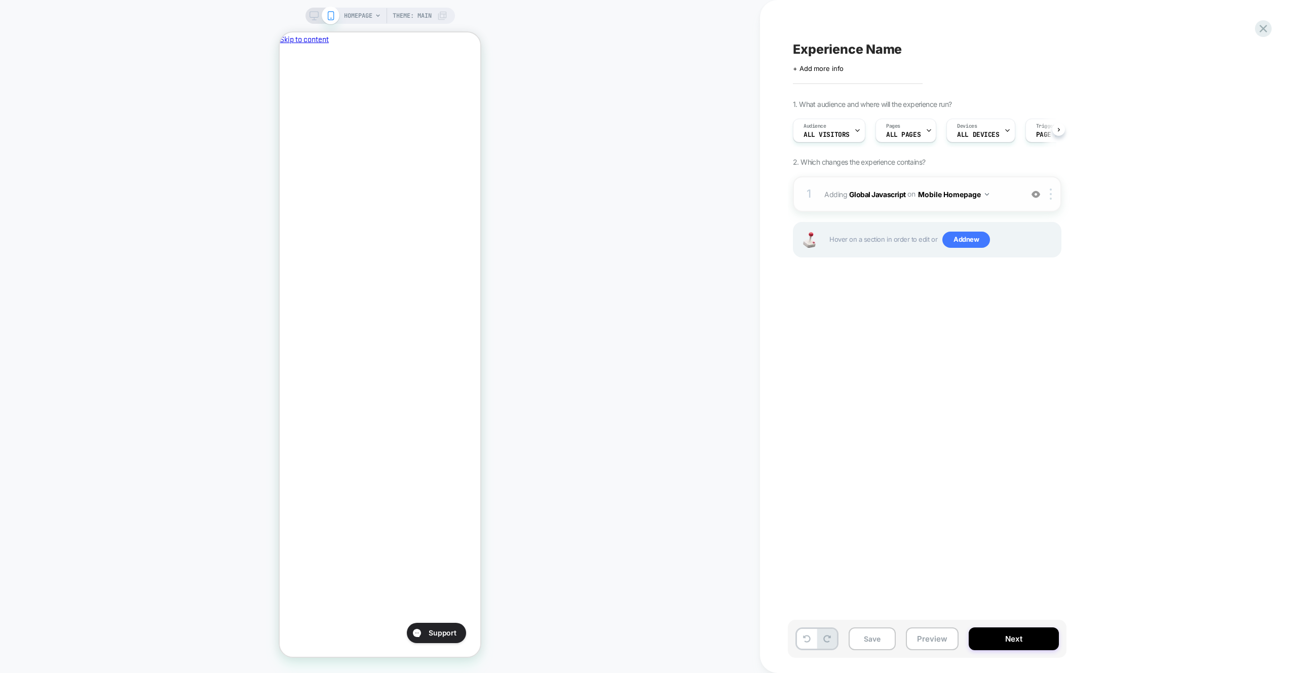
scroll to position [0, 1]
click at [952, 192] on button "Mobile Homepage" at bounding box center [953, 194] width 71 height 15
click at [940, 345] on div "Mobile All Pages" at bounding box center [953, 348] width 123 height 22
drag, startPoint x: 1052, startPoint y: 199, endPoint x: 1045, endPoint y: 190, distance: 11.6
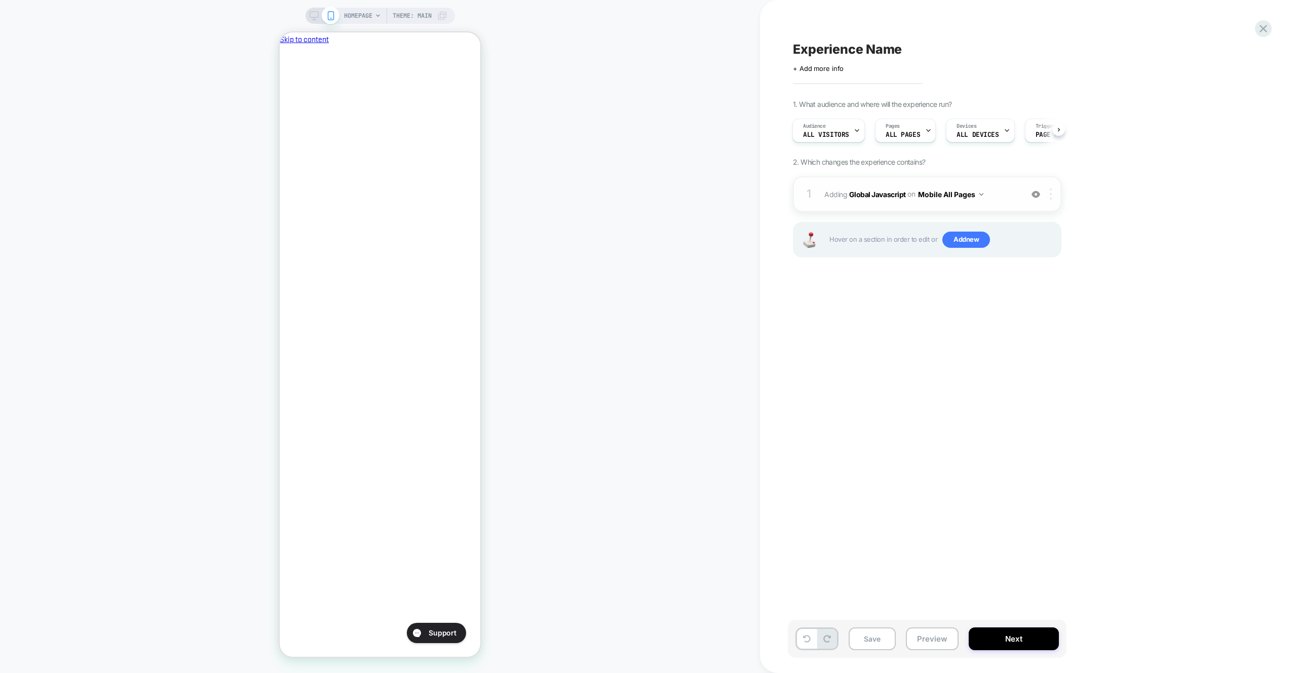
click at [1052, 199] on div at bounding box center [1052, 193] width 17 height 11
drag, startPoint x: 1040, startPoint y: 305, endPoint x: 1000, endPoint y: 555, distance: 253.0
click at [1040, 305] on div "Target All Devices" at bounding box center [1052, 303] width 90 height 28
click at [938, 661] on div "Save Preview Next" at bounding box center [983, 644] width 380 height 48
click at [937, 648] on button "Preview" at bounding box center [932, 638] width 53 height 23
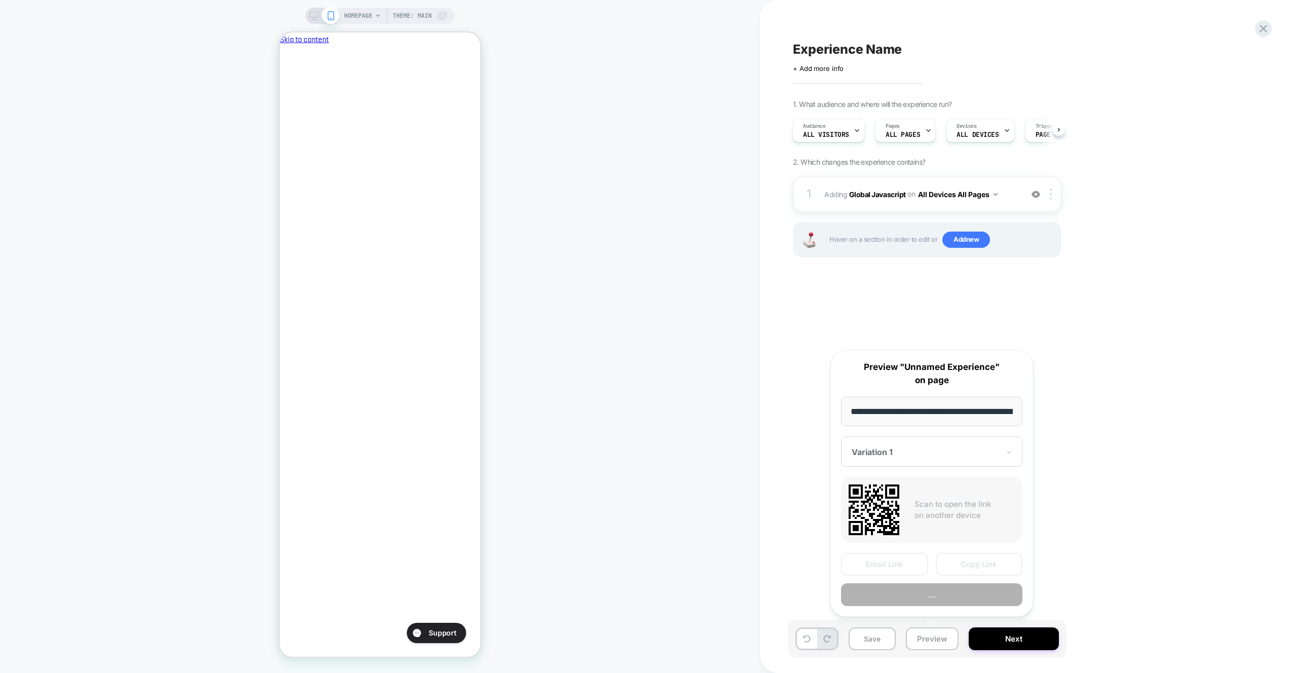
scroll to position [0, 43]
click at [956, 585] on button "Preview" at bounding box center [931, 595] width 181 height 23
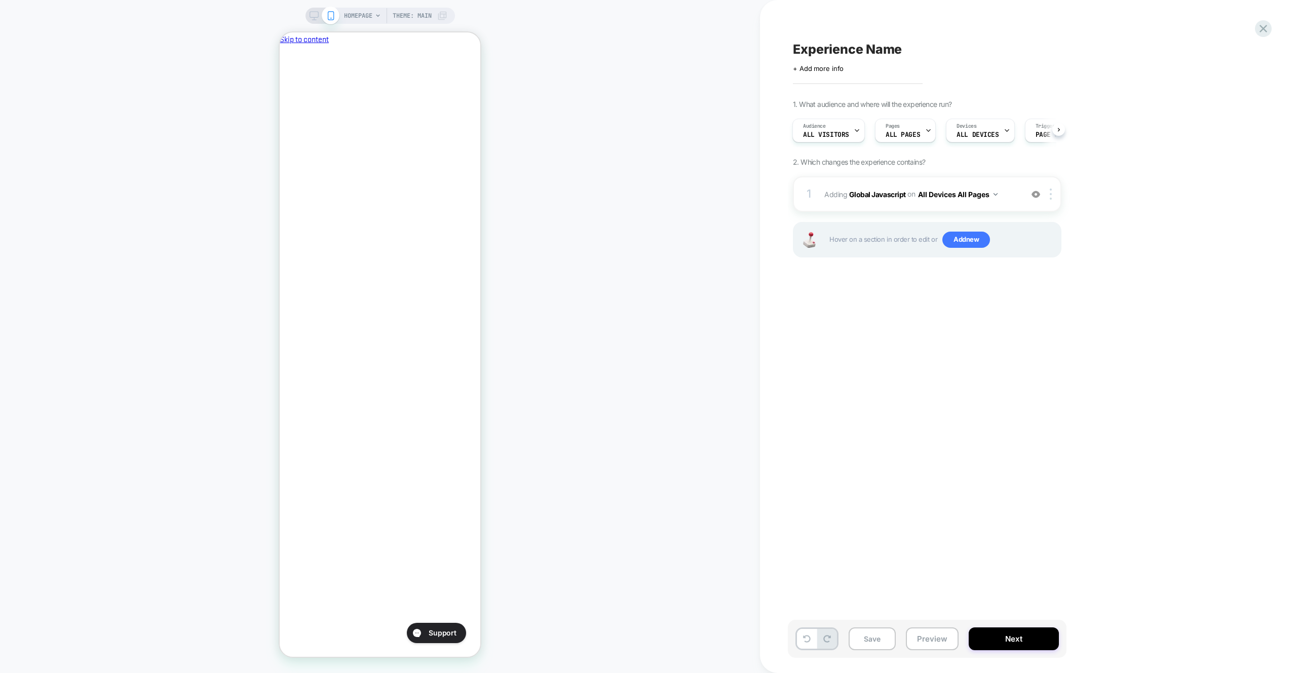
scroll to position [0, 174]
click at [660, 243] on div "HOMEPAGE Theme: MAIN" at bounding box center [380, 336] width 760 height 653
click at [921, 632] on button "Preview" at bounding box center [932, 638] width 53 height 23
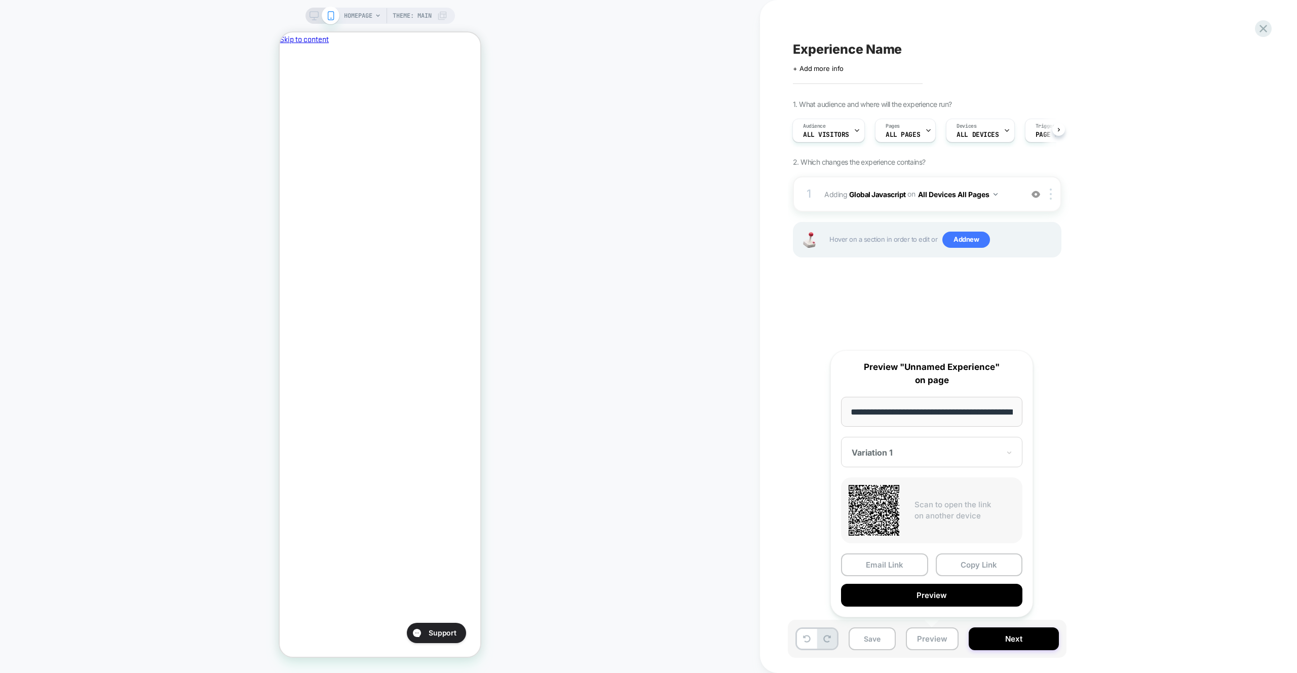
scroll to position [0, 0]
click at [528, 21] on div "HOMEPAGE Theme: MAIN" at bounding box center [380, 336] width 760 height 653
